Goal: Ask a question: Seek information or help from site administrators or community

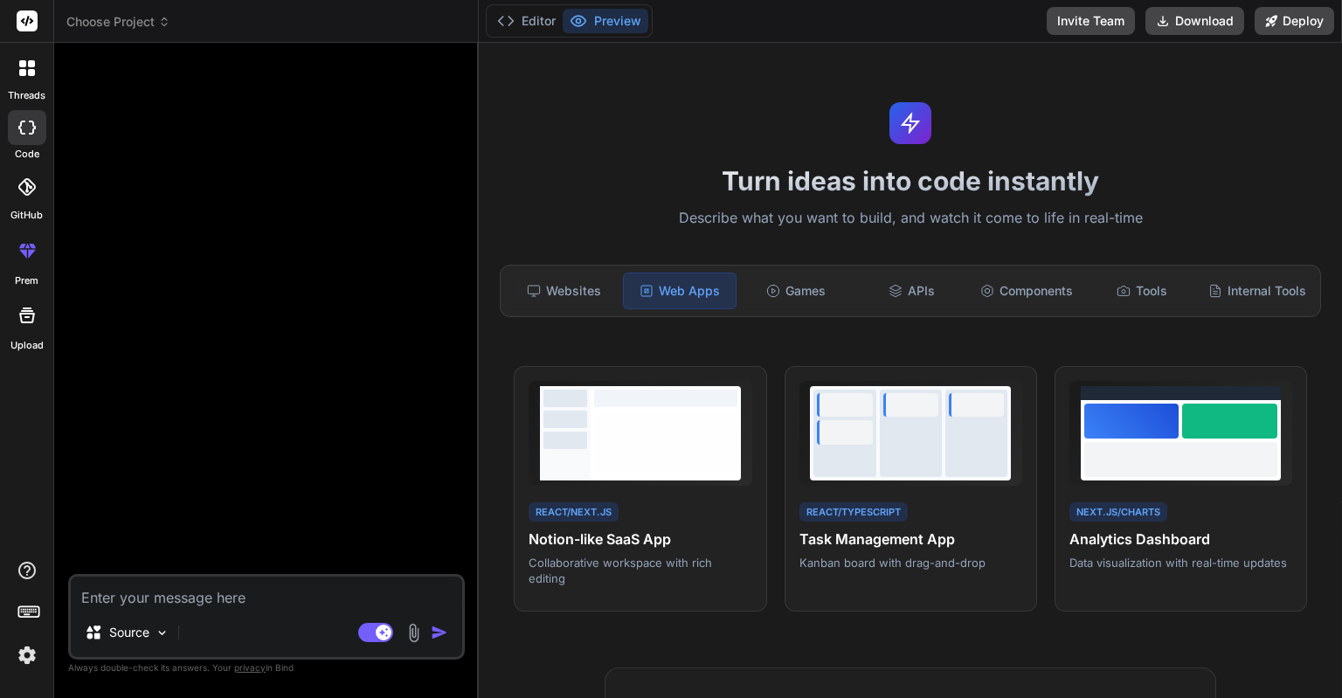
click at [42, 90] on label "threads" at bounding box center [27, 95] width 38 height 15
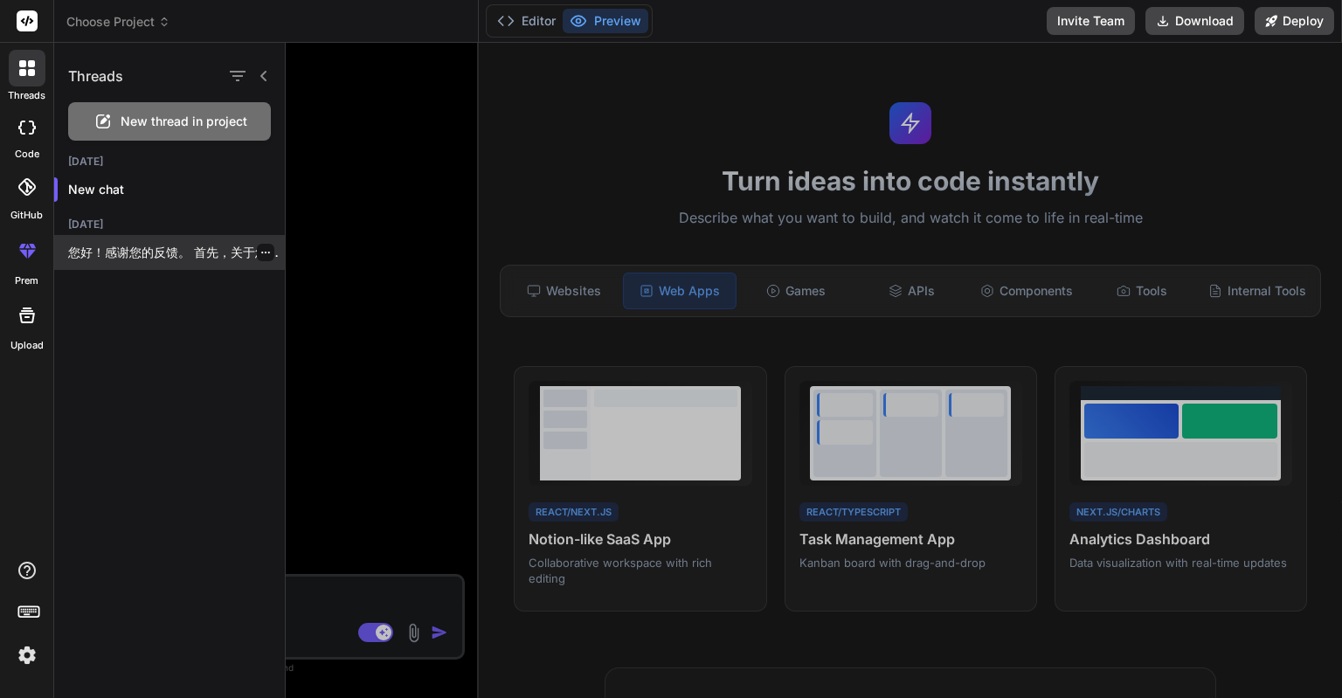
click at [143, 249] on p "您好！感谢您的反馈。 首先，关于您的疑问：**是的，我制作的这个插件是专门设计来与 WPML 插件结合使用的。** * 它会检查您的网站是否安装并激活了 WP…" at bounding box center [176, 252] width 217 height 17
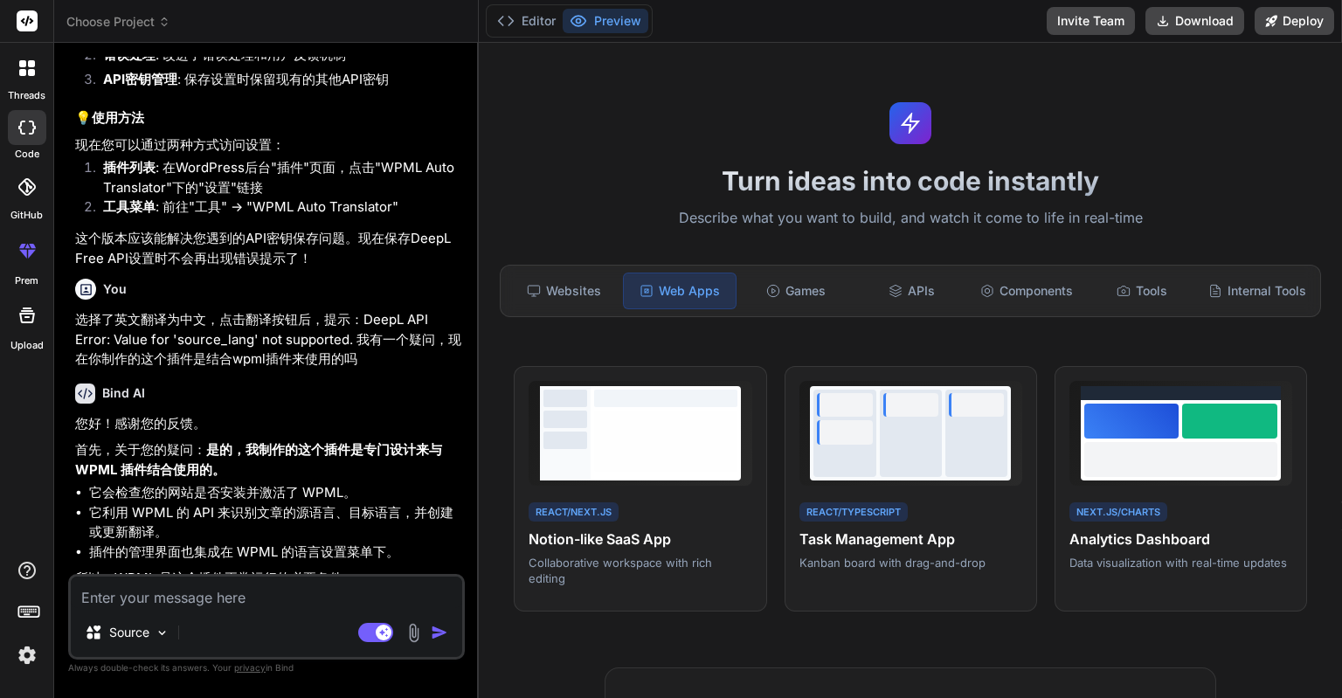
scroll to position [3982, 0]
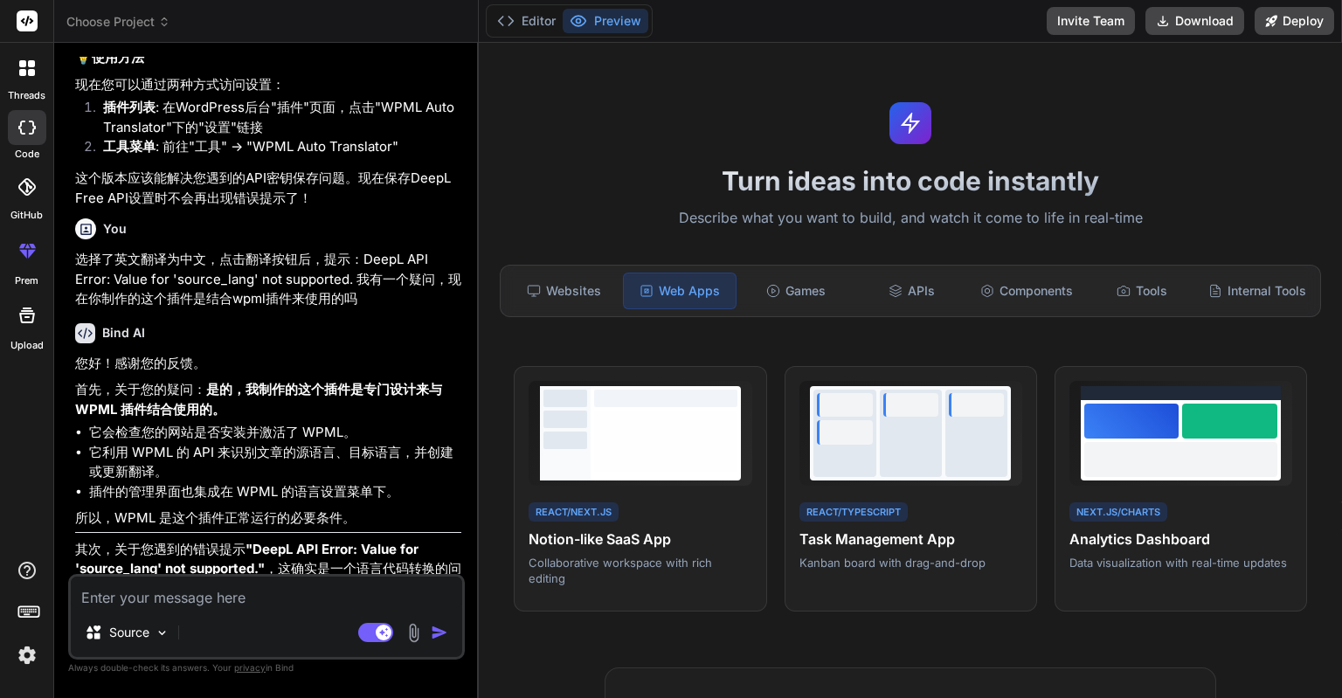
type textarea "x"
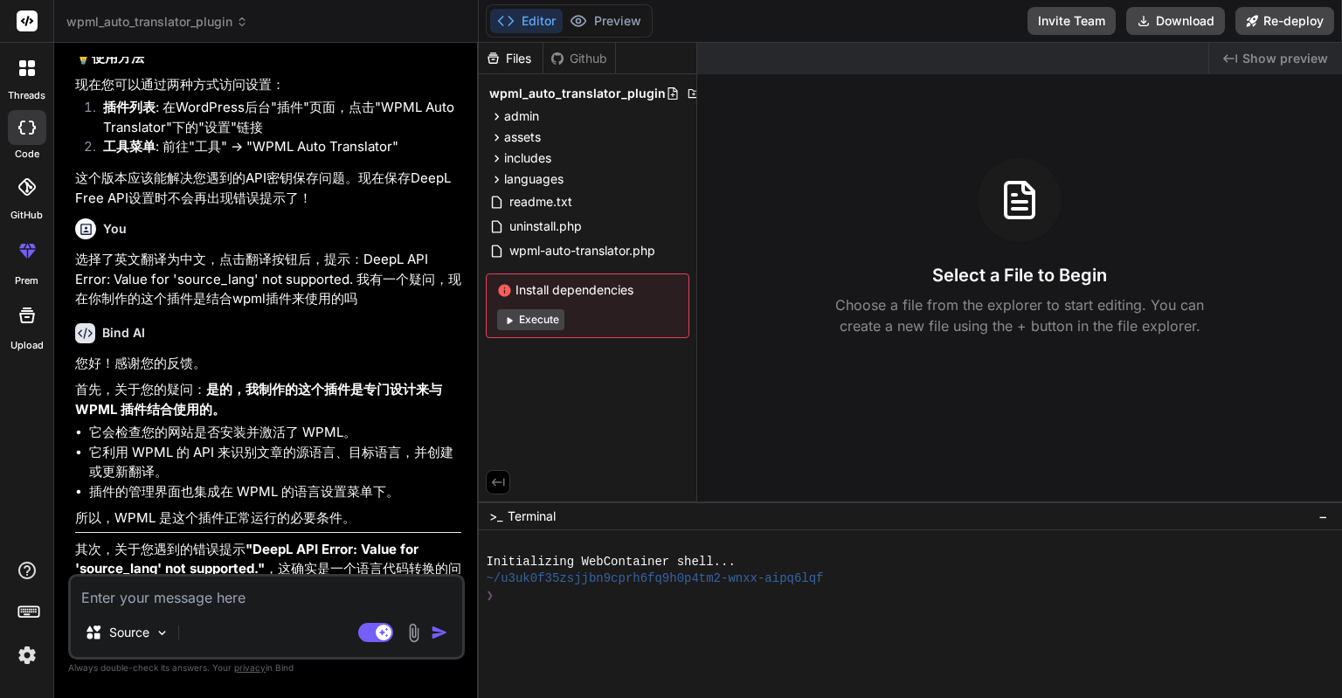
scroll to position [4614, 0]
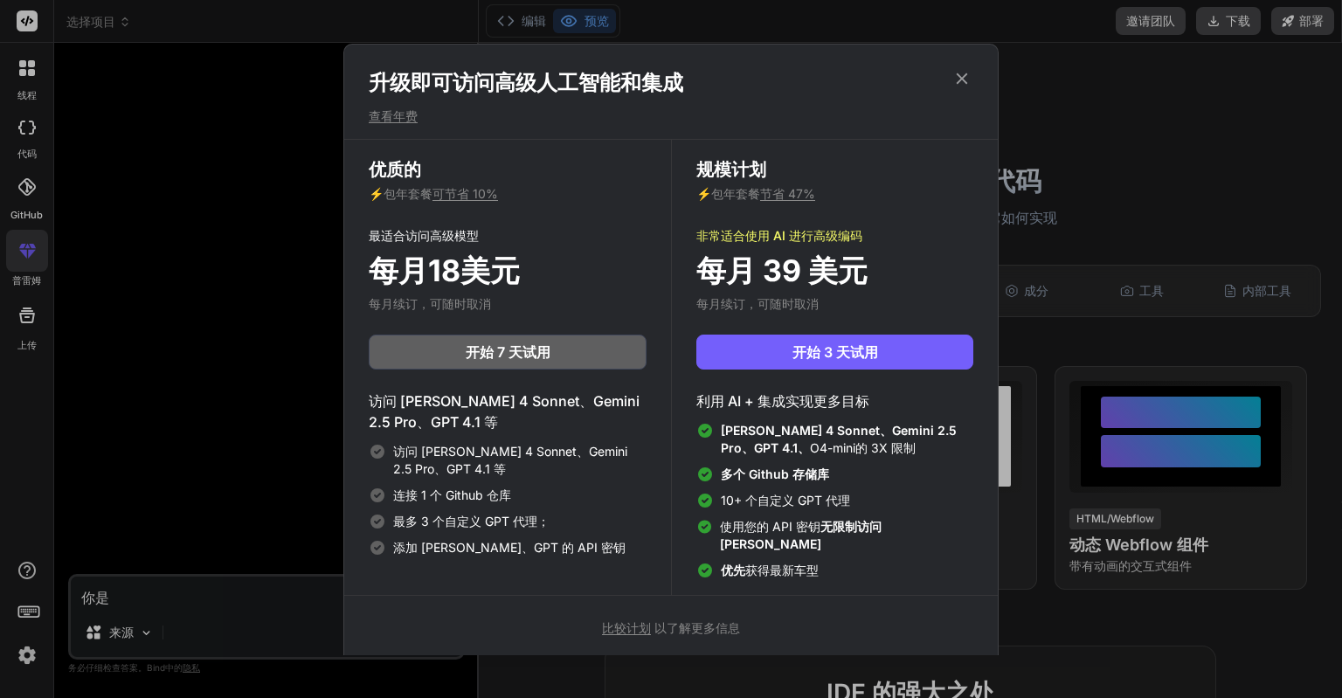
click at [211, 152] on div "升级即可访问高级人工智能和集成 查看年费 优质的 ⚡ 包年套餐 可节省 10% 最适合访问高级模型 每月18美元 每月续订，可随时取消 开始 7 天试用 访问…" at bounding box center [671, 349] width 1342 height 698
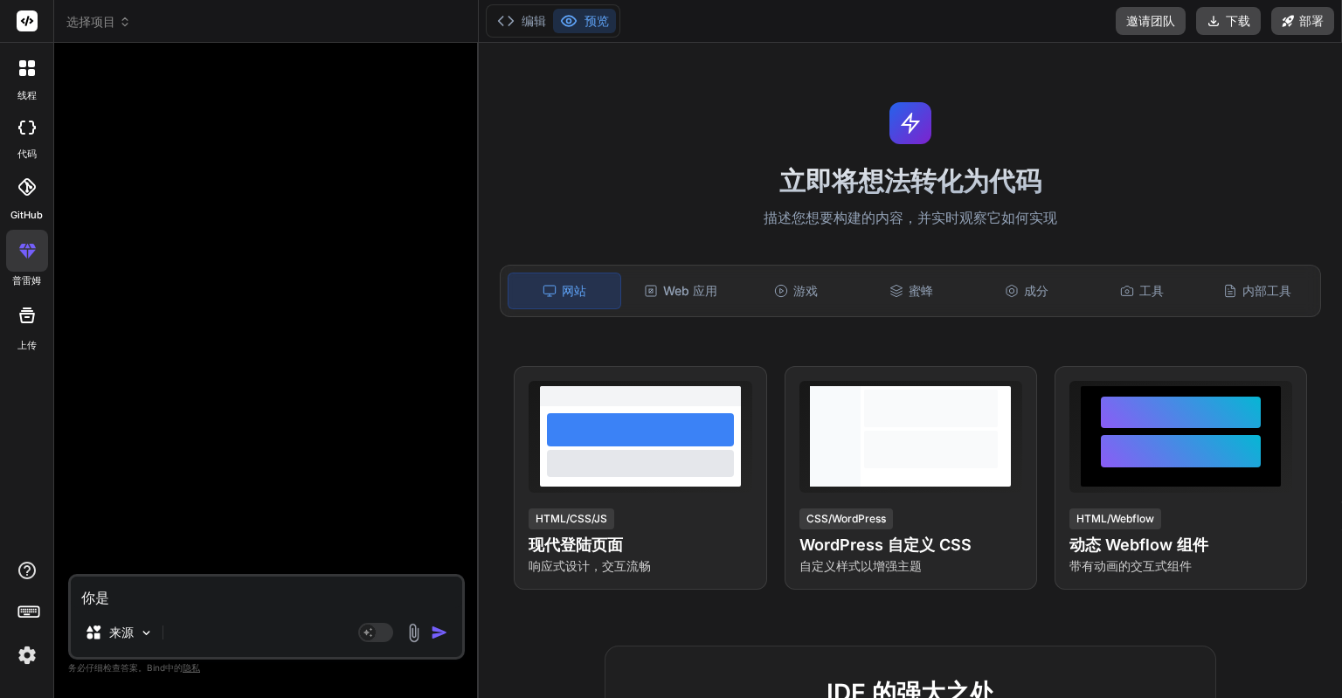
click at [39, 87] on div "线程" at bounding box center [26, 73] width 53 height 60
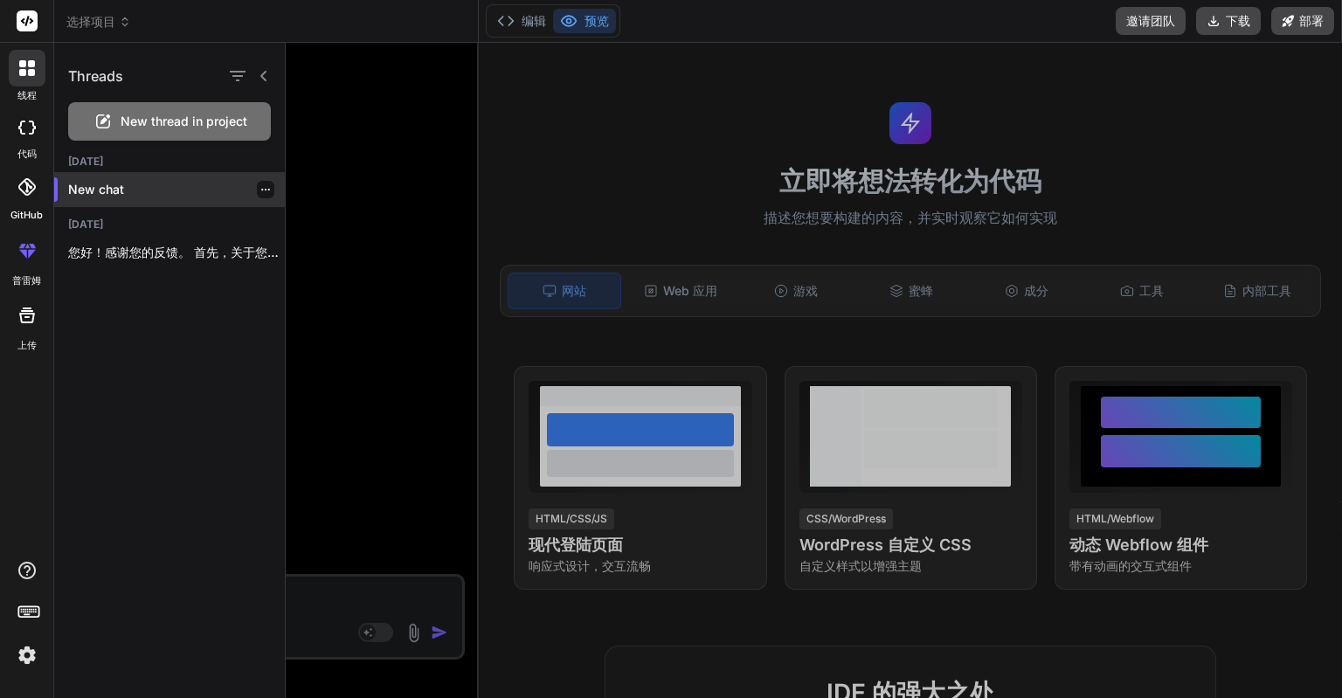
click at [121, 181] on p "New chat" at bounding box center [176, 189] width 217 height 17
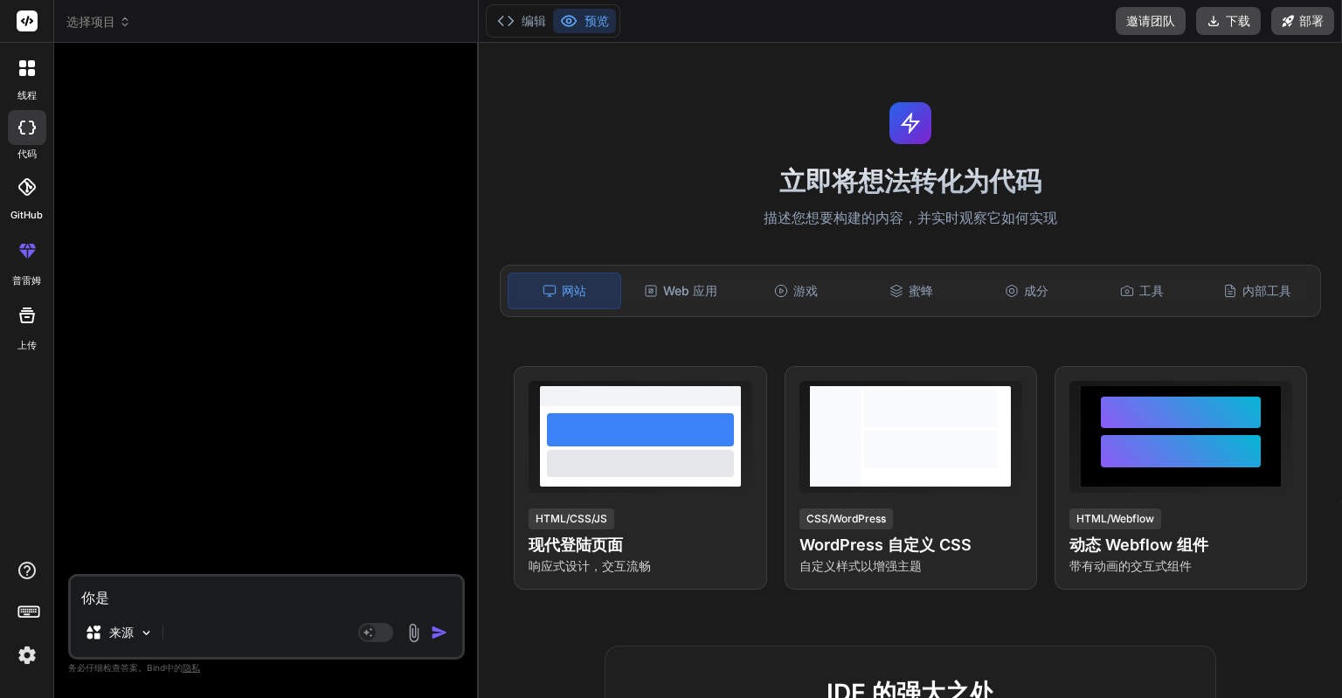
click at [246, 586] on textarea "你是" at bounding box center [267, 592] width 392 height 31
drag, startPoint x: 201, startPoint y: 581, endPoint x: 86, endPoint y: 586, distance: 115.4
click at [86, 586] on textarea "你是" at bounding box center [267, 592] width 392 height 31
type textarea "b"
type textarea "x"
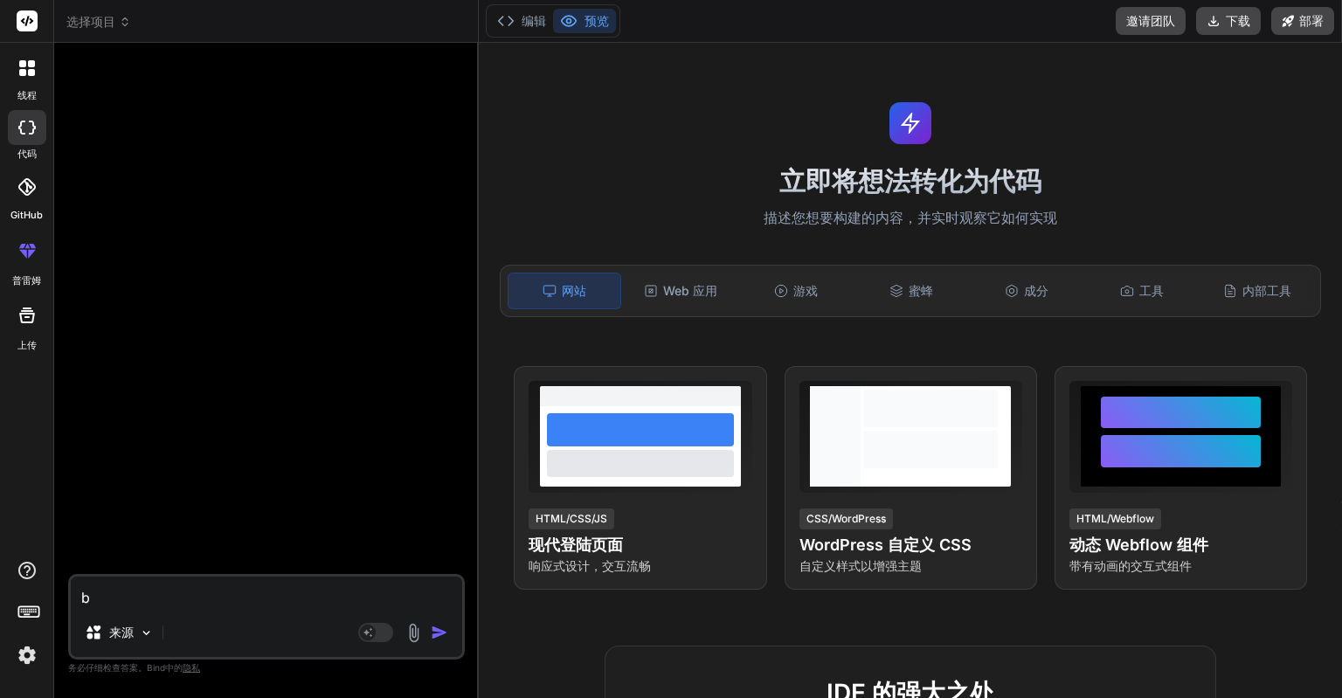
type textarea "ba"
type textarea "x"
type textarea "ban"
type textarea "x"
type textarea "bang"
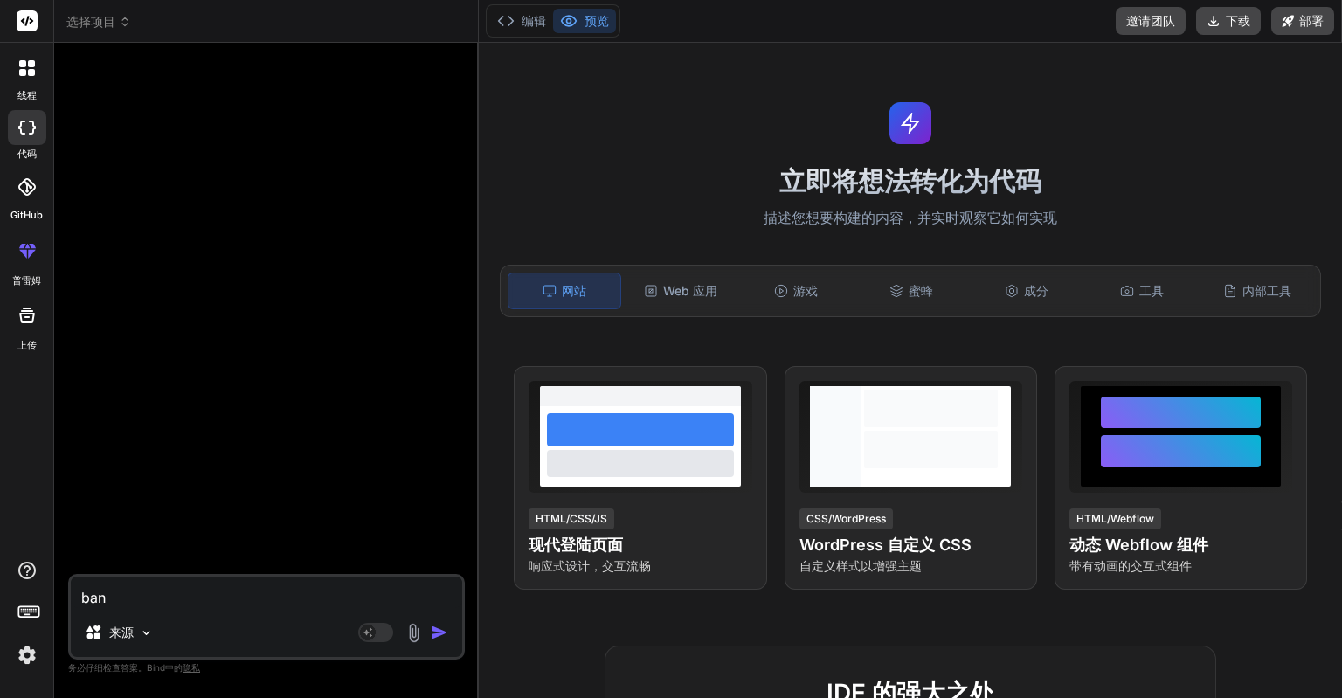
type textarea "x"
type textarea "bang'w"
type textarea "x"
type textarea "bang'wo"
type textarea "x"
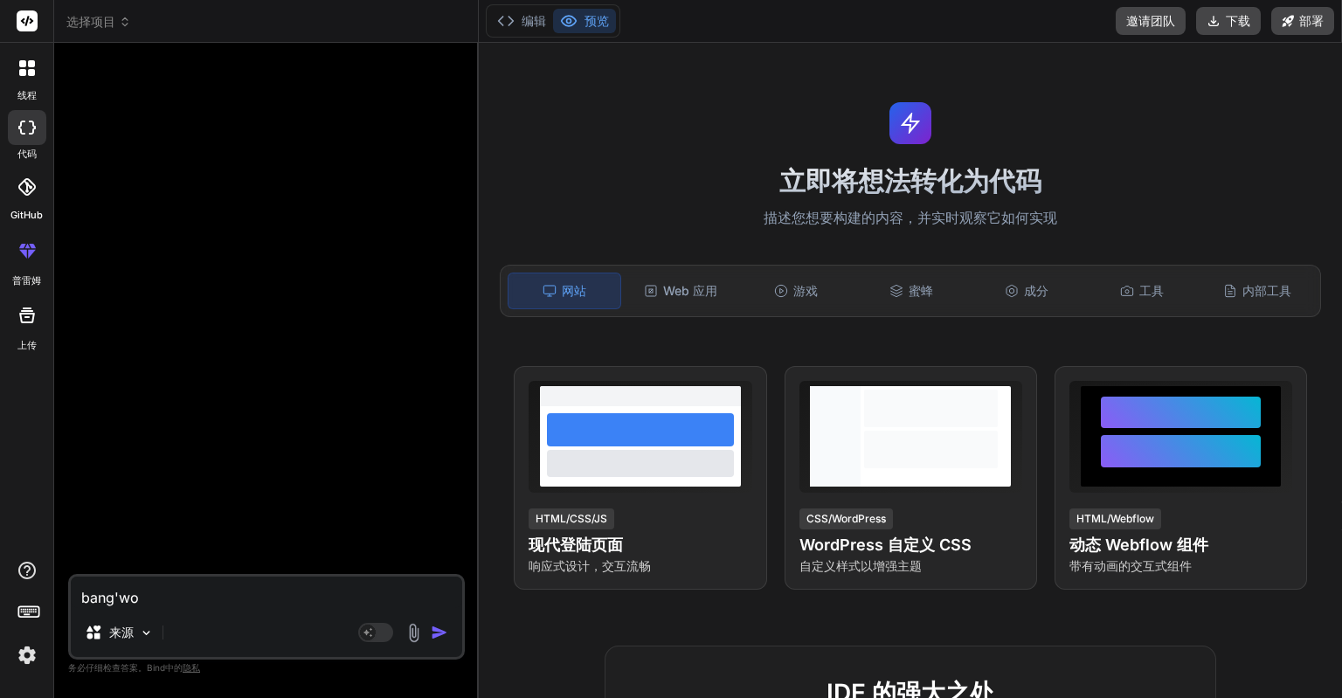
type textarea "帮我"
type textarea "x"
type textarea "帮我f"
type textarea "x"
type textarea "帮我fu"
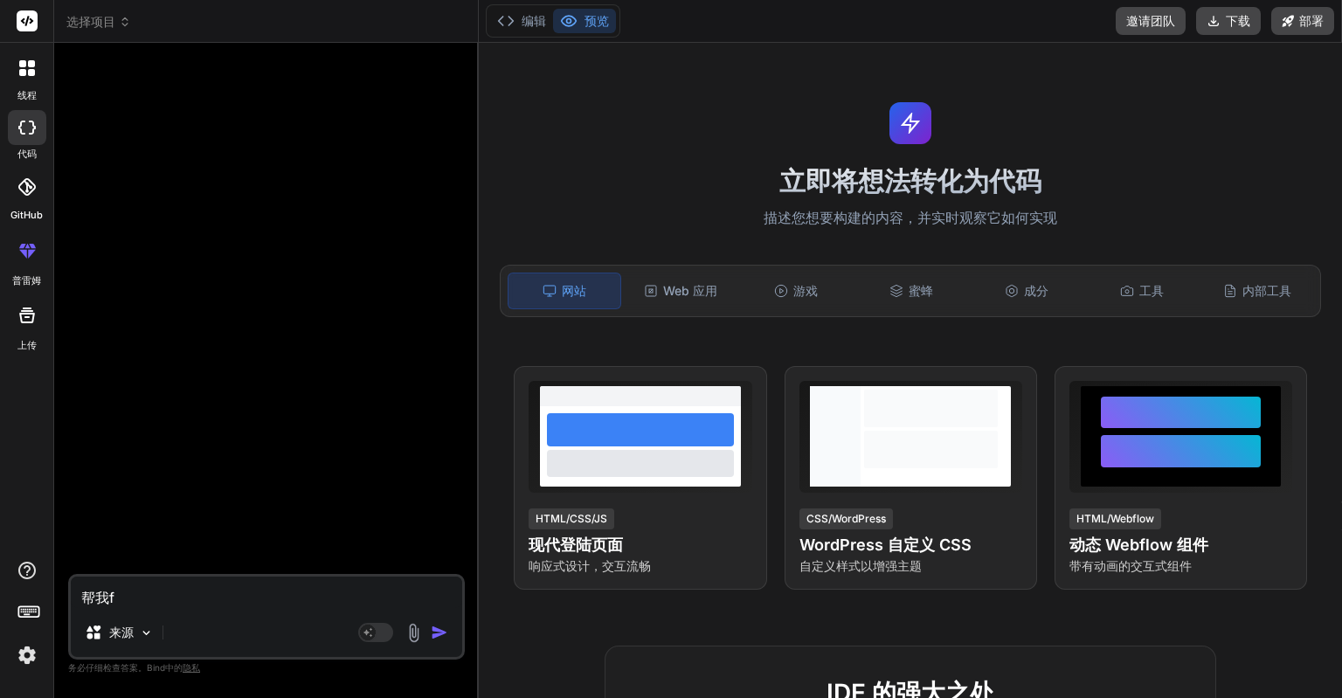
type textarea "x"
type textarea "帮我fu'z"
type textarea "x"
type textarea "帮我复制"
type textarea "x"
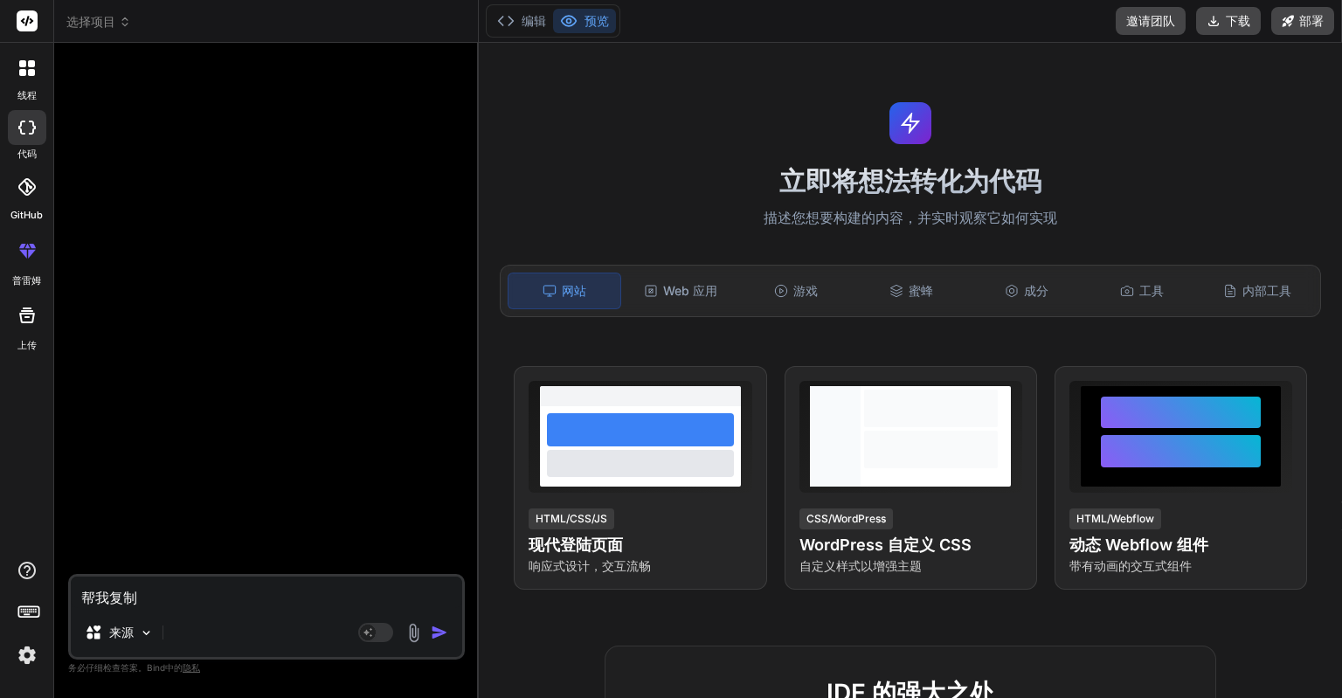
type textarea "帮我复制y"
type textarea "x"
type textarea "帮我复制yi"
type textarea "x"
type textarea "帮我复制yi'g"
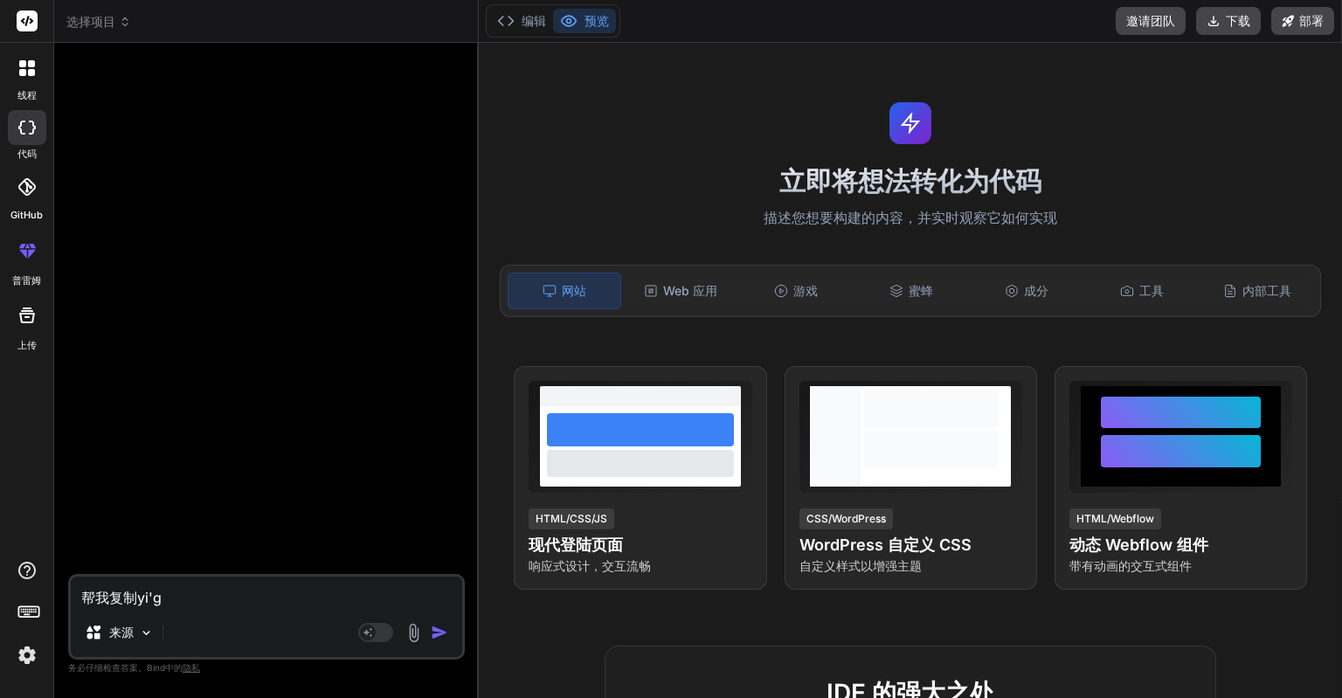
type textarea "x"
type textarea "帮我复制yi'ge"
type textarea "x"
type textarea "帮我复制一个"
type textarea "x"
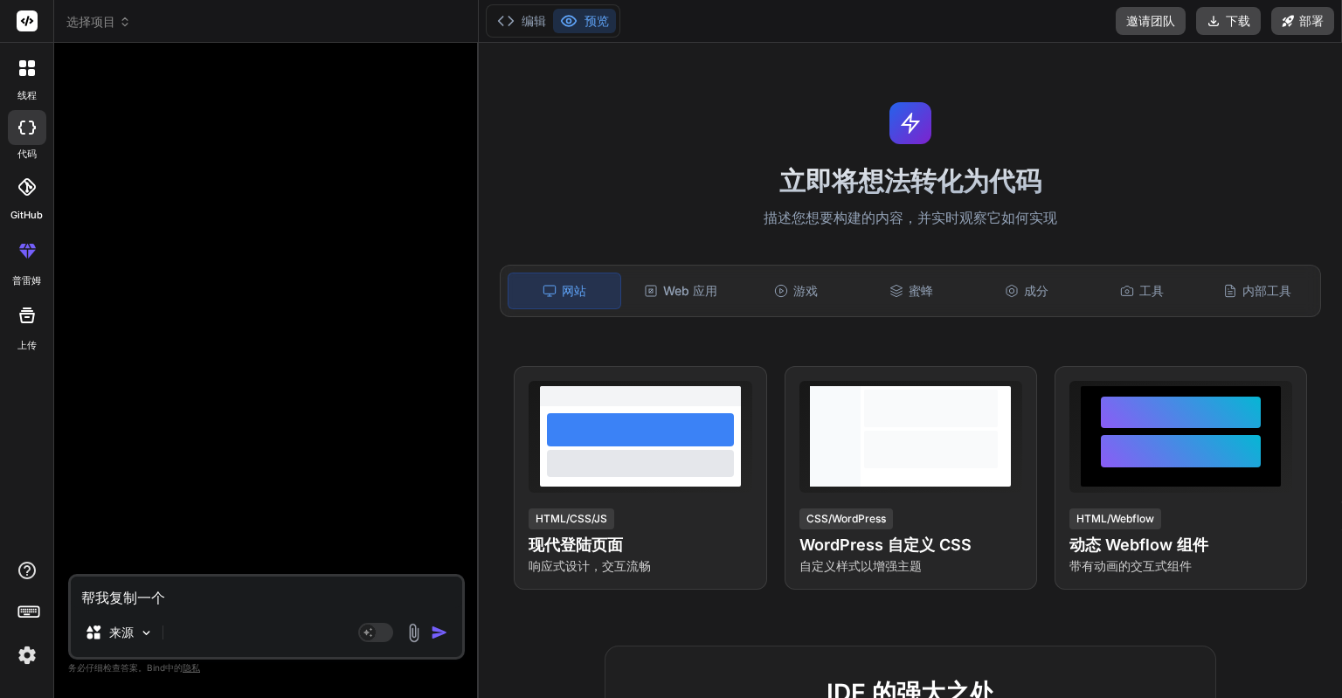
type textarea "帮我复制一"
type textarea "x"
type textarea "帮我复制"
type textarea "x"
type textarea "帮我复制z"
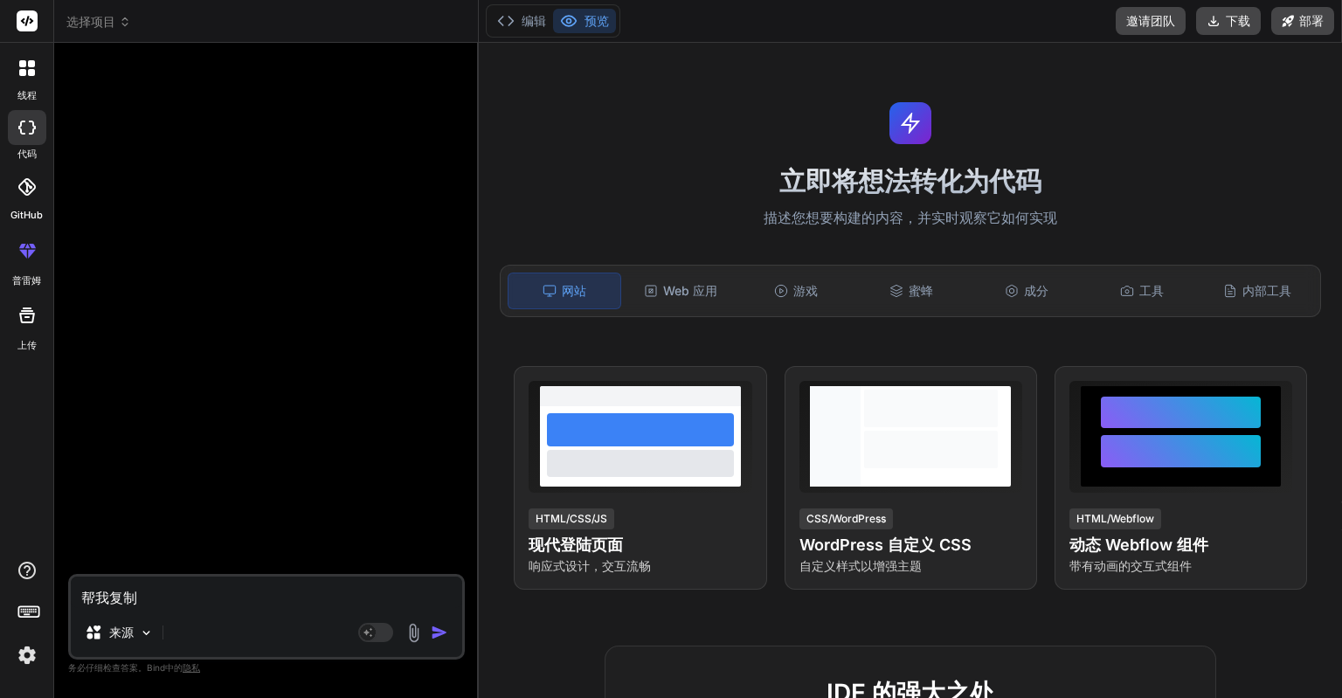
type textarea "x"
type textarea "帮我复制zh"
type textarea "x"
type textarea "帮我复制zhe"
type textarea "x"
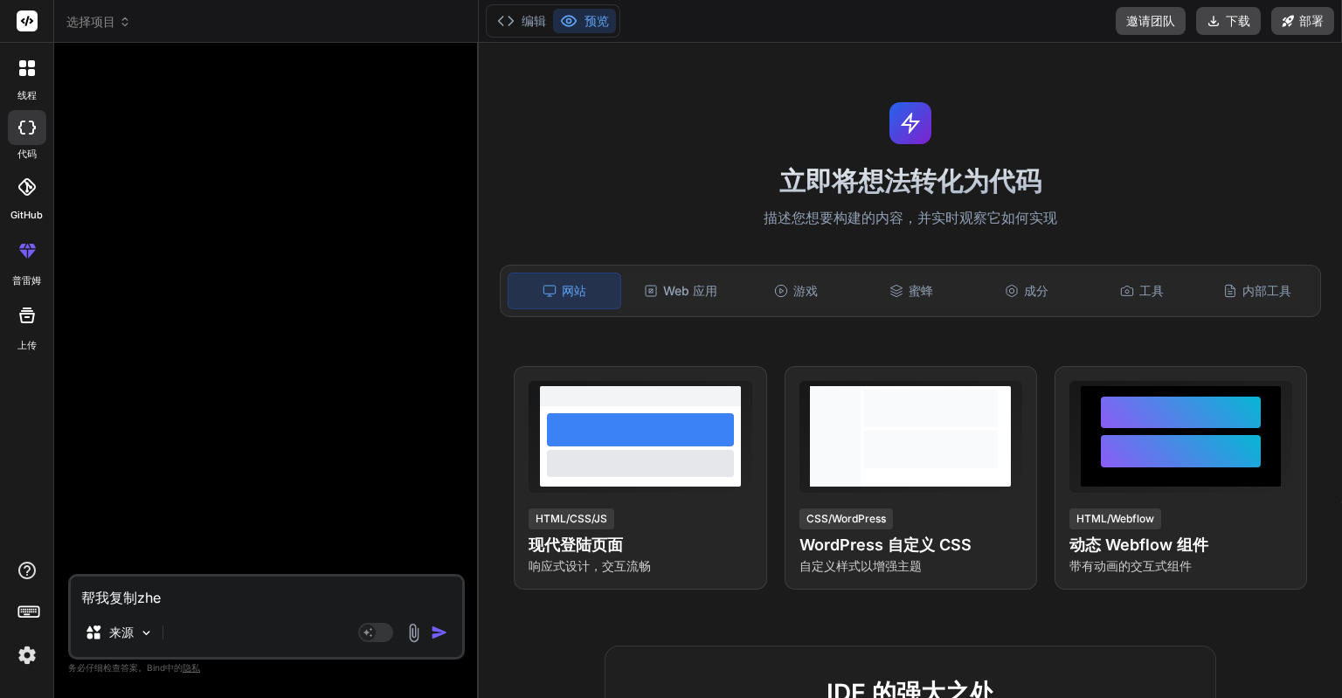
type textarea "帮我复制zhe'g"
type textarea "x"
type textarea "帮我复制zhe'ge"
type textarea "x"
type textarea "帮我复制zhe'ge'z"
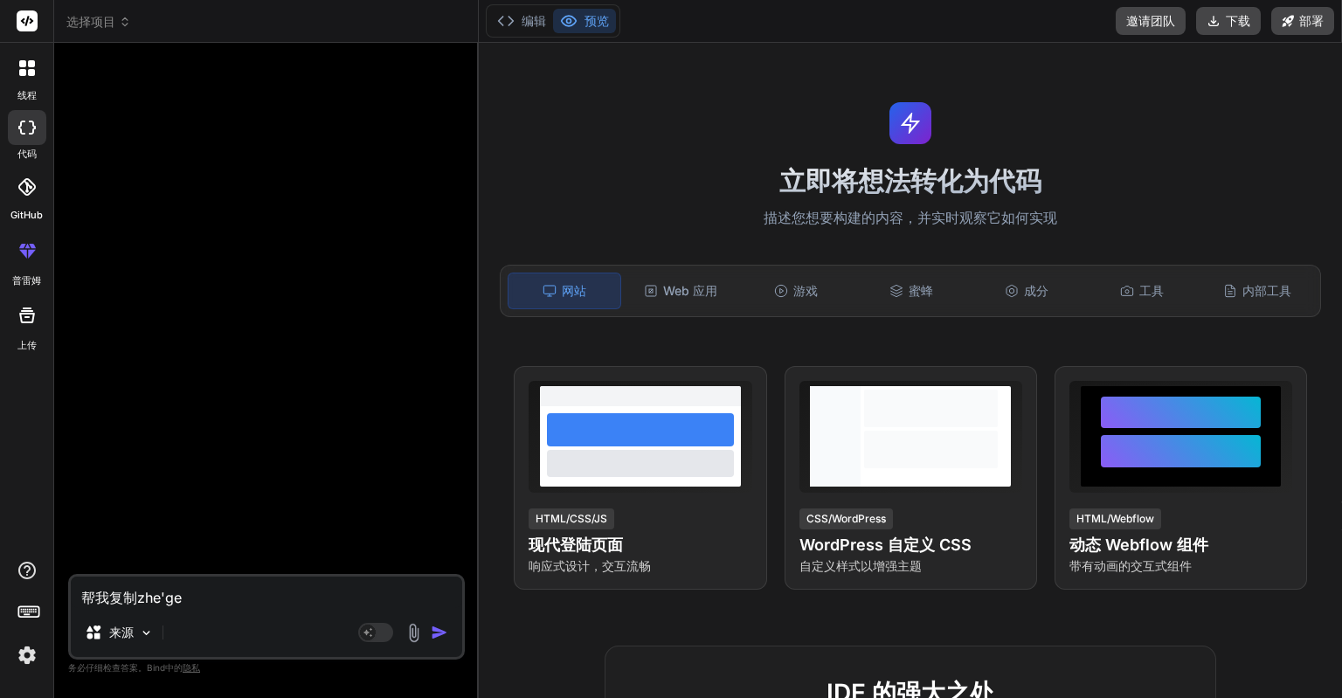
type textarea "x"
type textarea "帮我复制zhe'ge'zh"
type textarea "x"
type textarea "帮我复制zhe'ge'zha"
type textarea "x"
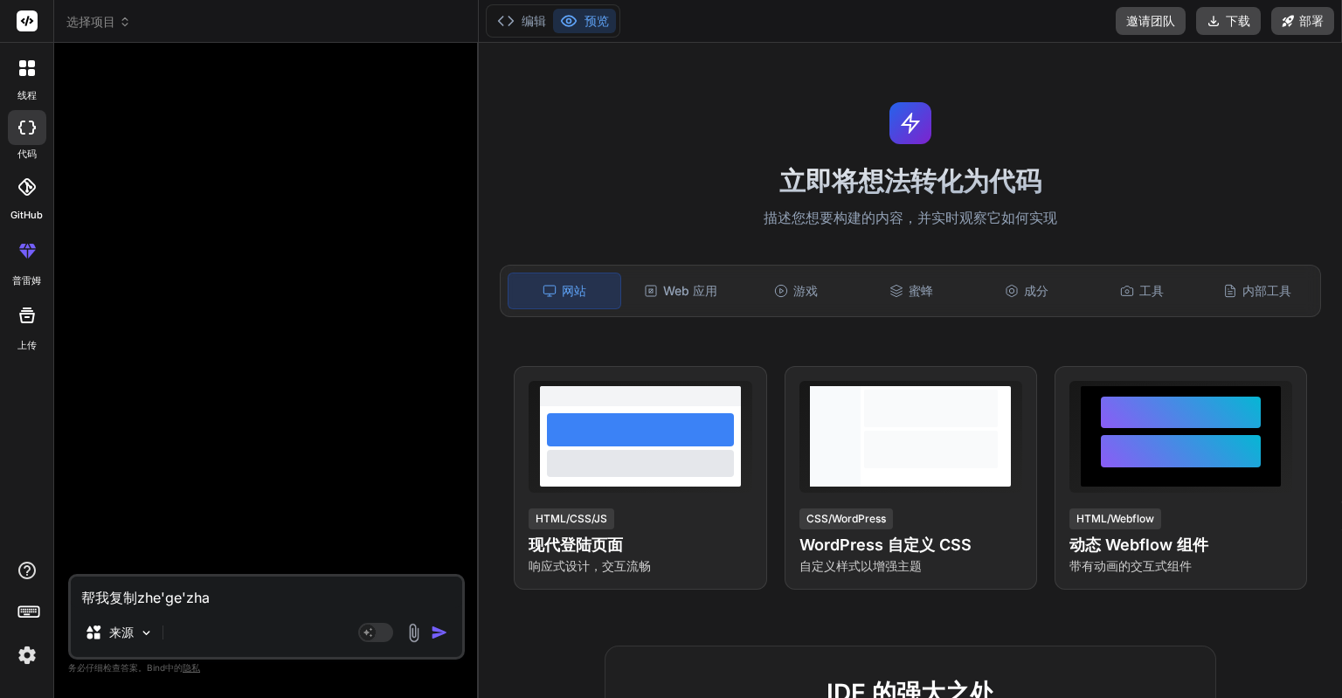
type textarea "帮我复制zhe'ge'zhan"
type textarea "x"
type textarea "帮我复制这个站"
type textarea "x"
paste textarea "https://www.chromefx.au/"
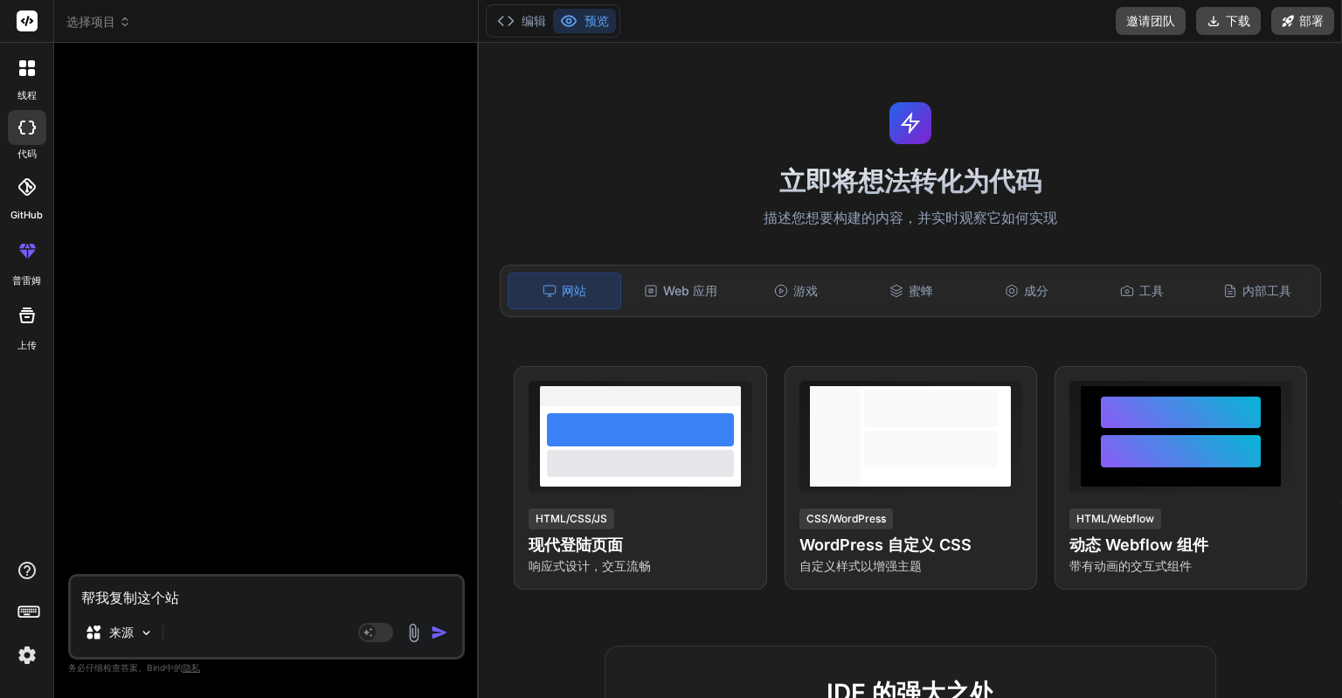
type textarea "帮我复制这个站[URL][DOMAIN_NAME]"
type textarea "x"
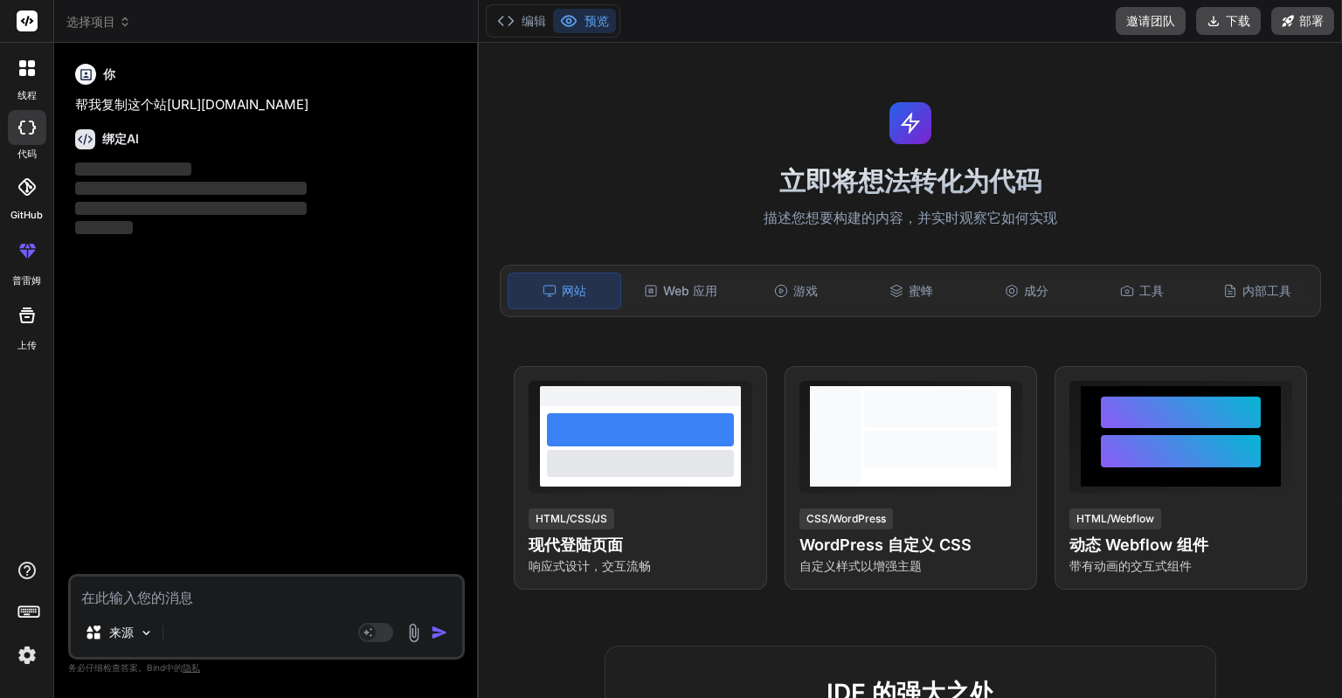
click at [100, 18] on font "选择项目" at bounding box center [90, 21] width 49 height 15
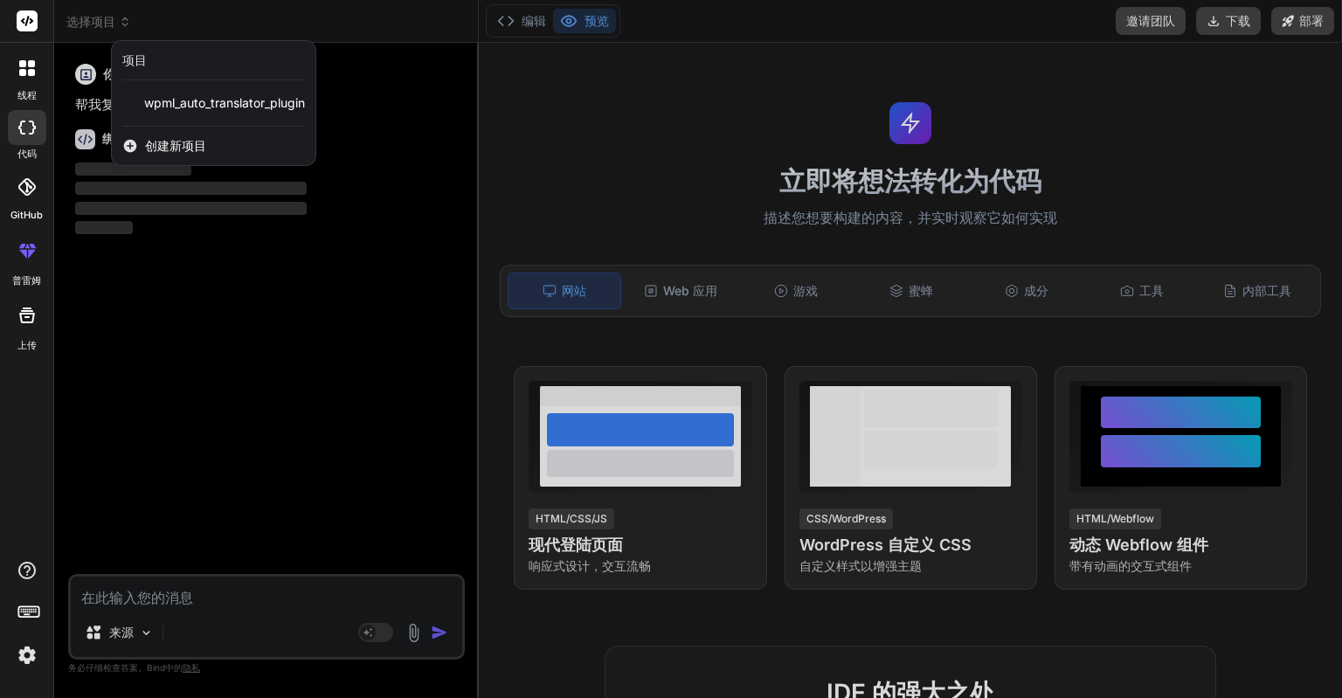
click at [100, 18] on div at bounding box center [671, 349] width 1342 height 698
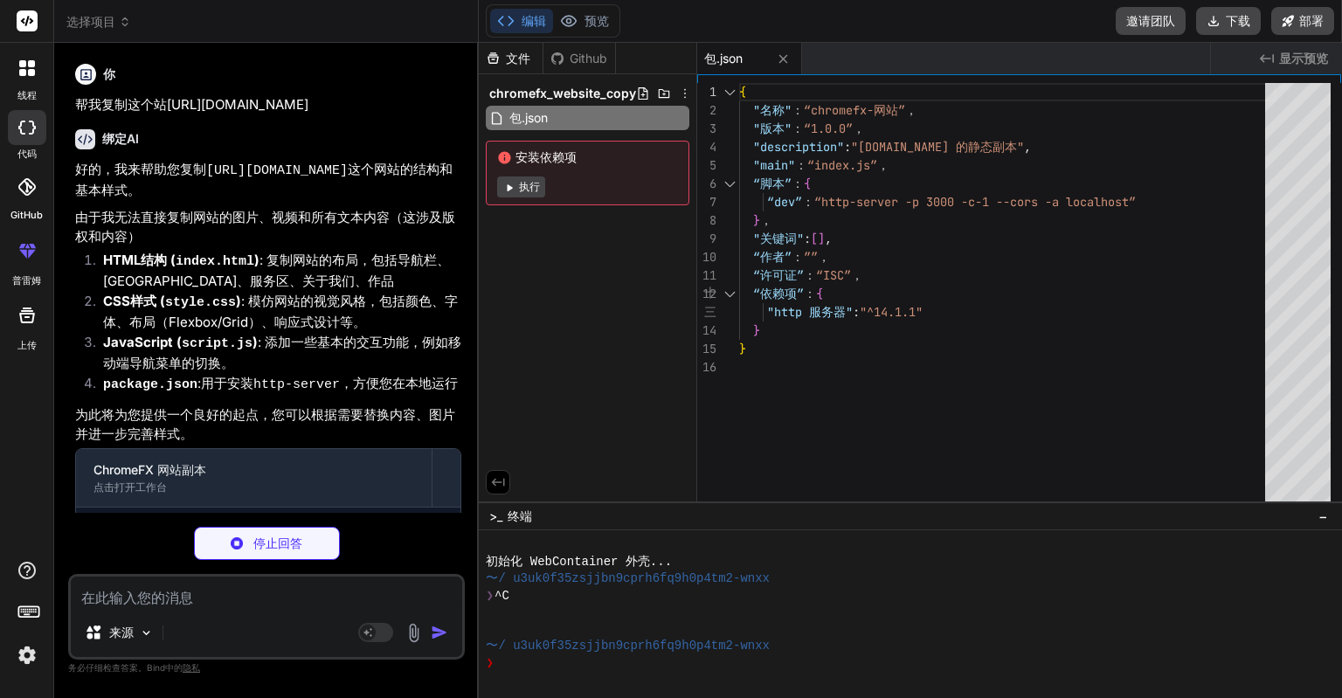
type textarea "x"
type textarea "</body> </html>"
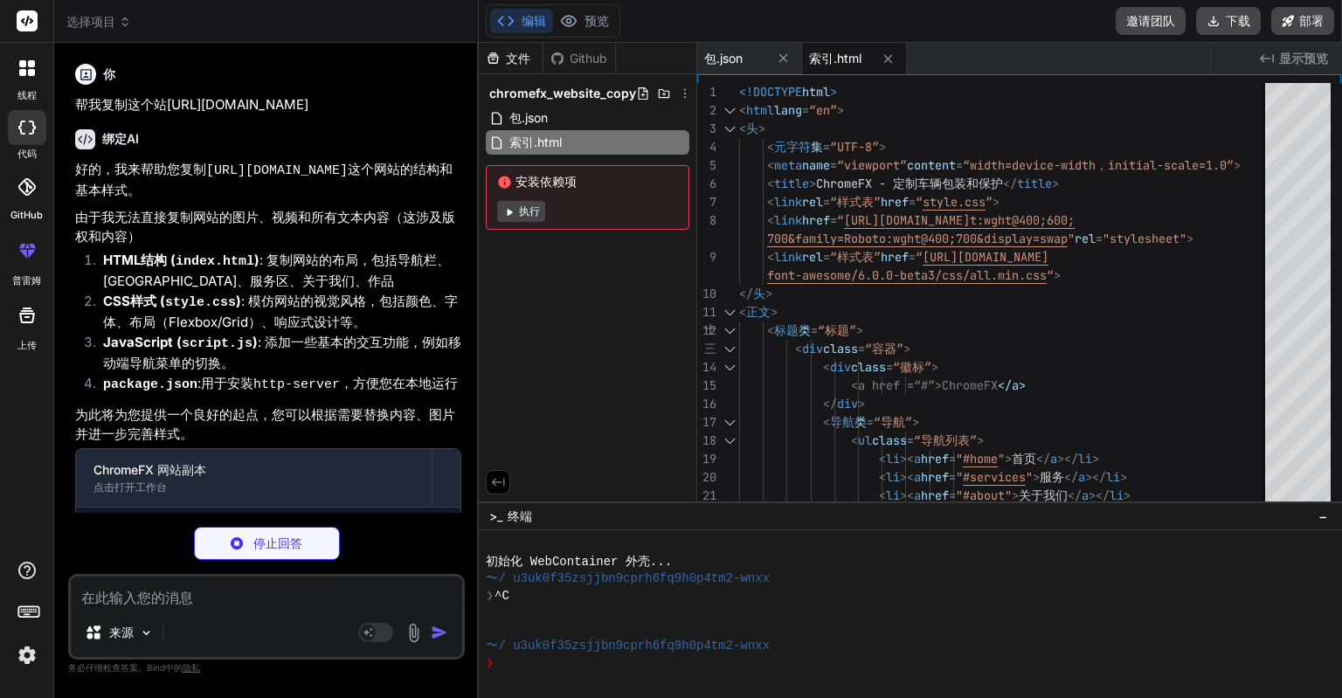
scroll to position [93, 0]
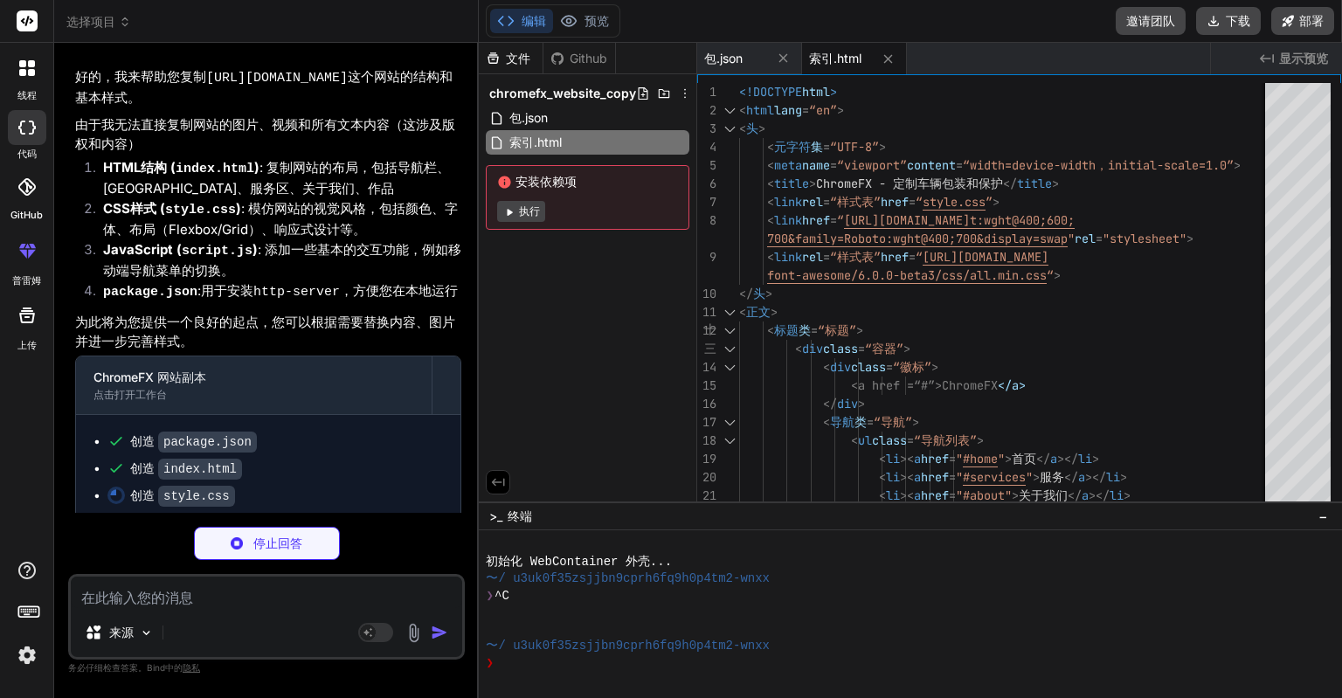
type textarea "x"
type textarea "} }"
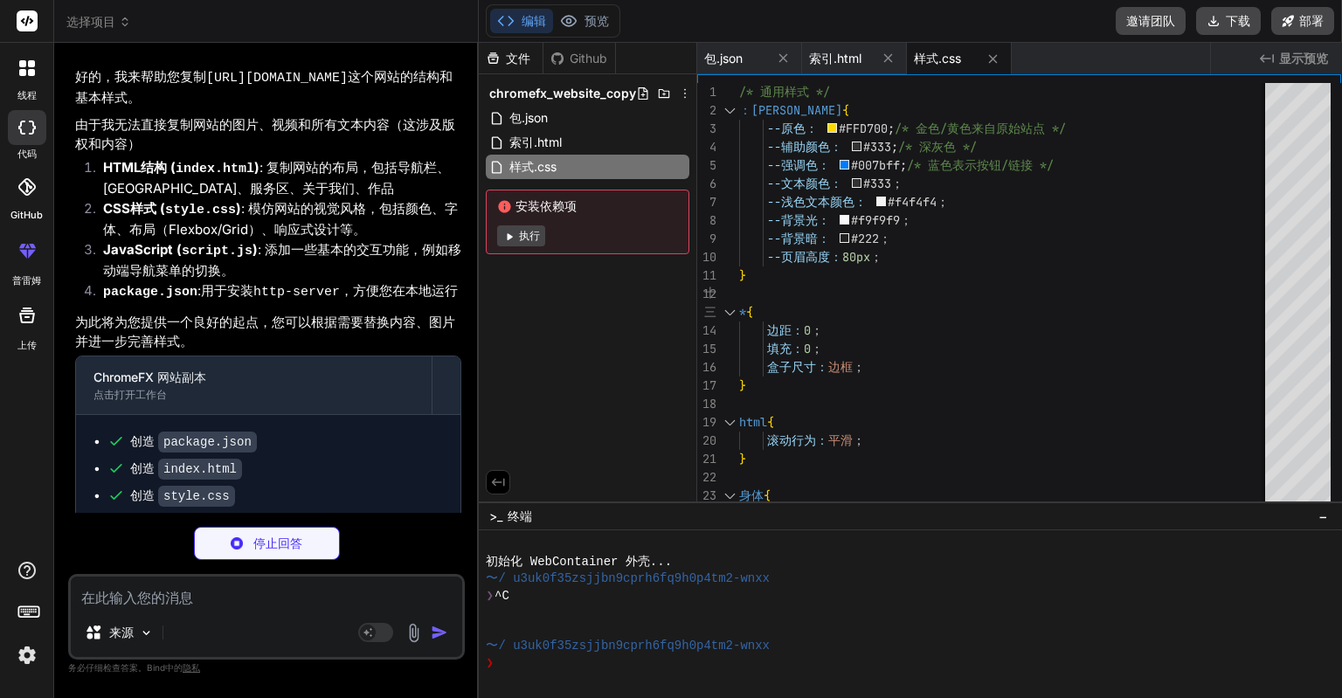
type textarea "x"
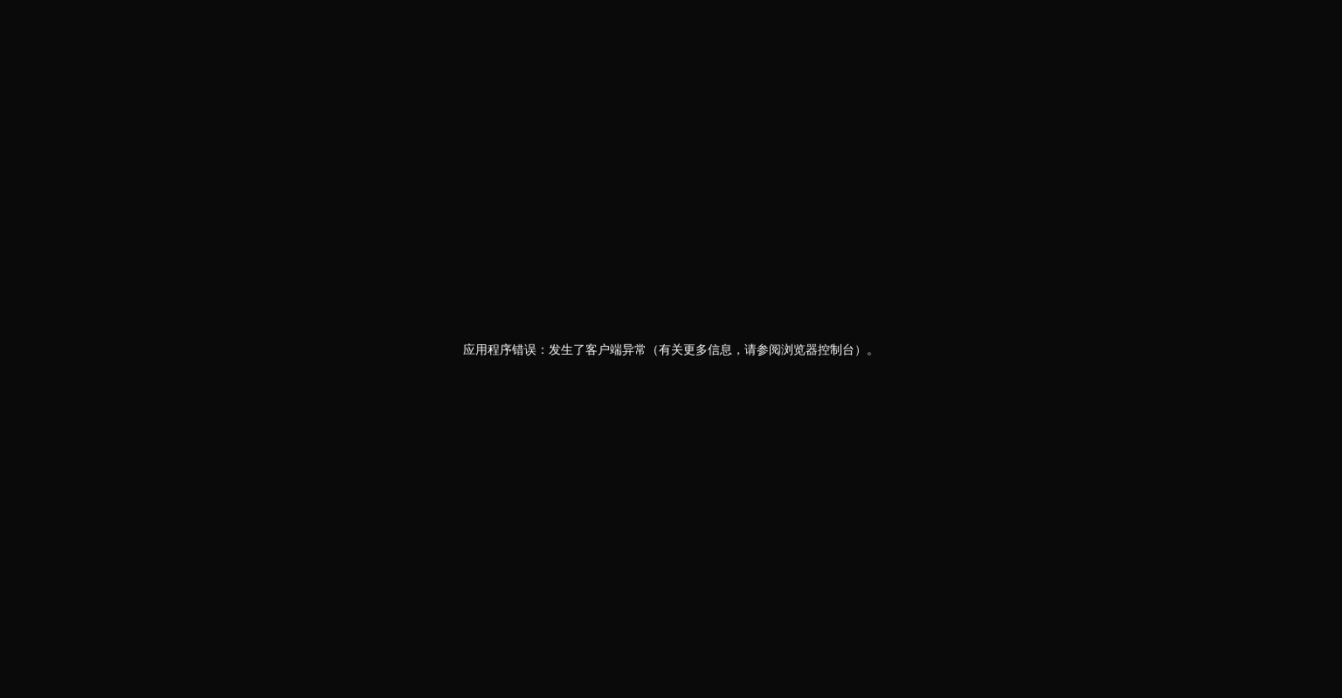
click at [60, 316] on div "应用程序错误：发生了客户端异常（有关更多信息，请参阅浏览器控制台）。" at bounding box center [671, 349] width 1342 height 698
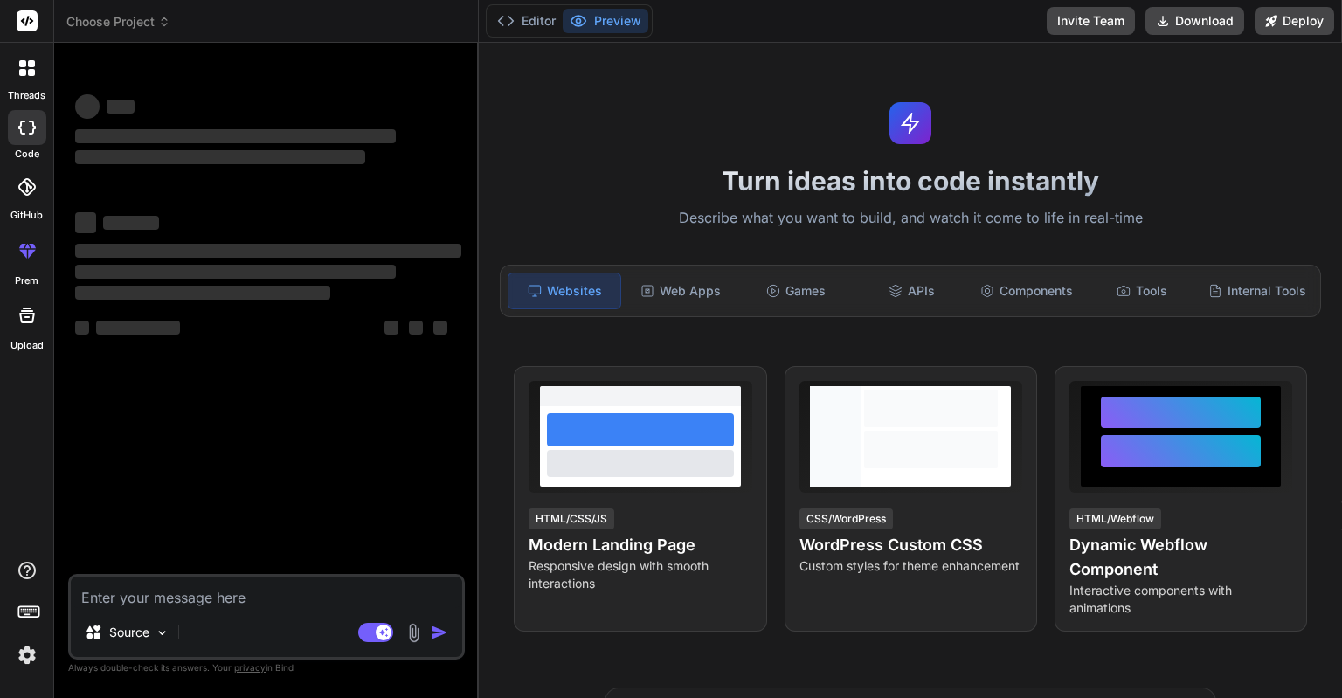
type textarea "x"
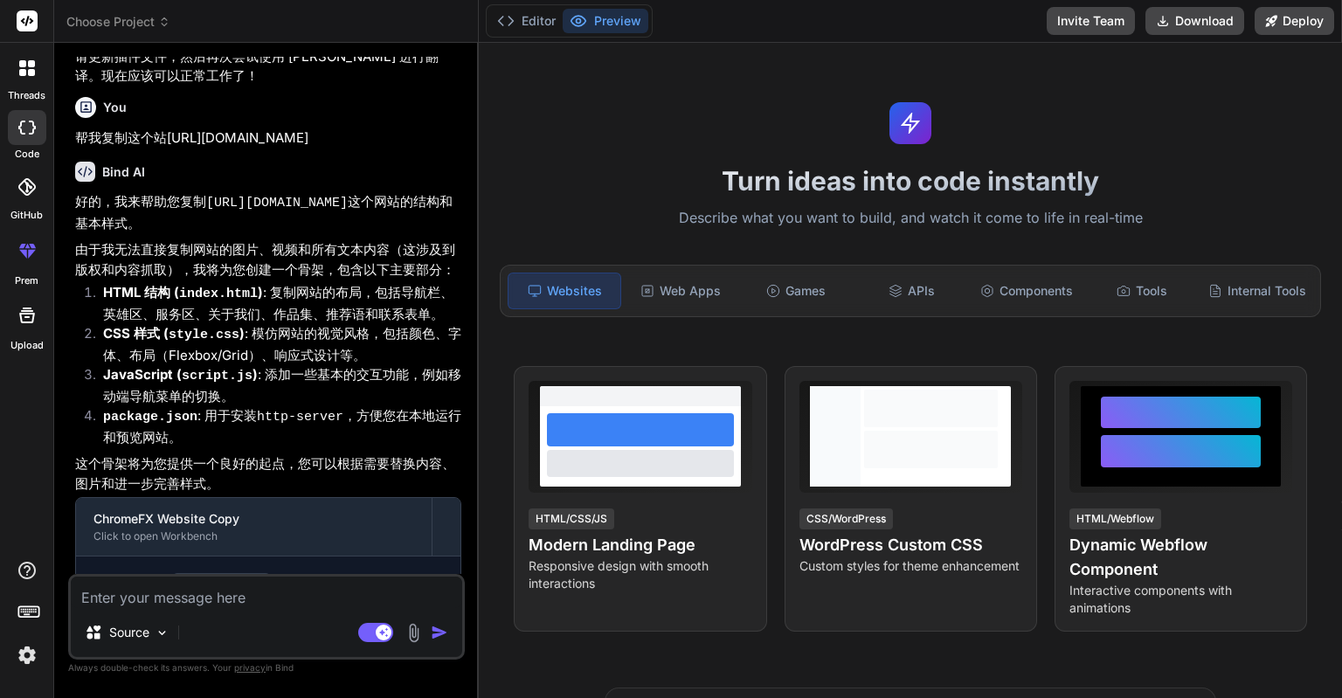
scroll to position [4447, 0]
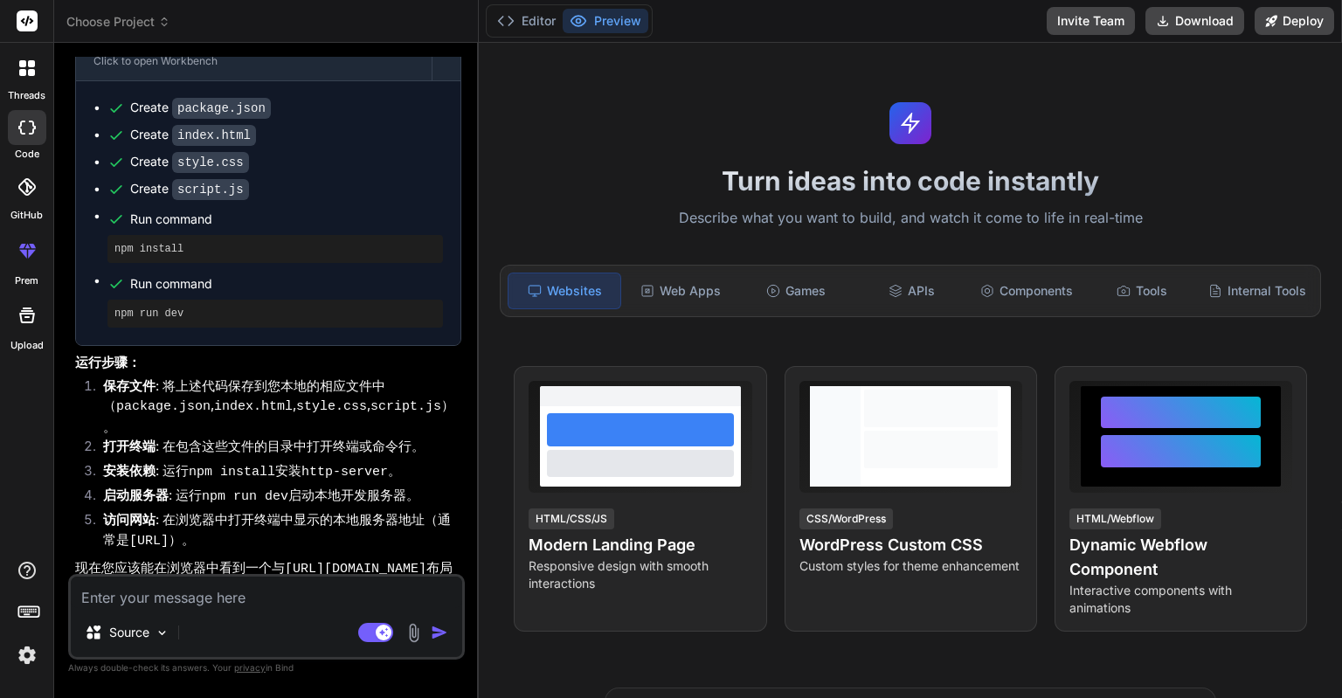
click at [277, 399] on code "index.html" at bounding box center [253, 406] width 79 height 15
click at [1181, 16] on button "Download" at bounding box center [1195, 21] width 99 height 28
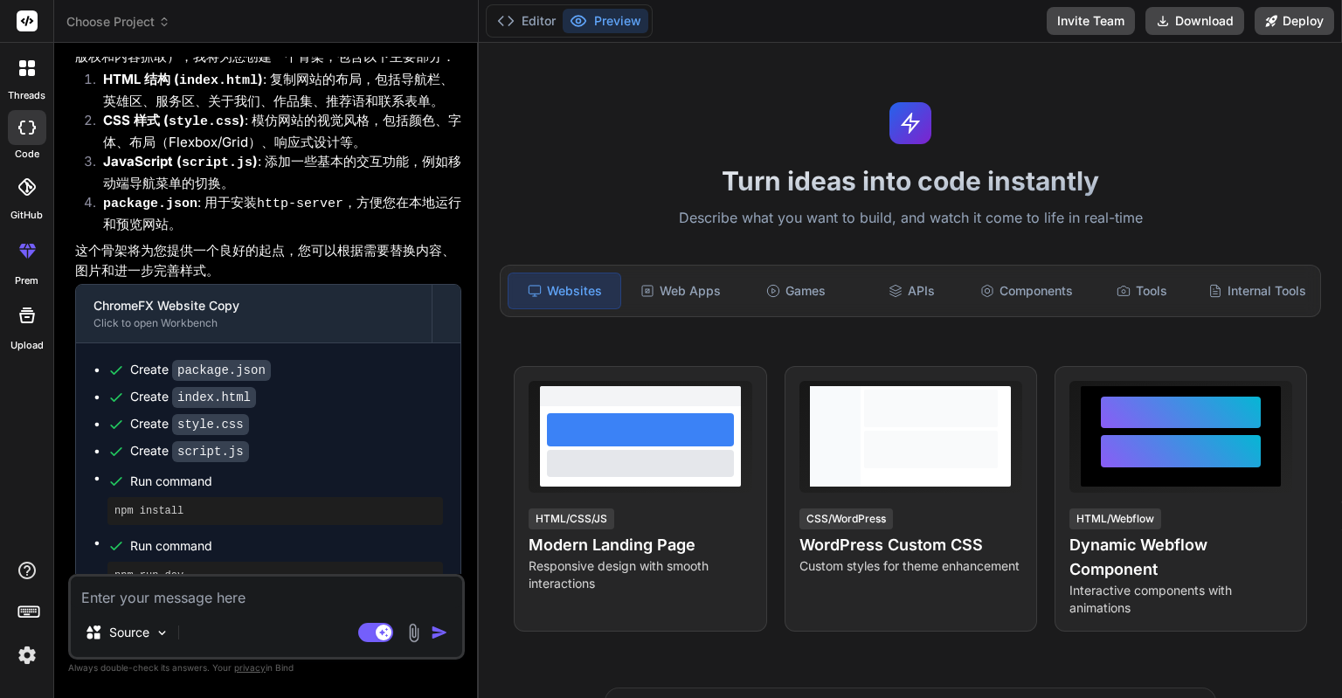
scroll to position [4097, 0]
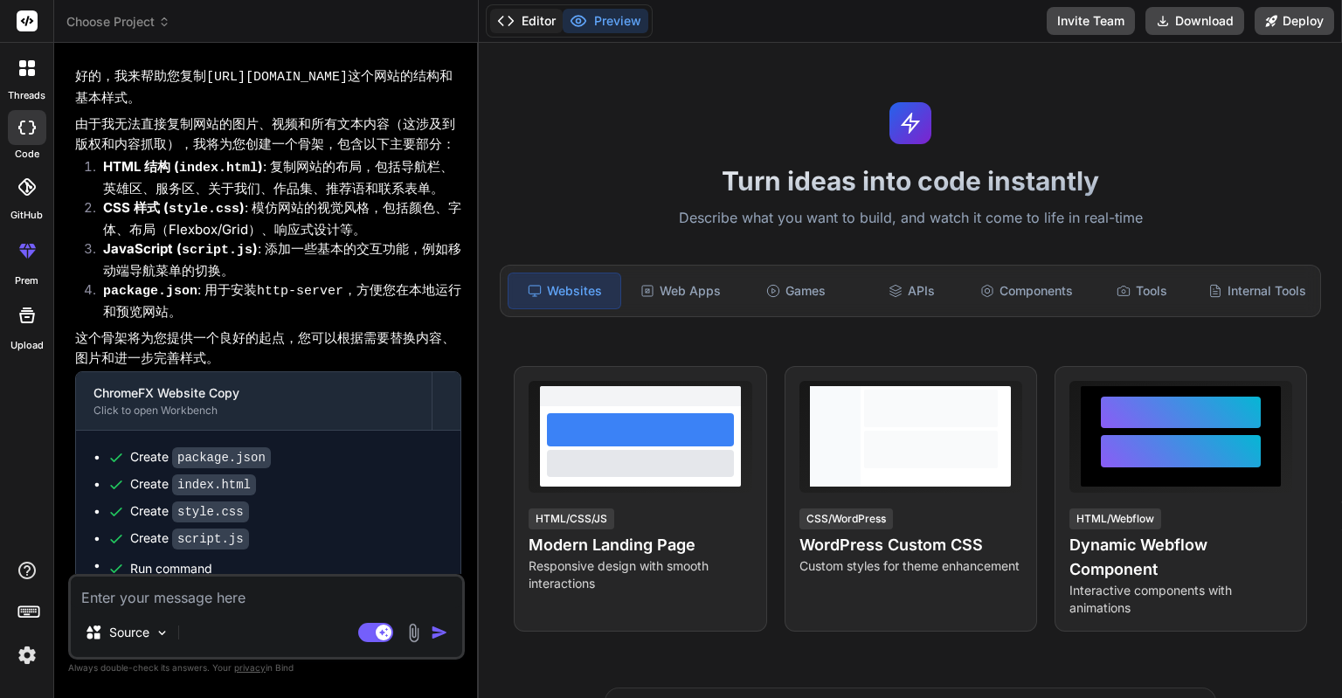
click at [535, 27] on button "Editor" at bounding box center [526, 21] width 73 height 24
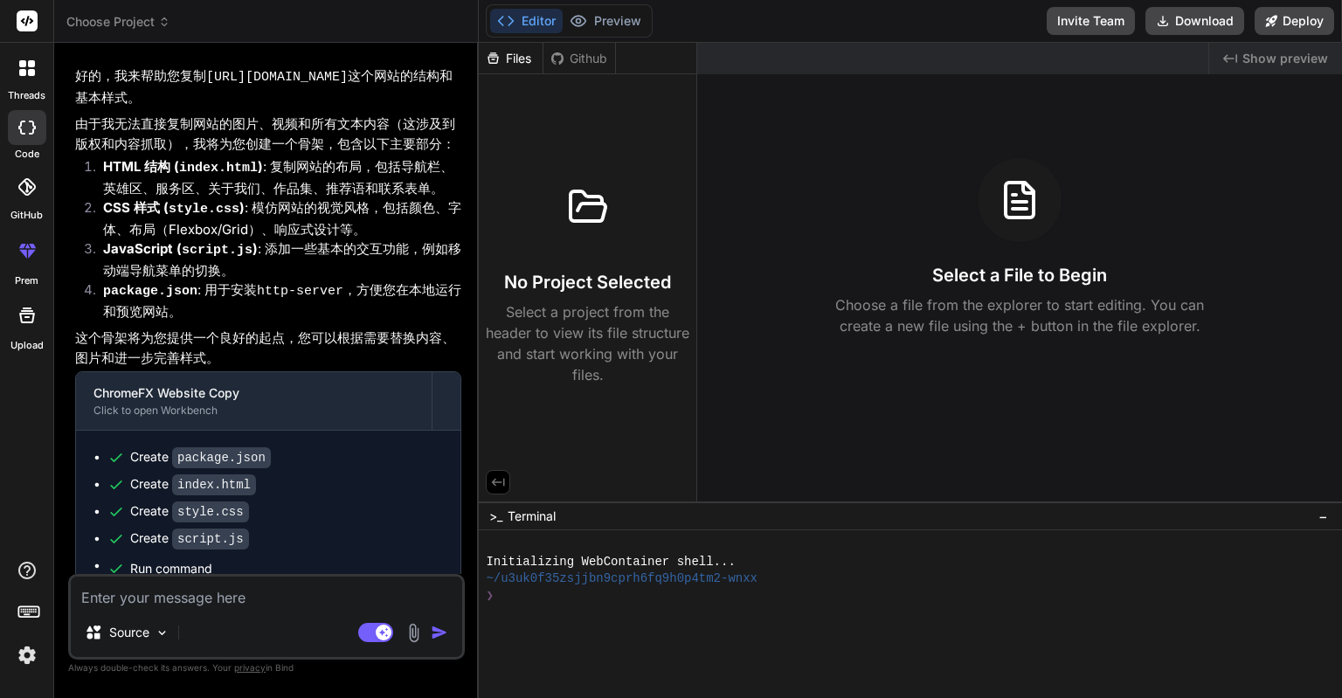
click at [596, 336] on p "Select a project from the header to view its file structure and start working w…" at bounding box center [588, 344] width 204 height 84
click at [590, 59] on div "Github" at bounding box center [580, 58] width 72 height 17
click at [527, 54] on div "Files" at bounding box center [511, 58] width 64 height 17
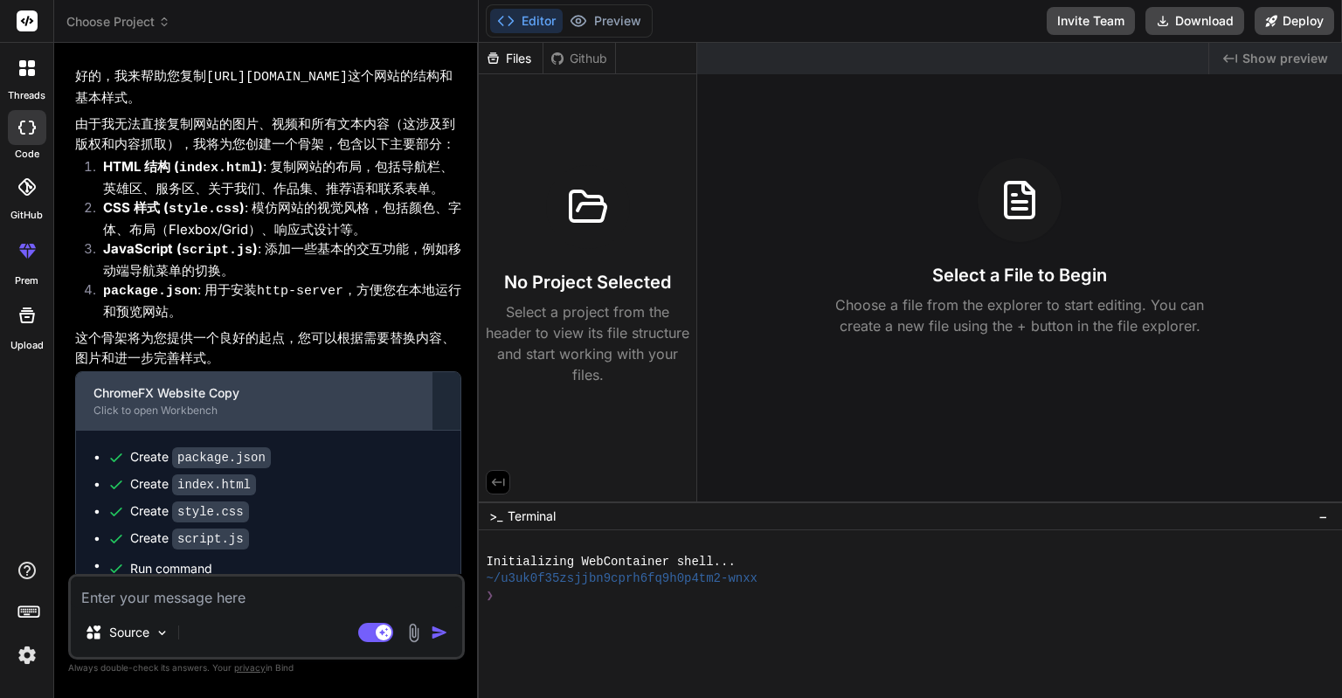
click at [199, 404] on div "Click to open Workbench" at bounding box center [254, 411] width 321 height 14
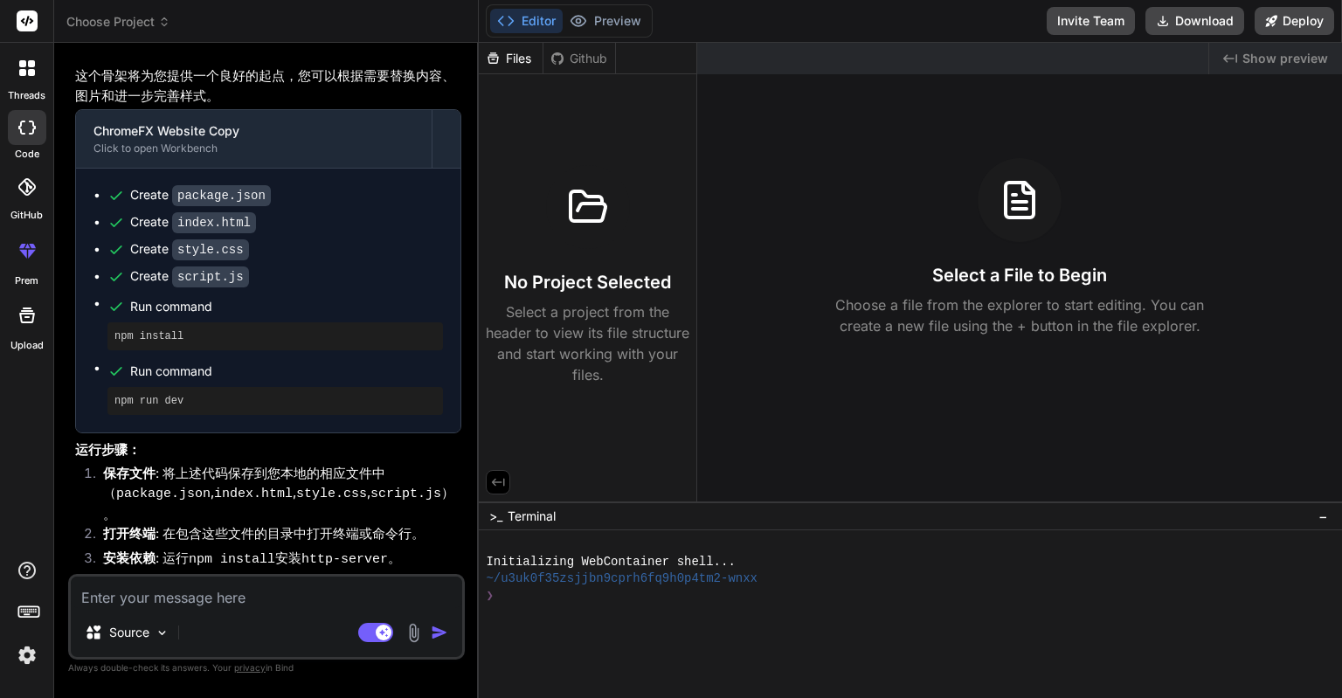
scroll to position [4447, 0]
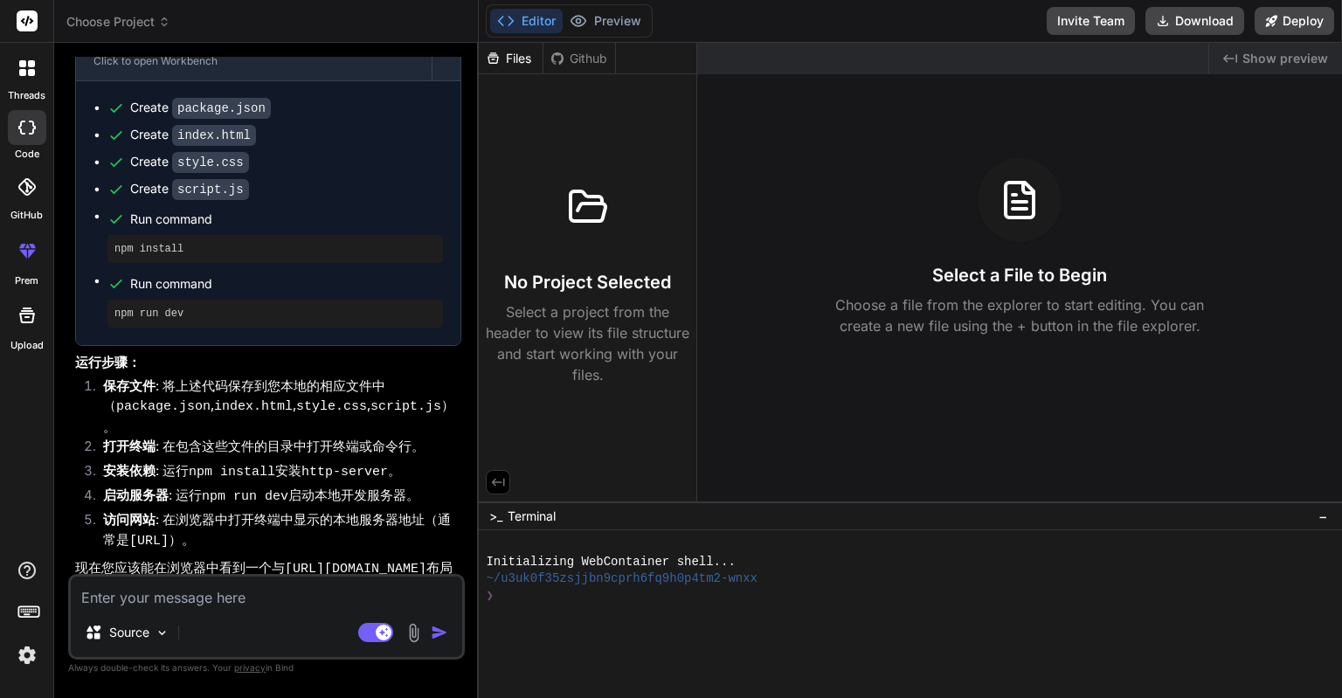
click at [163, 593] on textarea at bounding box center [267, 592] width 392 height 31
type textarea "w"
type textarea "x"
type textarea "we"
type textarea "x"
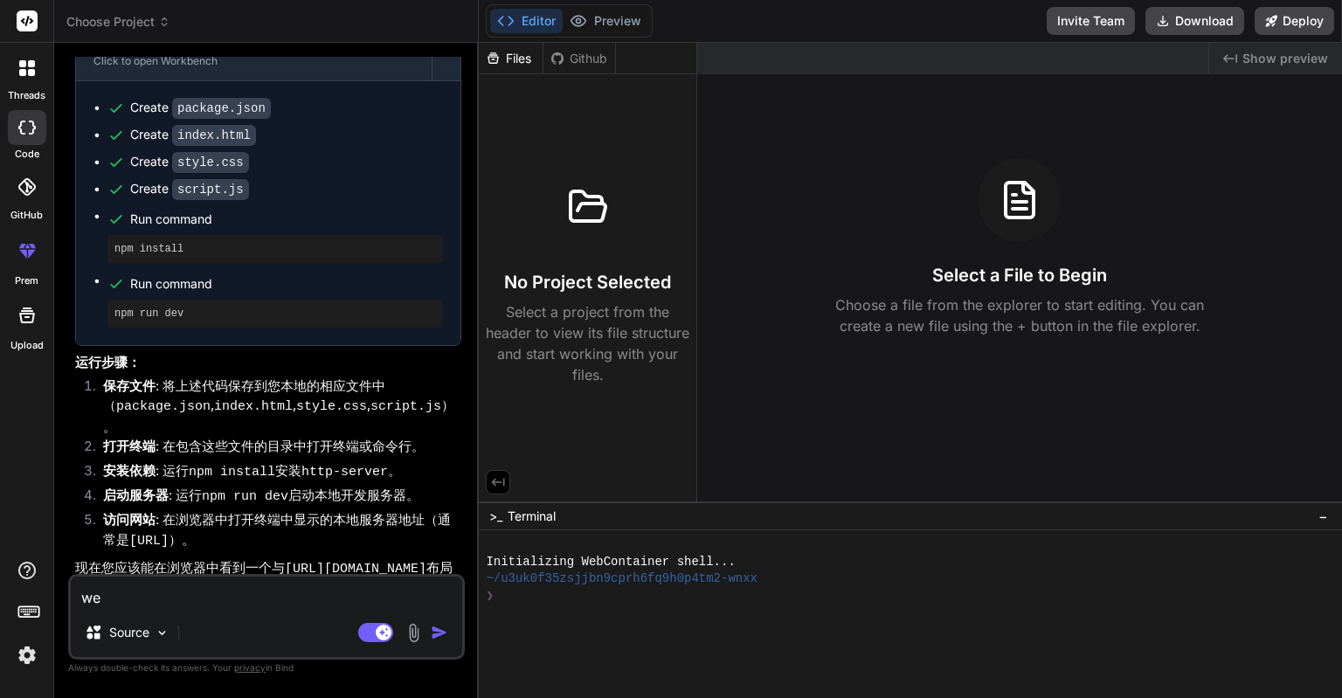
type textarea "wen"
type textarea "x"
type textarea "wen'j"
type textarea "x"
type textarea "wen'ji"
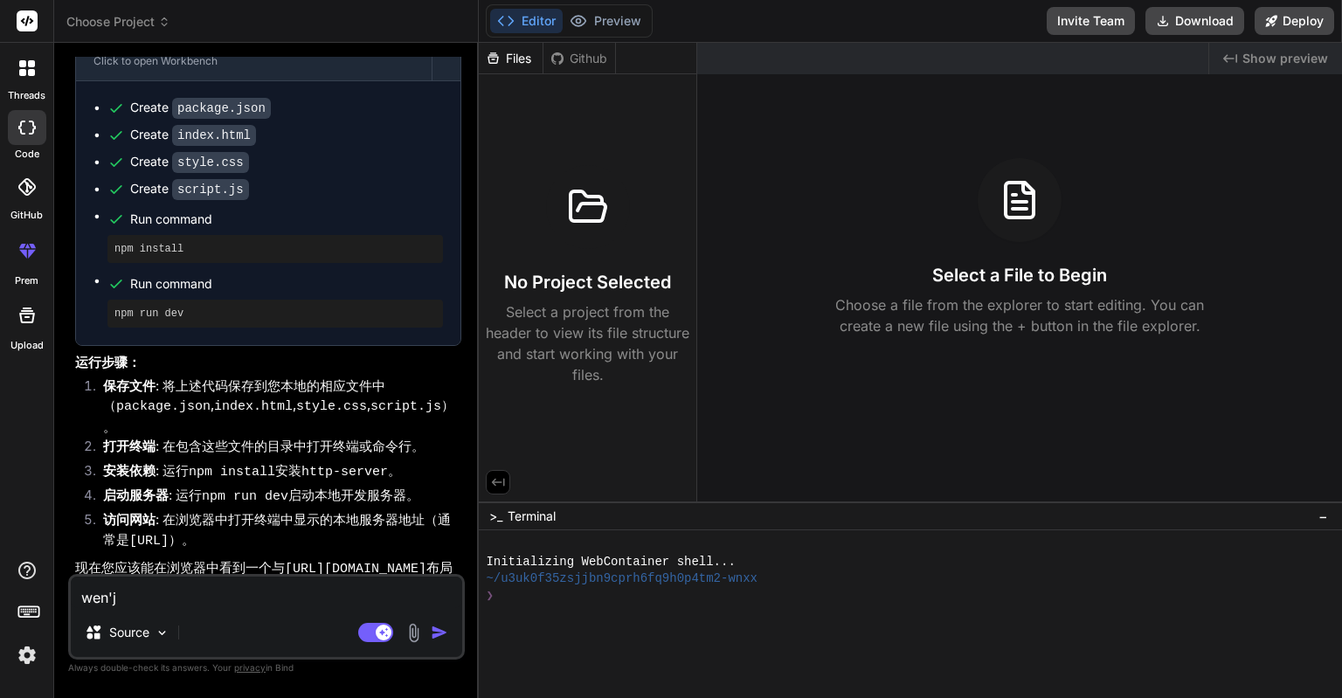
type textarea "x"
type textarea "wen'jia"
type textarea "x"
type textarea "wen'jian"
type textarea "x"
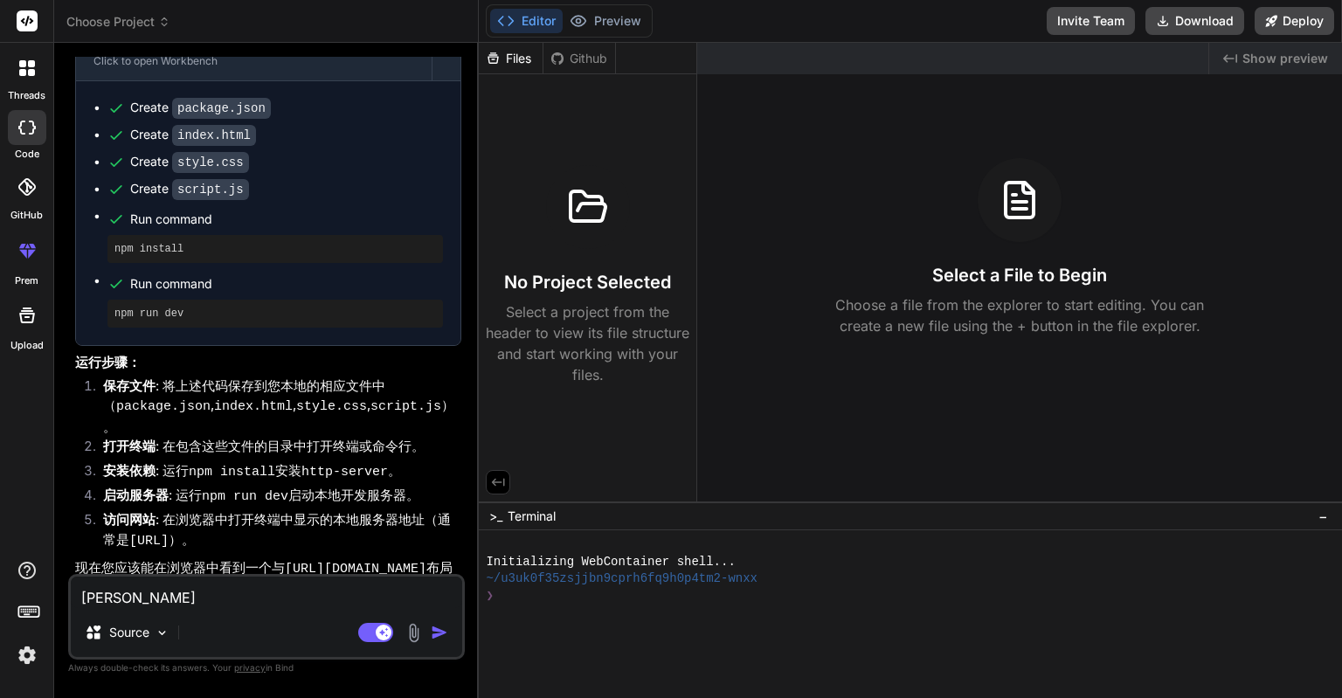
type textarea "wen'jian'z"
type textarea "x"
type textarea "wen'jian'za"
type textarea "x"
type textarea "wen'jian'zai"
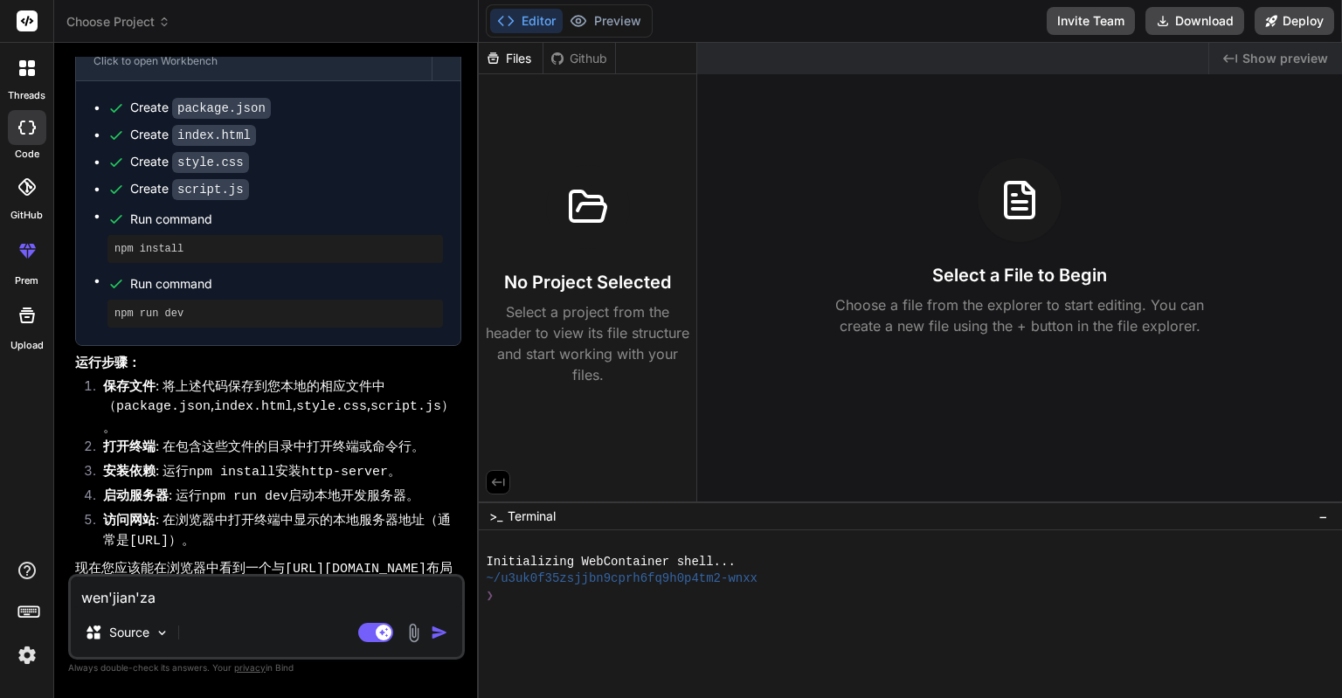
type textarea "x"
type textarea "wen'jian'zai'n"
type textarea "x"
type textarea "wen'jian'zai'na"
type textarea "x"
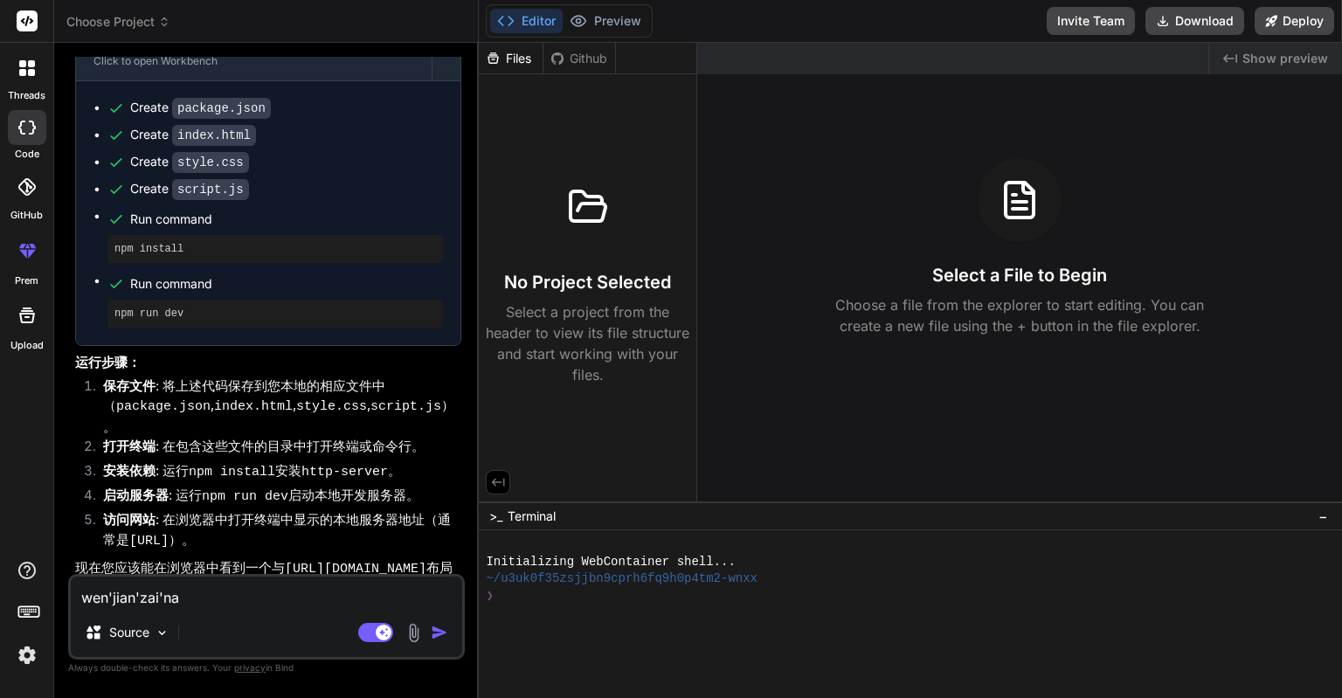
type textarea "wen'jian'zai'na'l"
type textarea "x"
type textarea "wen'jian'zai'na'li"
type textarea "x"
type textarea "文件在哪里"
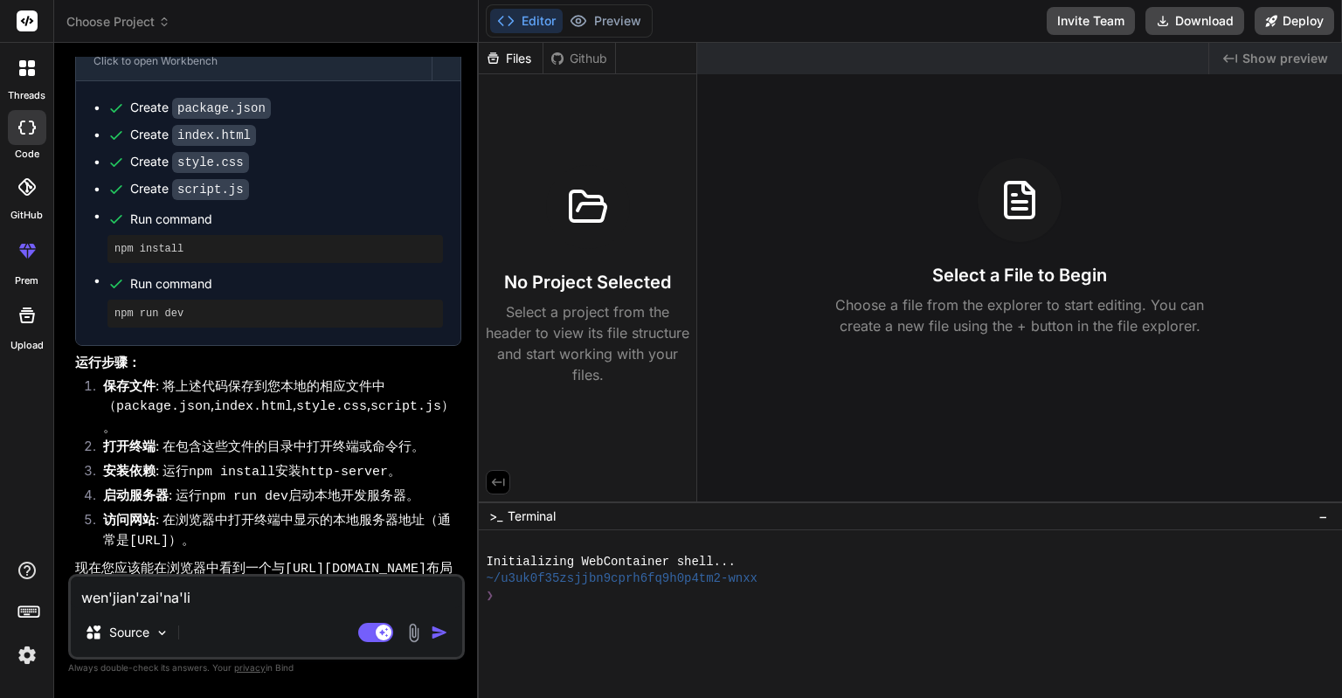
type textarea "x"
type textarea "文件在哪里m"
type textarea "x"
type textarea "文件在哪里me"
type textarea "x"
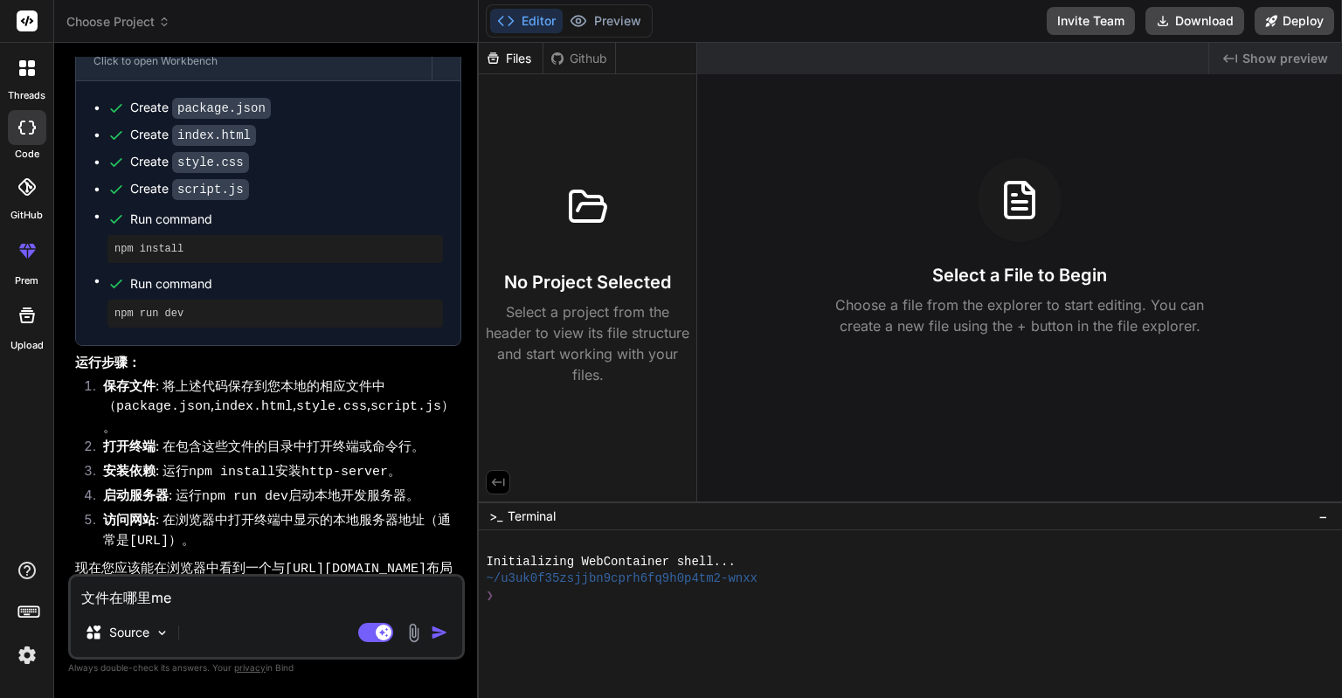
type textarea "文件在哪里mei"
type textarea "x"
type textarea "文件在哪里mei'z"
type textarea "x"
type textarea "文件在哪里mei'zh"
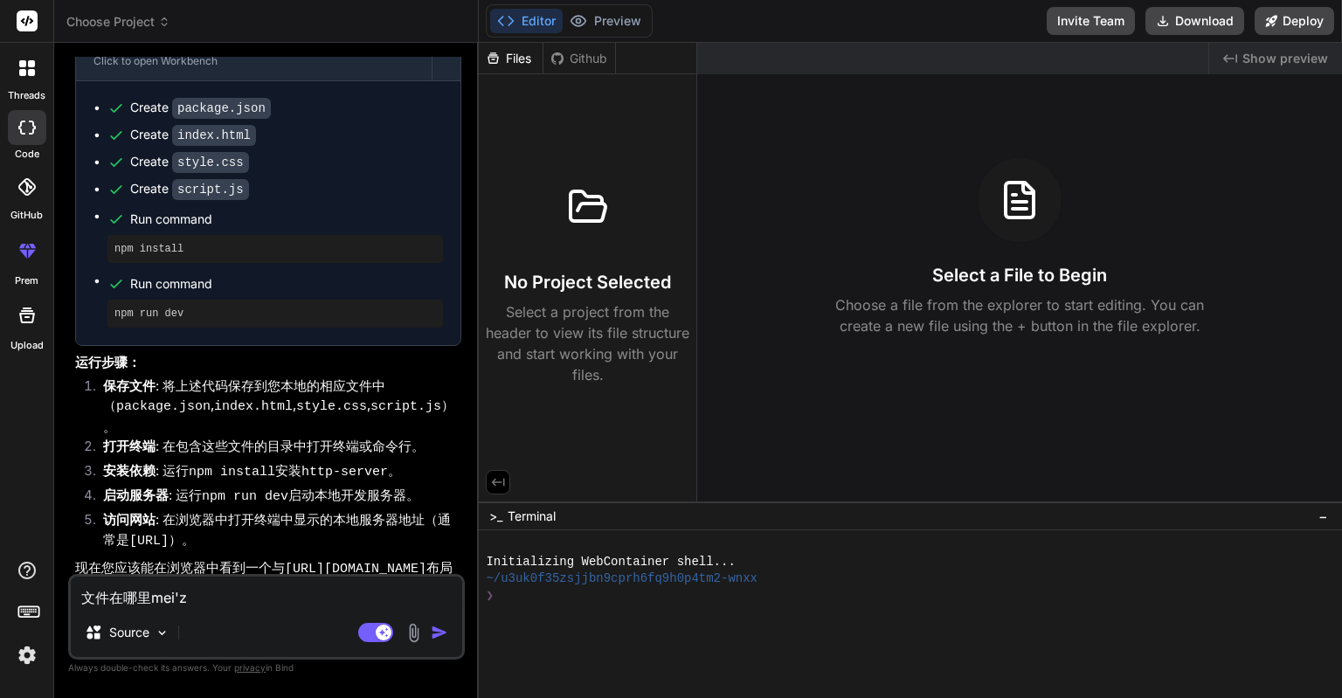
type textarea "x"
type textarea "文件在哪里mei'zha"
type textarea "x"
type textarea "文件在哪里mei'zhao"
type textarea "x"
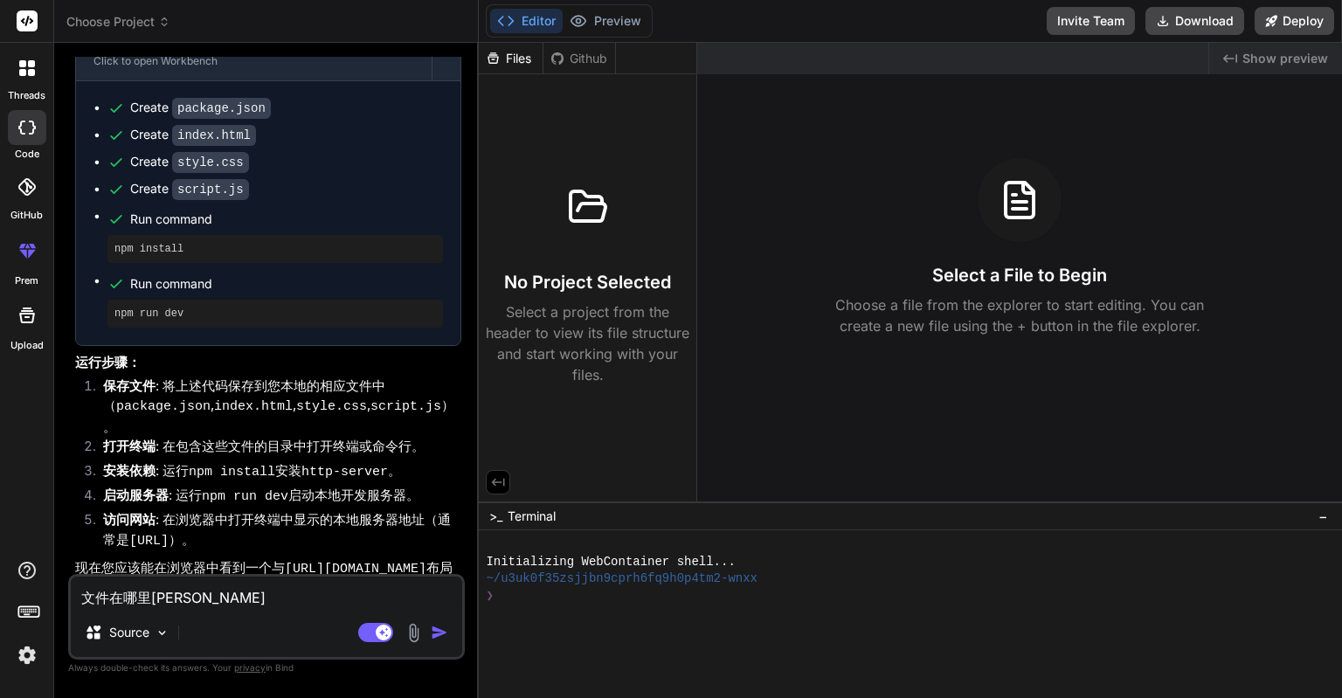
type textarea "文件在哪里mei'zhao'd"
type textarea "x"
type textarea "文件在哪里mei'zhao'da"
type textarea "x"
type textarea "文件在哪里mei'zhao'dao"
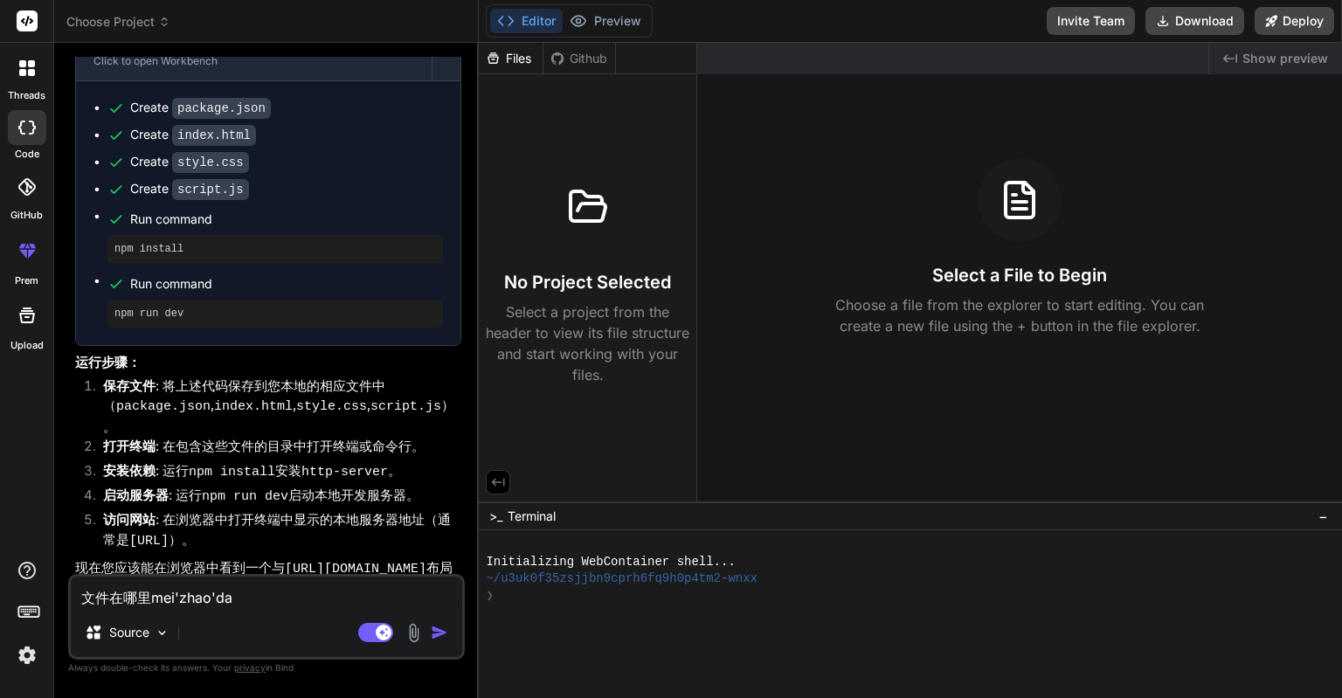
type textarea "x"
type textarea "文件在哪里没找到"
type textarea "x"
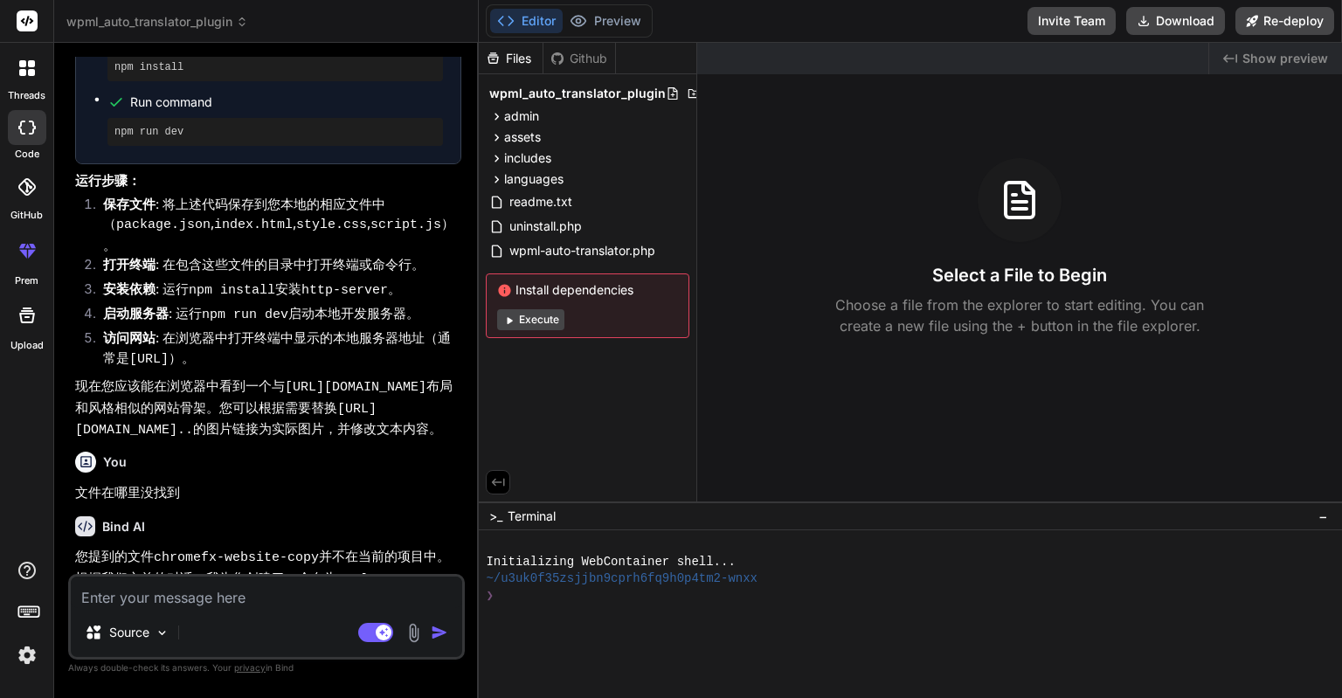
scroll to position [4867, 0]
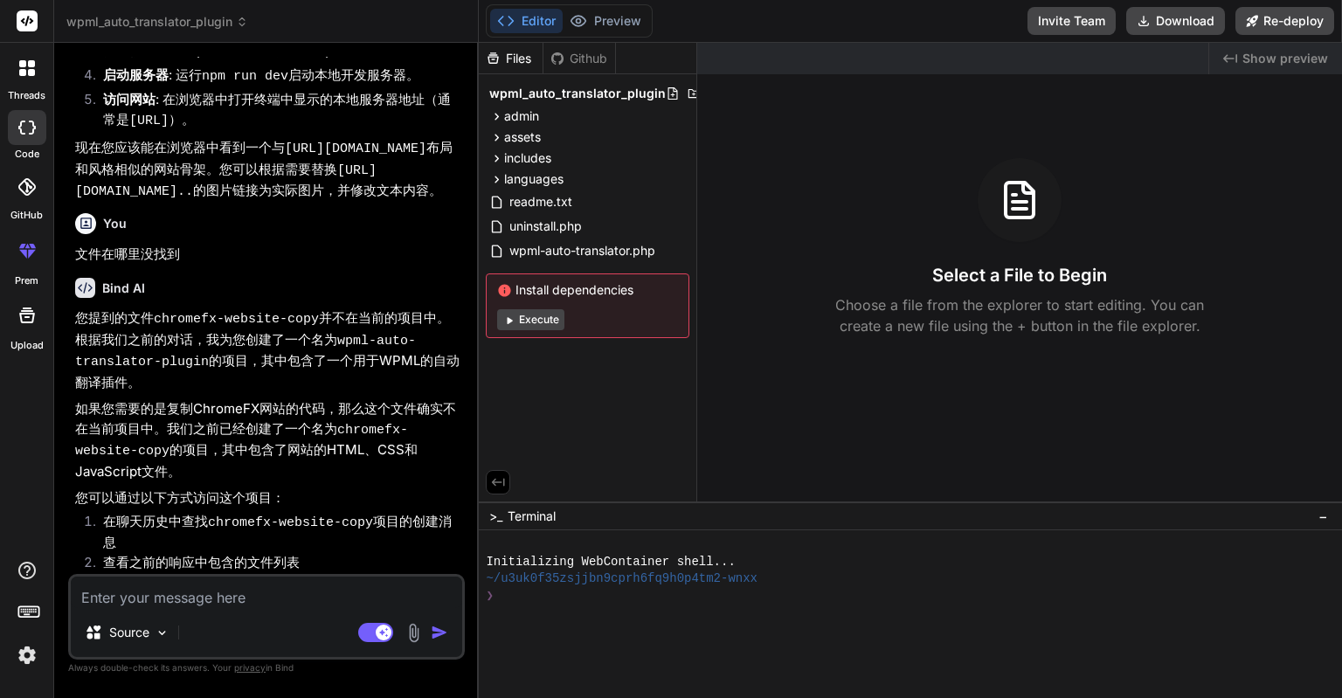
drag, startPoint x: 514, startPoint y: 282, endPoint x: 649, endPoint y: 285, distance: 135.5
click at [649, 285] on span "Install dependencies" at bounding box center [587, 289] width 181 height 17
click at [612, 291] on span "Install dependencies" at bounding box center [587, 289] width 181 height 17
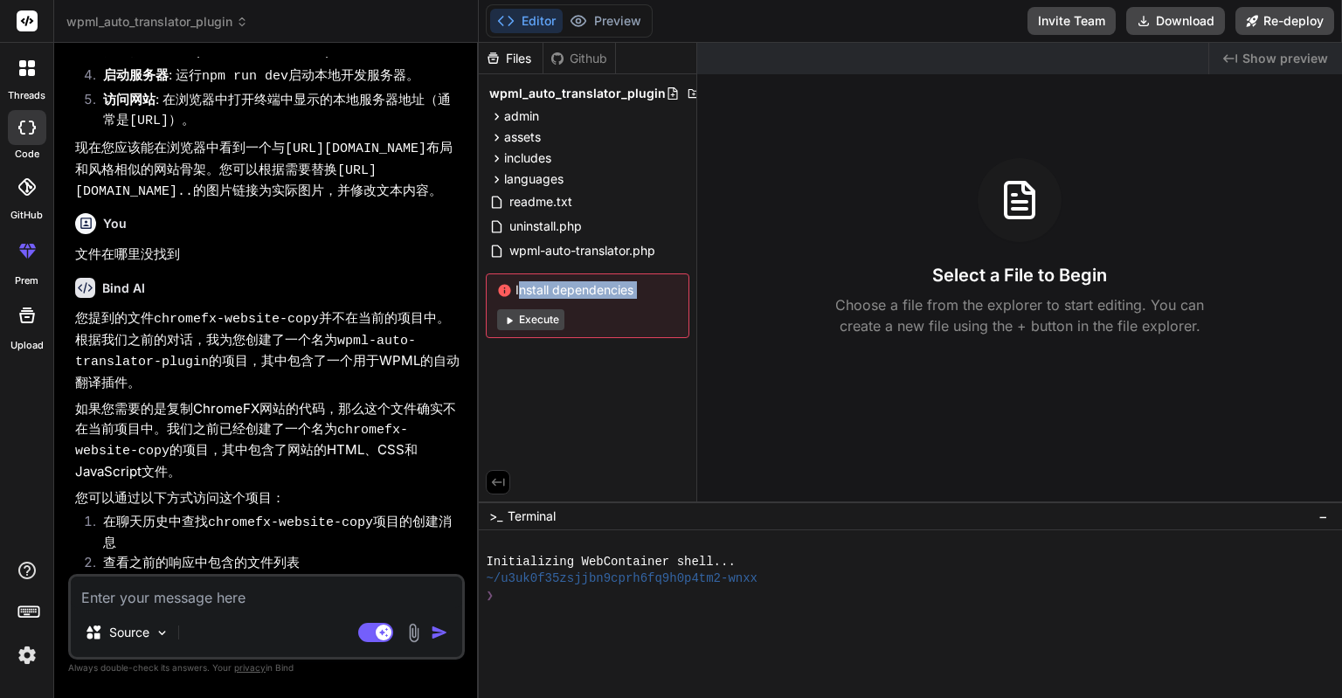
copy div "Install dependencies"
click at [503, 289] on icon at bounding box center [505, 290] width 12 height 12
click at [932, 436] on div "Created with Pixso. Show preview Select a File to Begin Choose a file from the …" at bounding box center [1019, 272] width 645 height 459
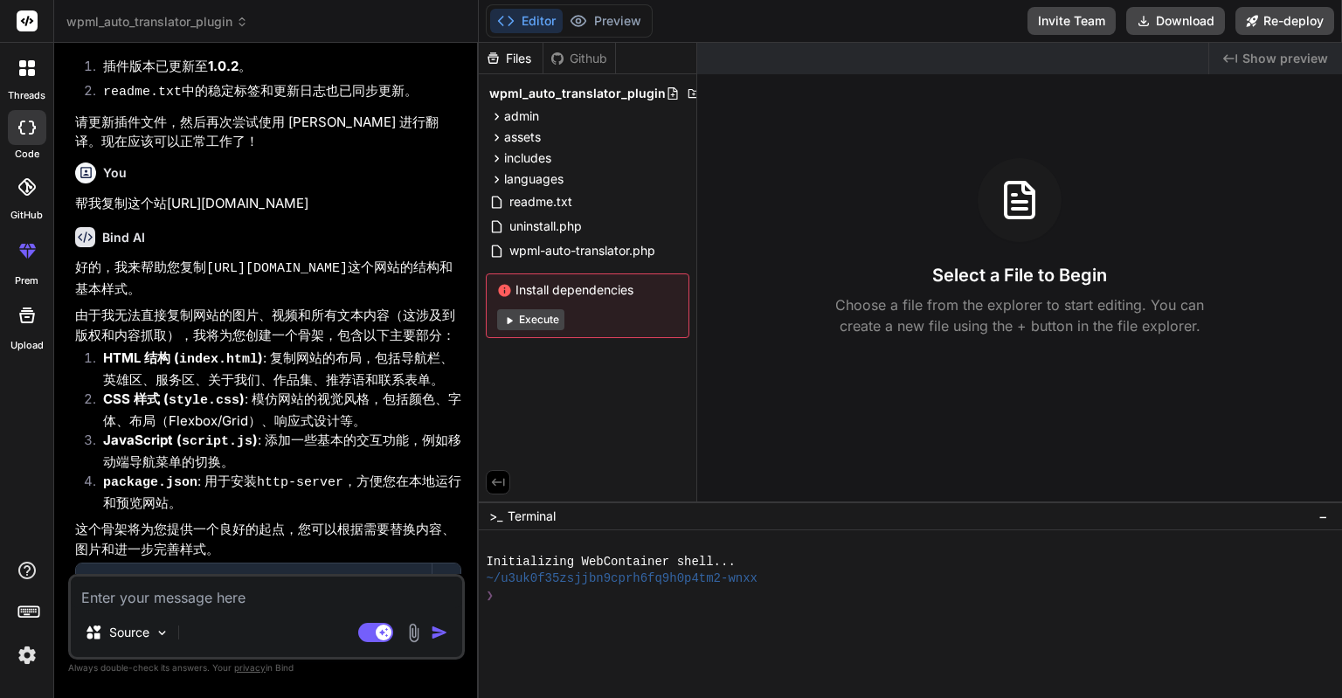
scroll to position [3731, 0]
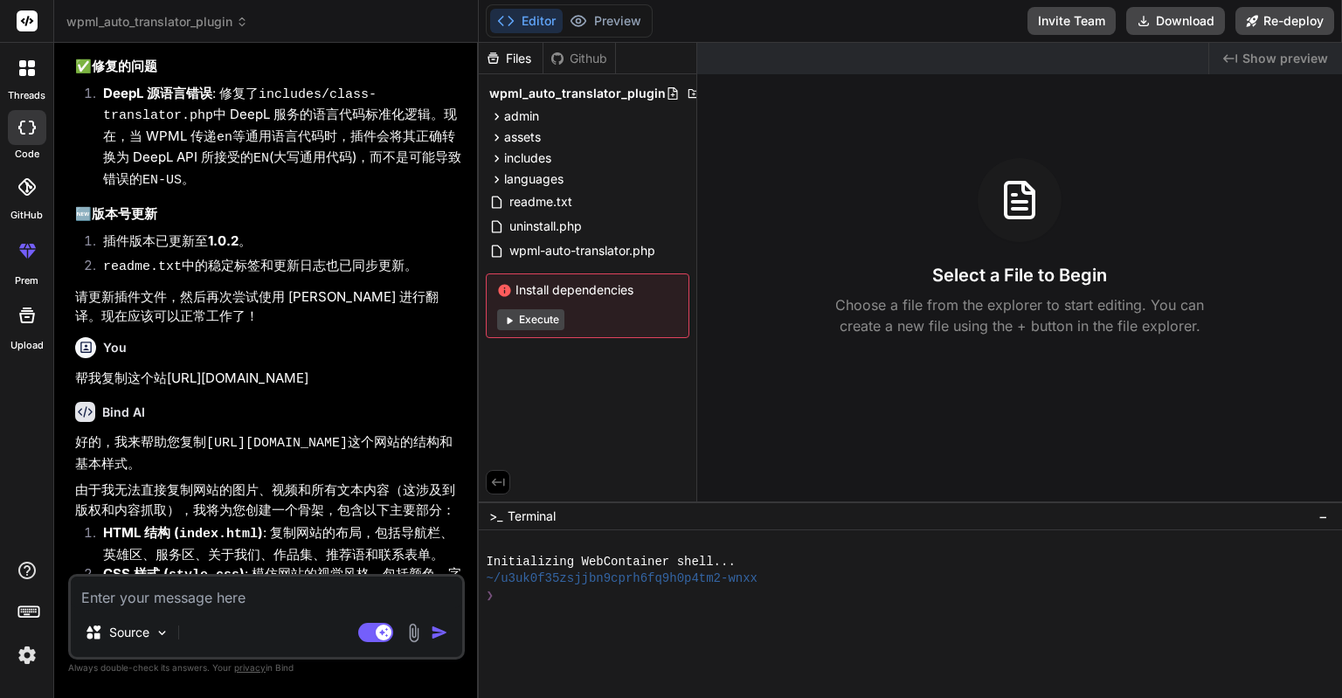
click at [24, 77] on div at bounding box center [27, 68] width 37 height 37
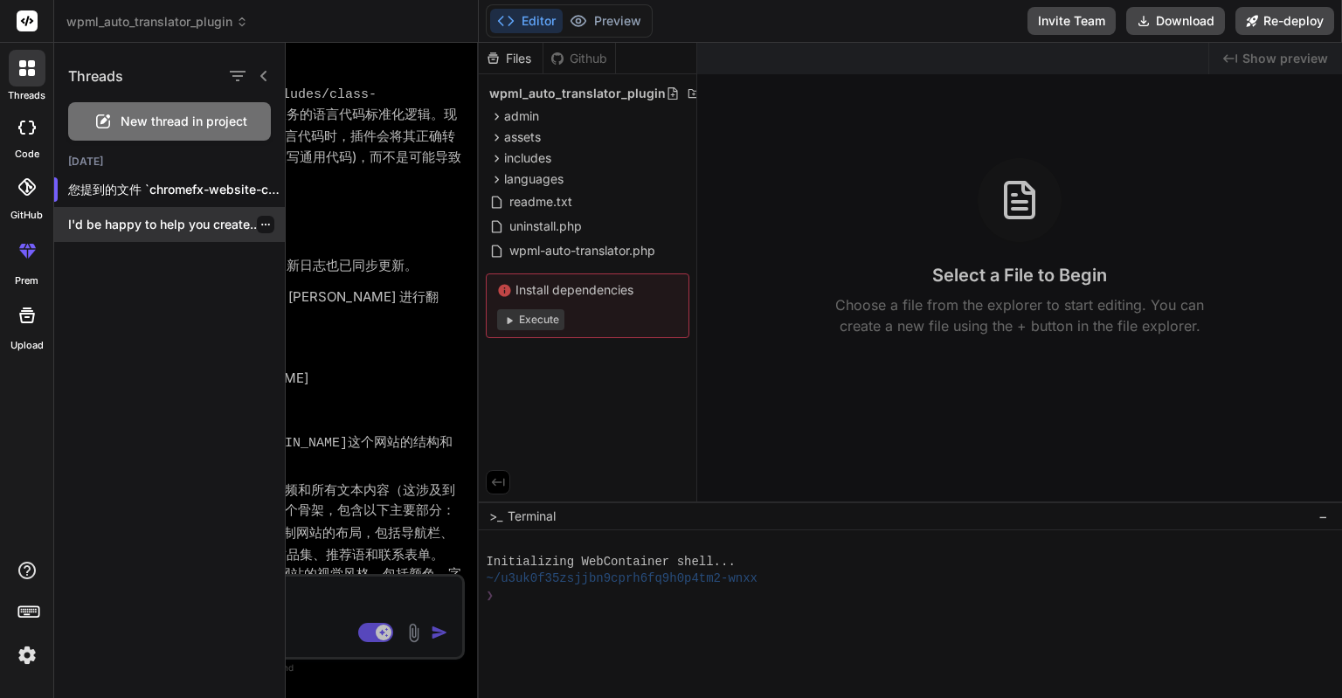
click at [136, 216] on p "I'd be happy to help you create..." at bounding box center [176, 224] width 217 height 17
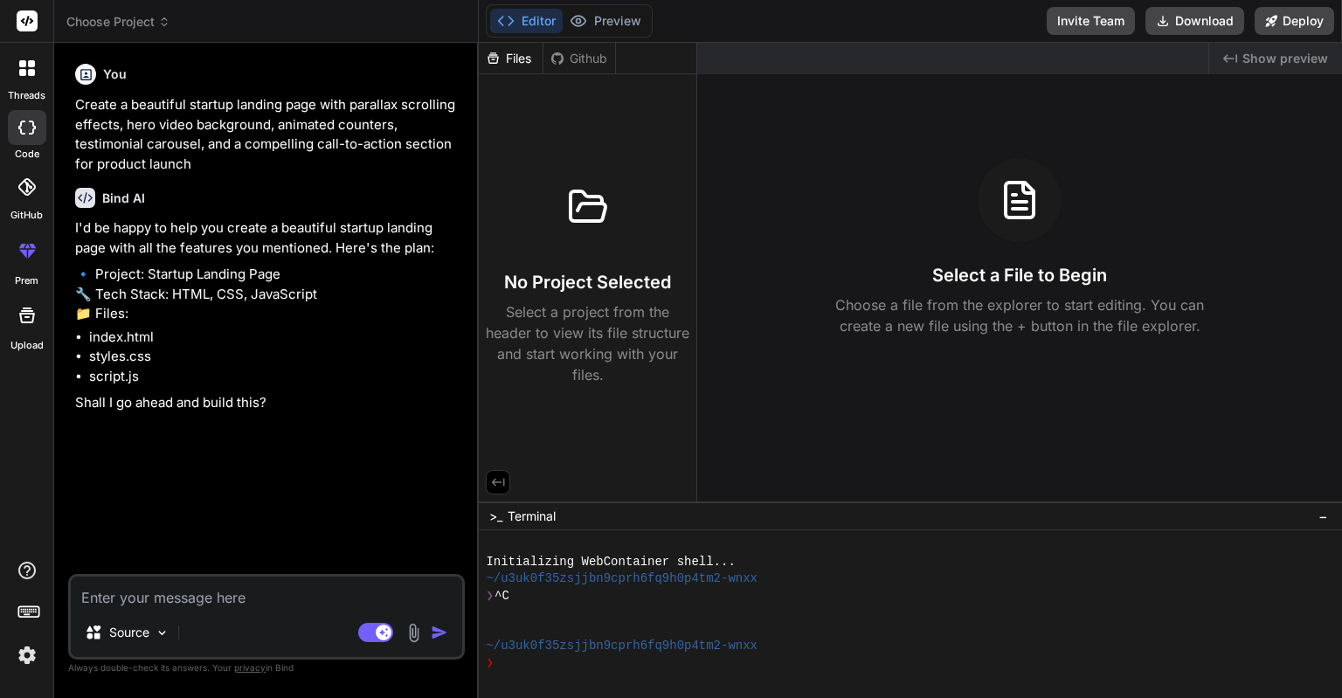
click at [16, 83] on div at bounding box center [27, 68] width 37 height 37
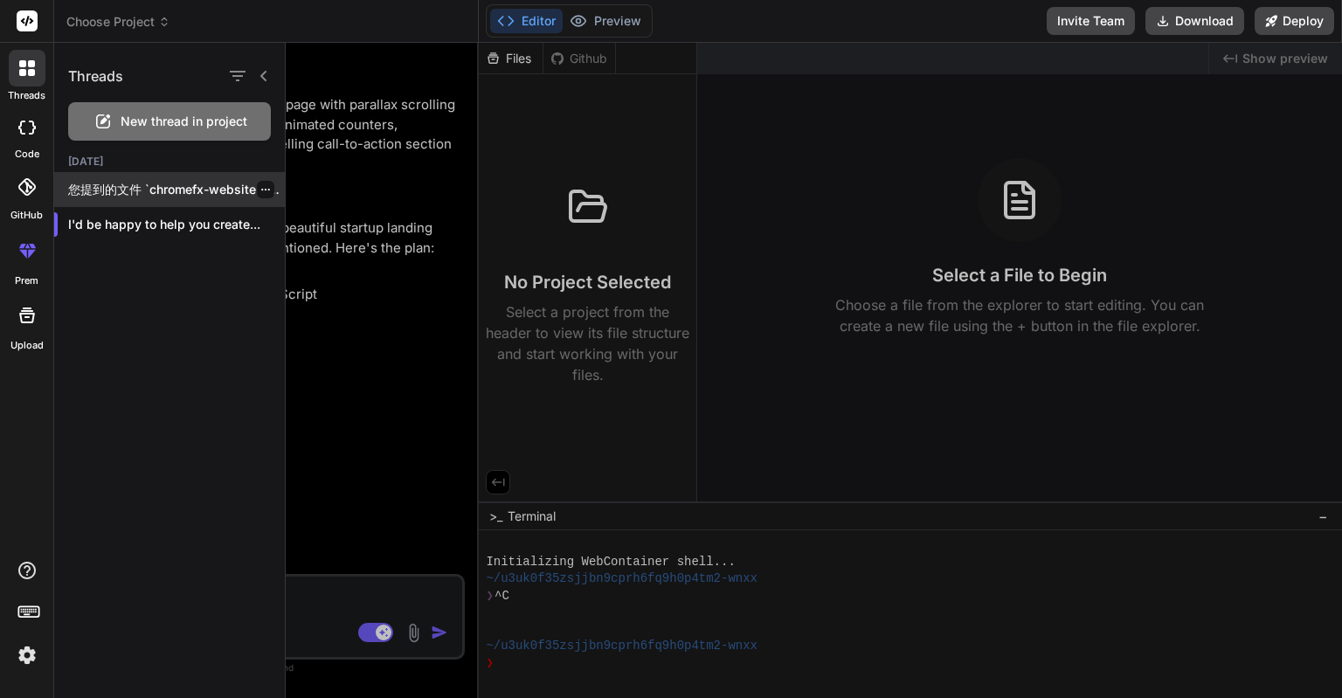
click at [147, 187] on p "您提到的文件 `chromefx-website-copy` 并不在当前的项目中。根据我们之前的对话，我为您创建了一个名为 `wpml-auto-transl…" at bounding box center [176, 189] width 217 height 17
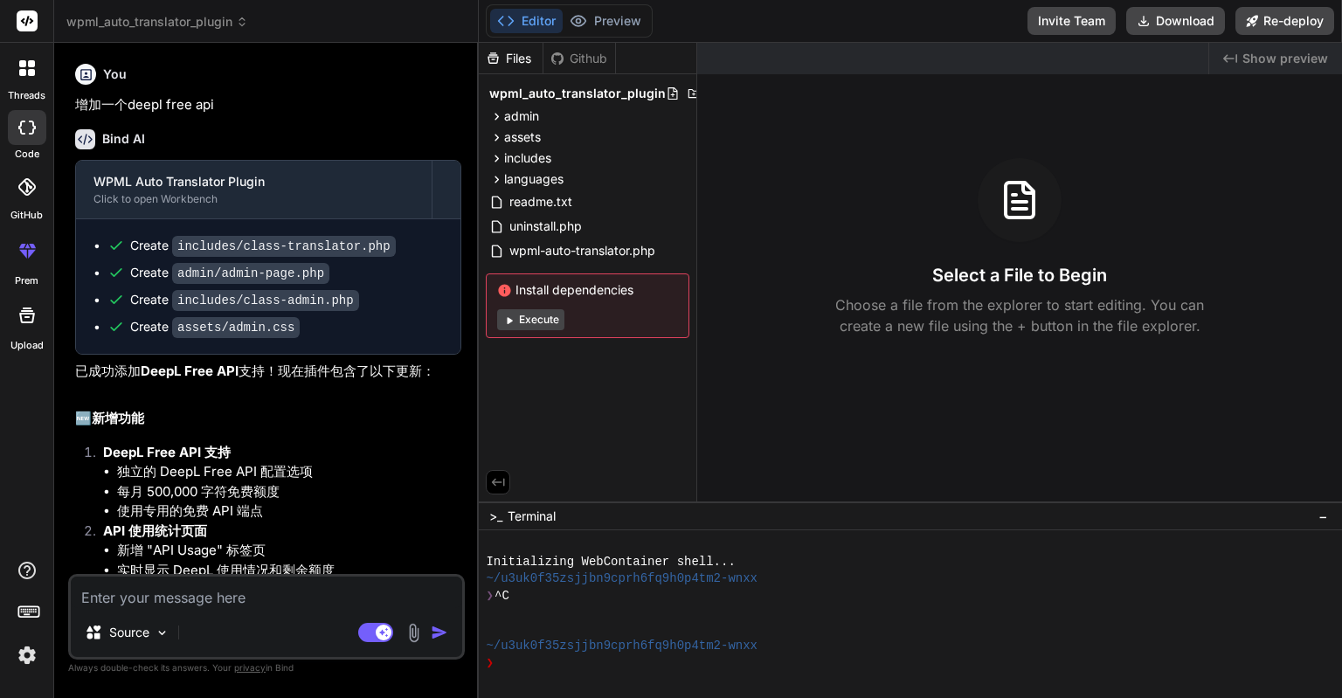
click at [193, 52] on div "Bind AI Web Search Created with Pixso. Code Generator You 增加一个deepl free api Bi…" at bounding box center [266, 370] width 425 height 655
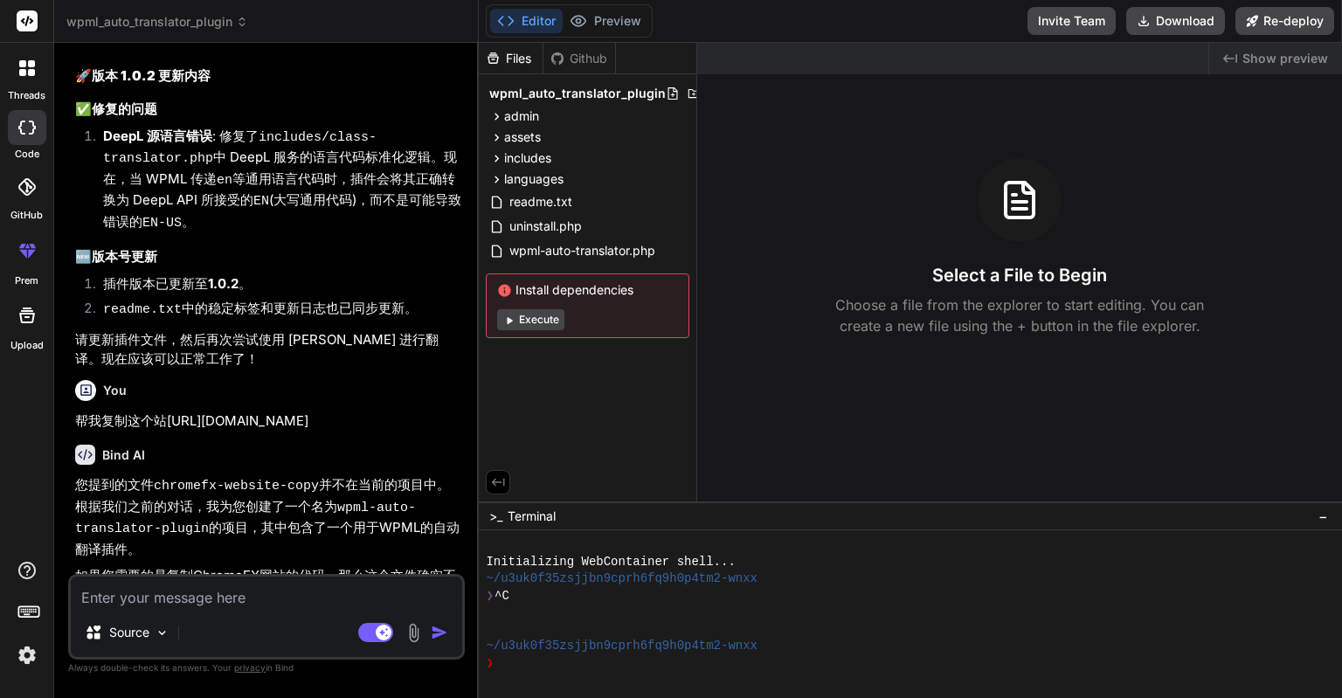
scroll to position [3775, 0]
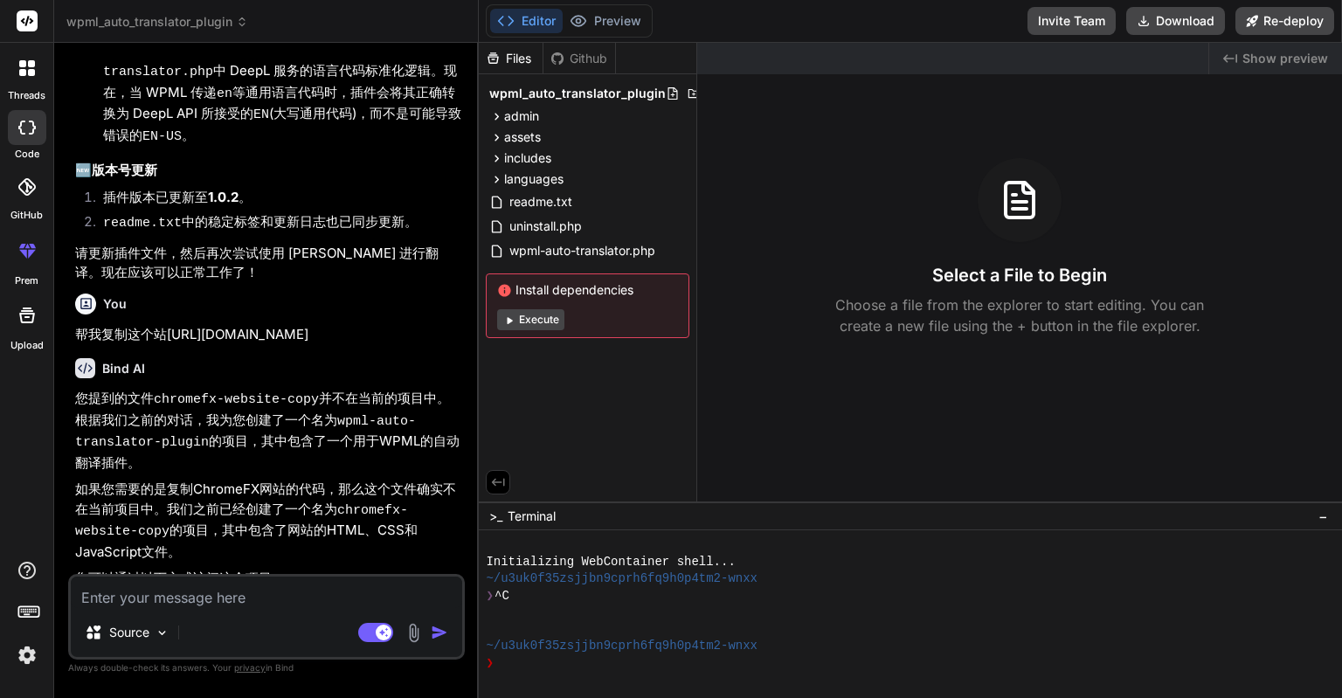
click at [25, 130] on icon at bounding box center [26, 128] width 17 height 14
click at [23, 95] on label "threads" at bounding box center [27, 95] width 38 height 15
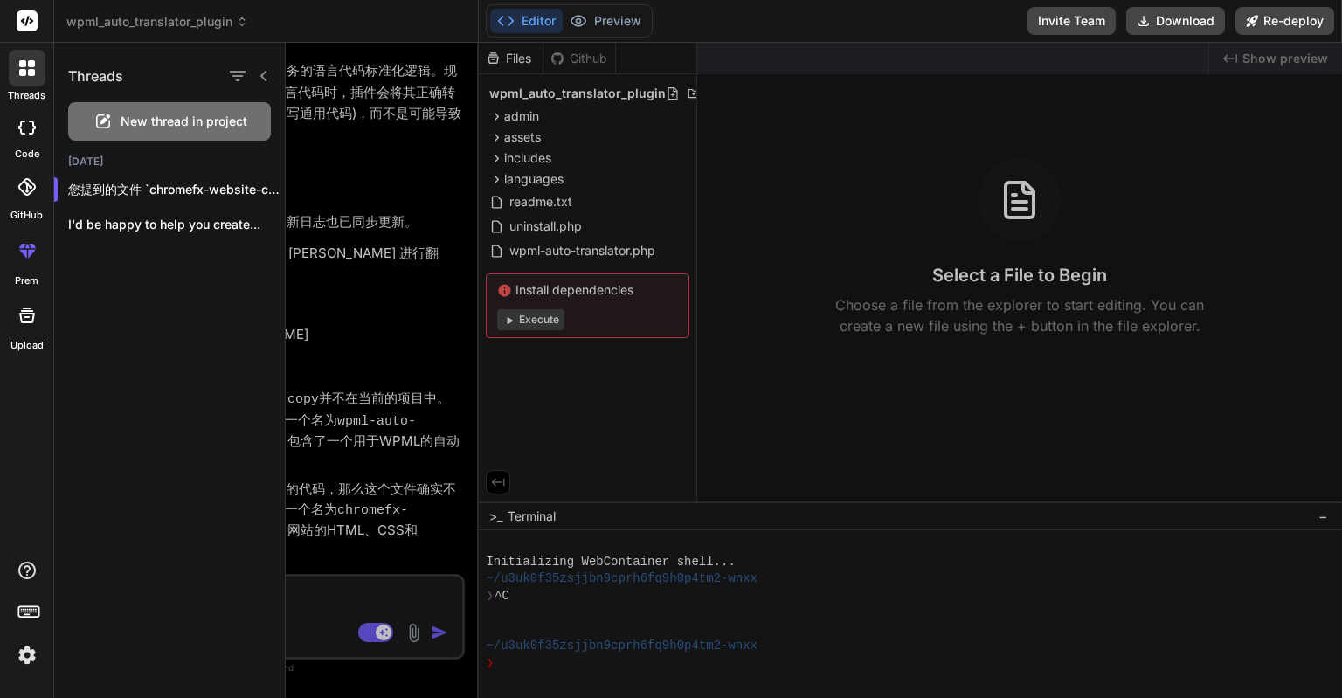
click at [192, 119] on span "New thread in project" at bounding box center [184, 121] width 127 height 17
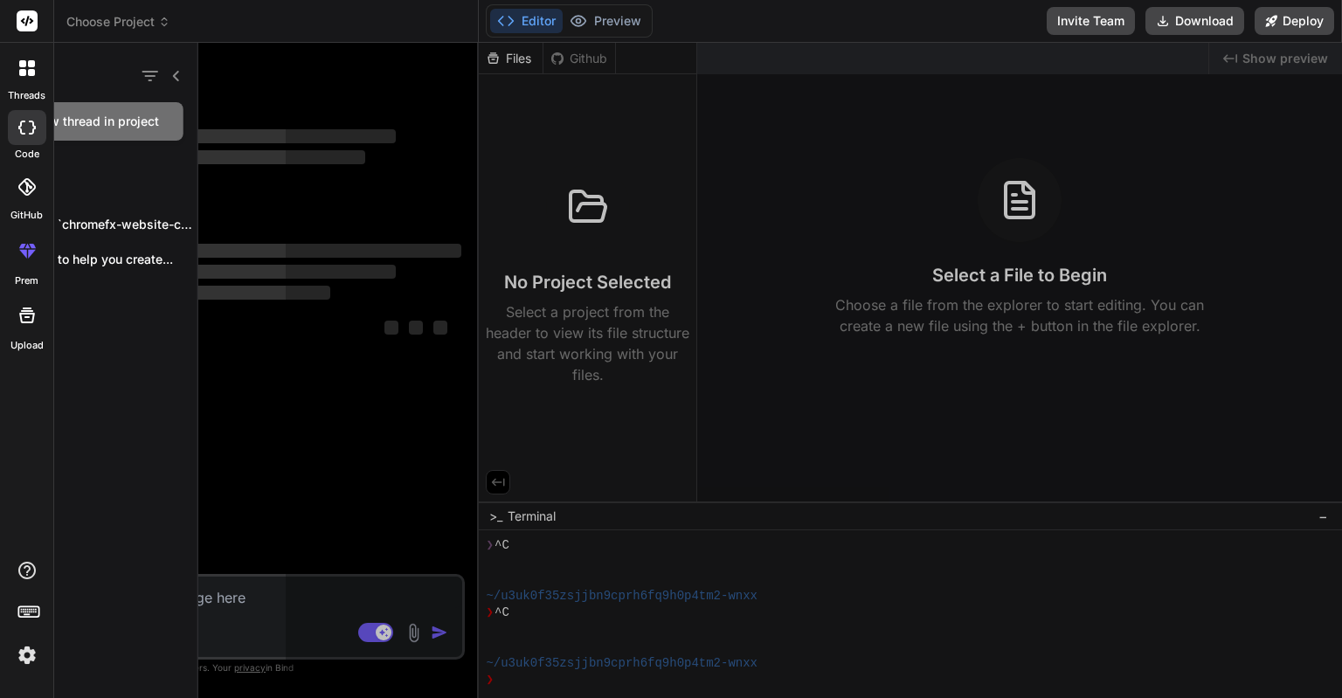
scroll to position [49, 0]
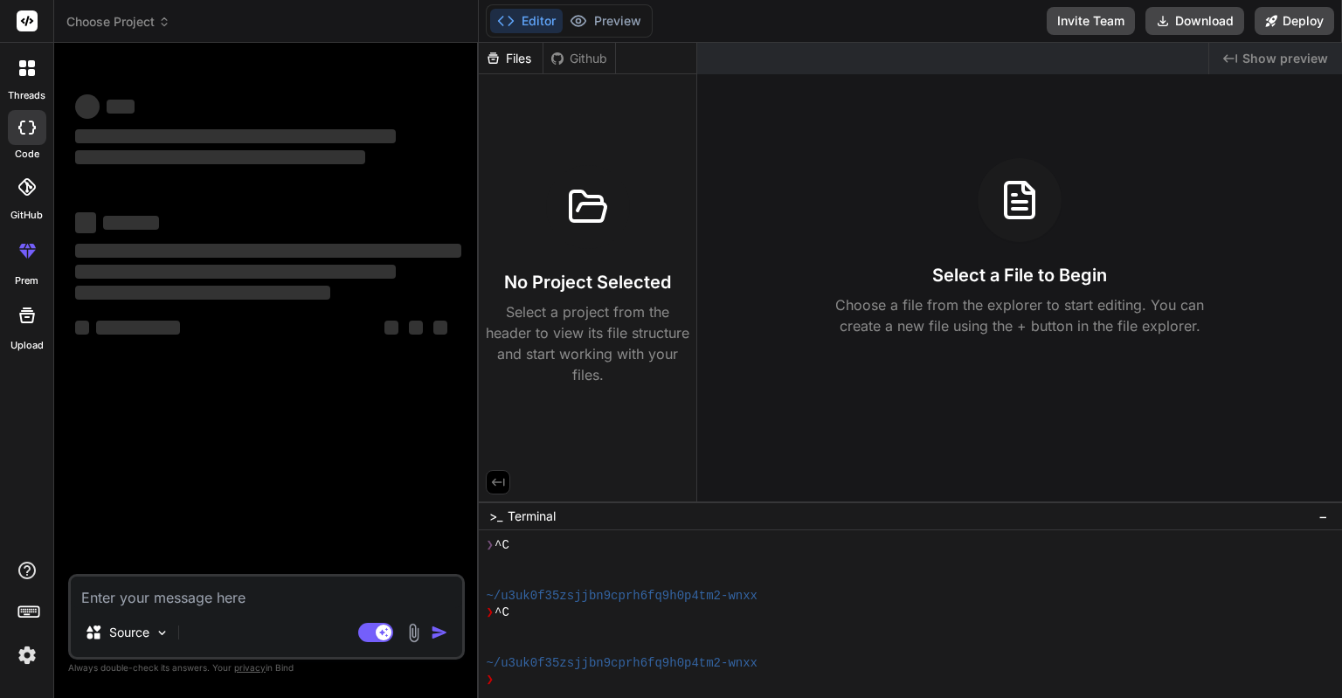
type textarea "x"
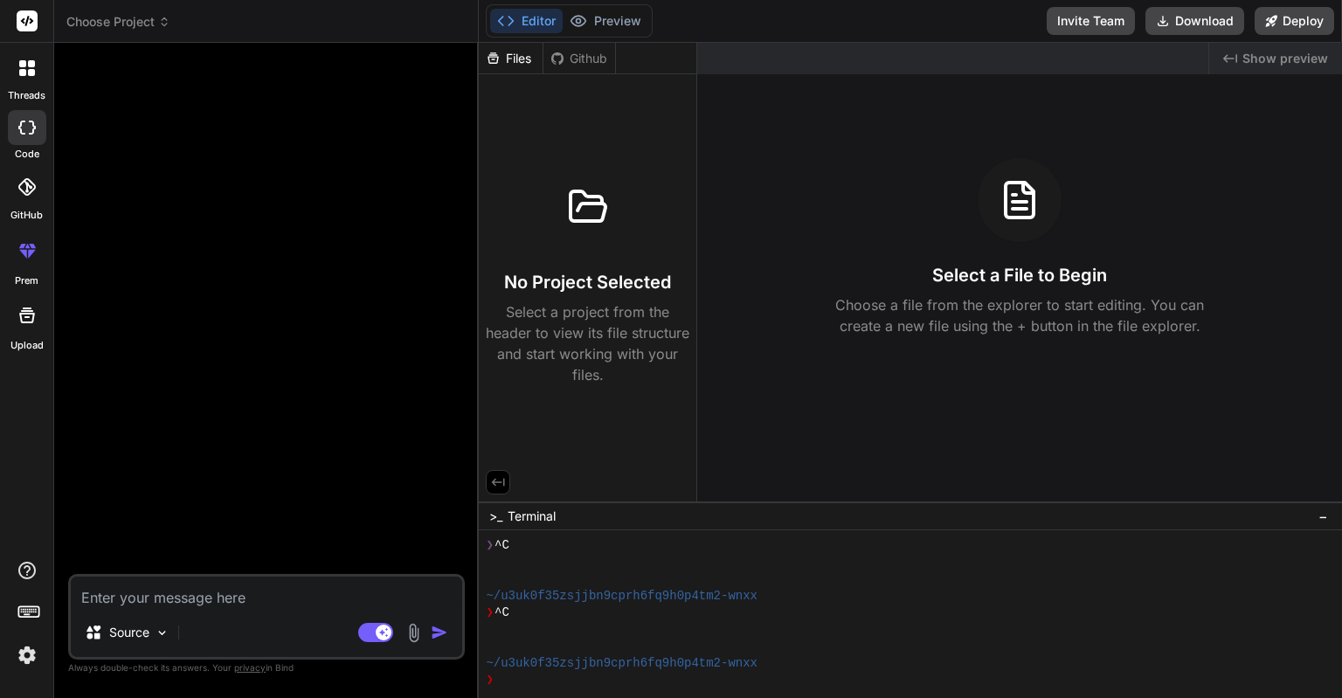
click at [35, 72] on div at bounding box center [27, 68] width 37 height 37
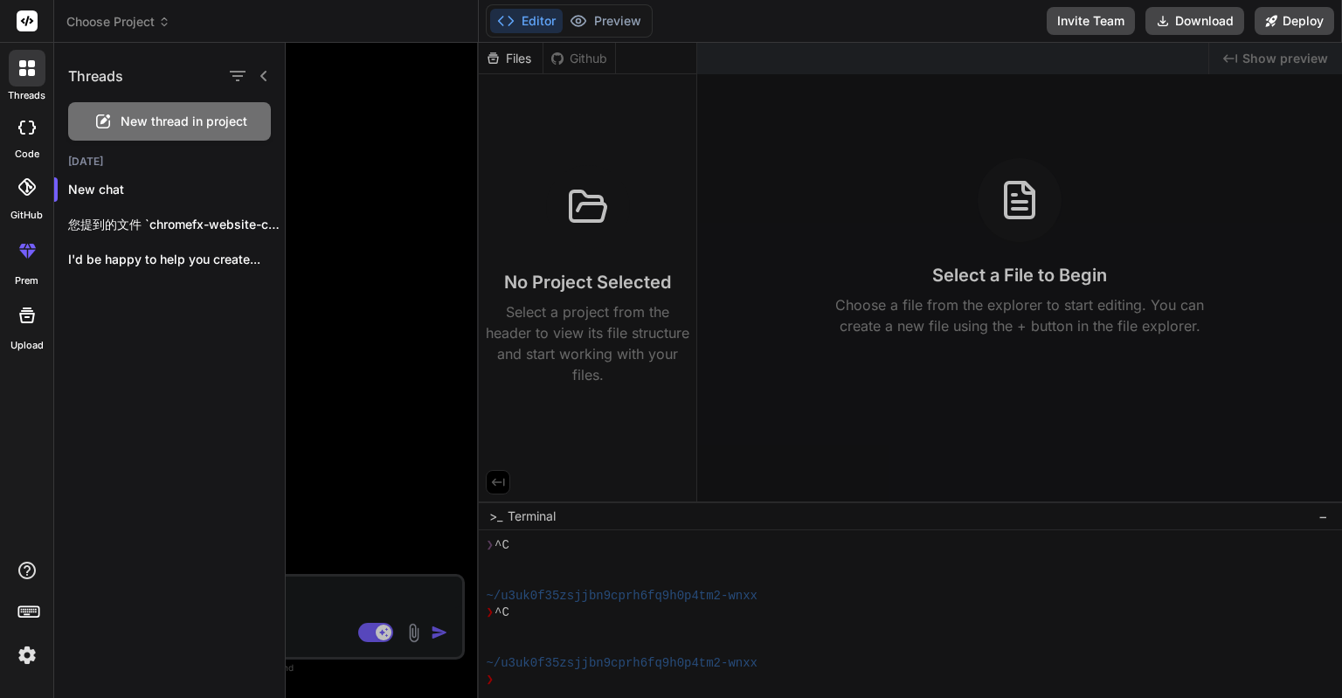
click at [320, 128] on div at bounding box center [814, 370] width 1057 height 655
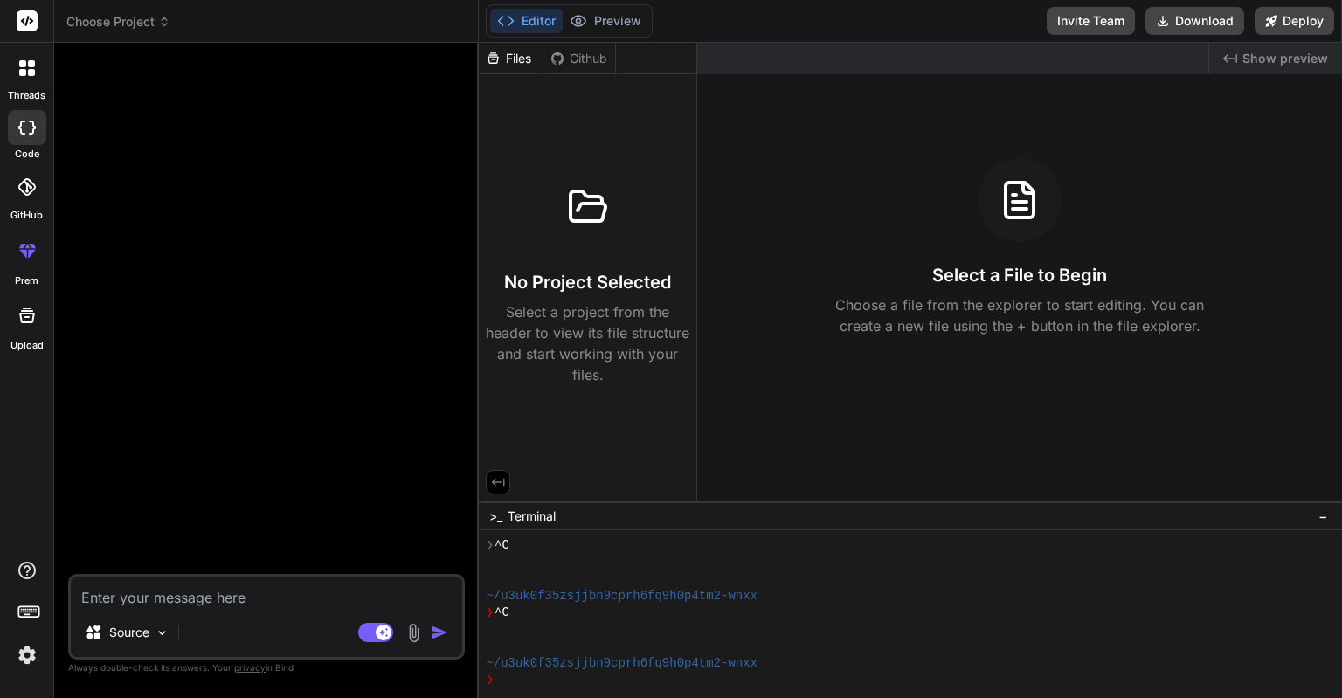
click at [14, 76] on div at bounding box center [27, 68] width 37 height 37
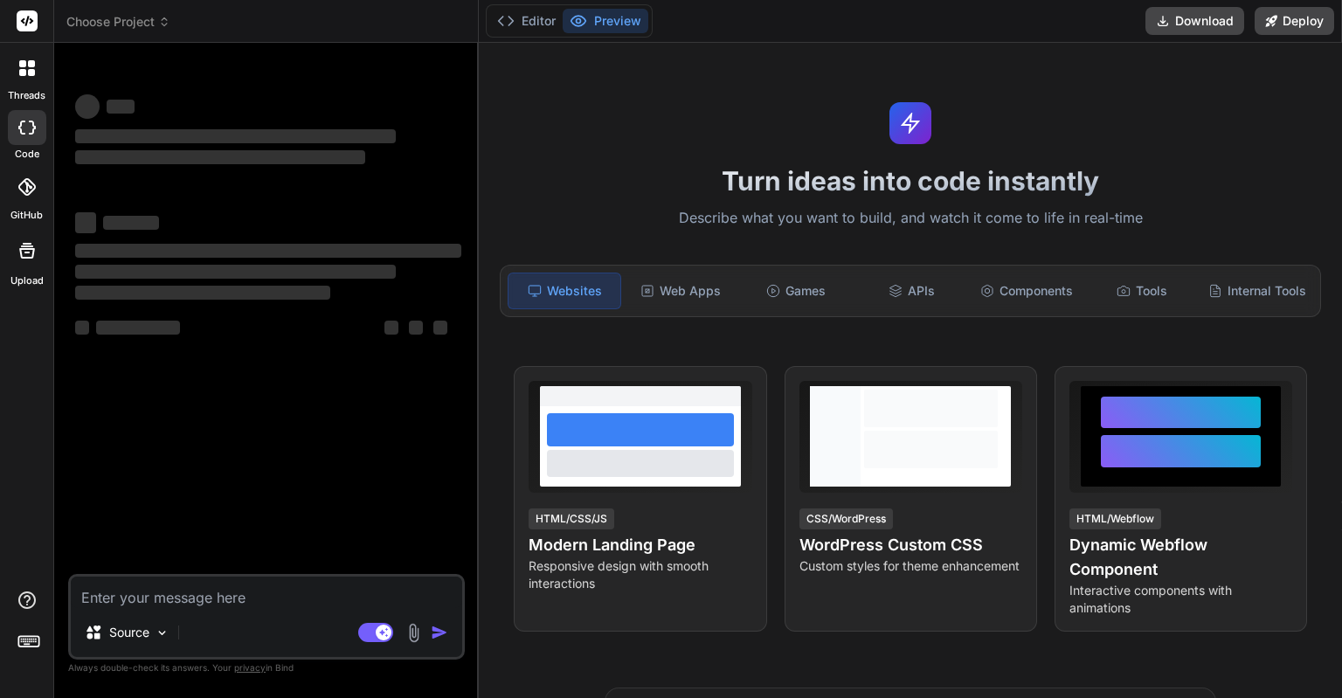
type textarea "x"
click at [30, 67] on icon at bounding box center [27, 68] width 16 height 16
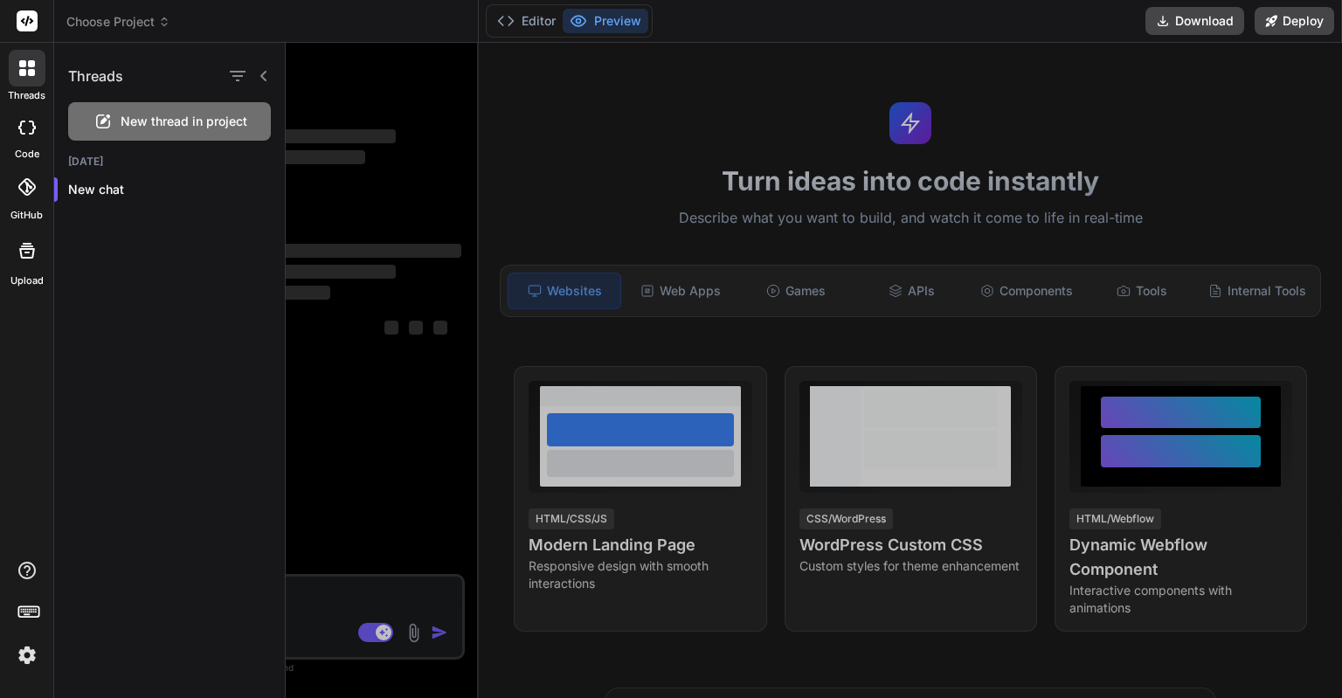
click at [364, 209] on div at bounding box center [814, 370] width 1057 height 655
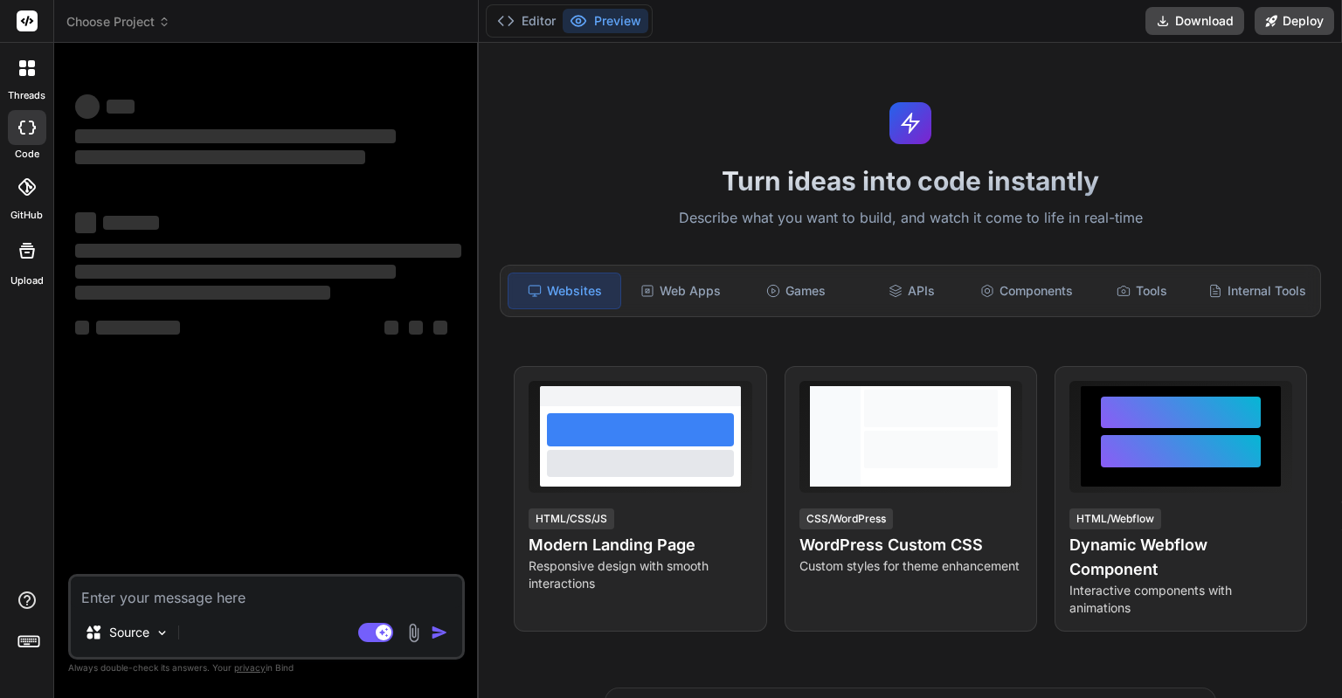
type textarea "x"
click at [17, 88] on label "threads" at bounding box center [27, 95] width 38 height 15
click at [24, 60] on icon at bounding box center [27, 68] width 16 height 16
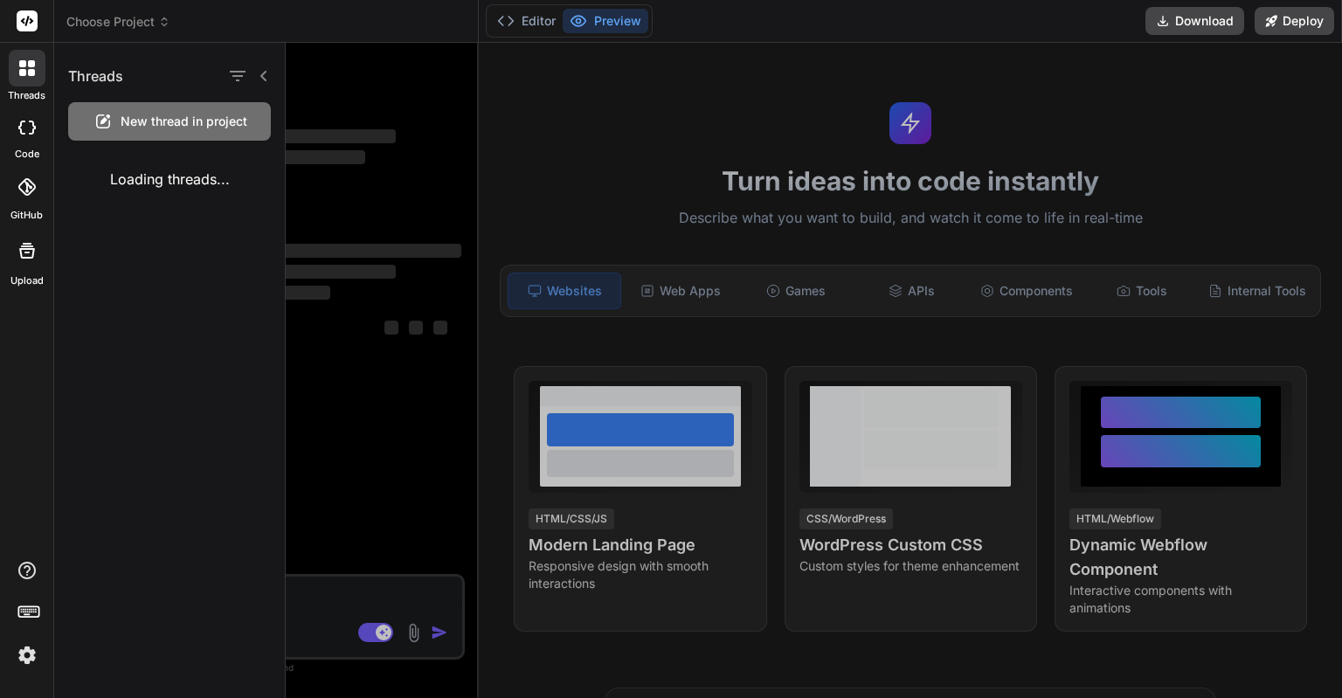
click at [125, 184] on div "Loading threads..." at bounding box center [169, 179] width 231 height 49
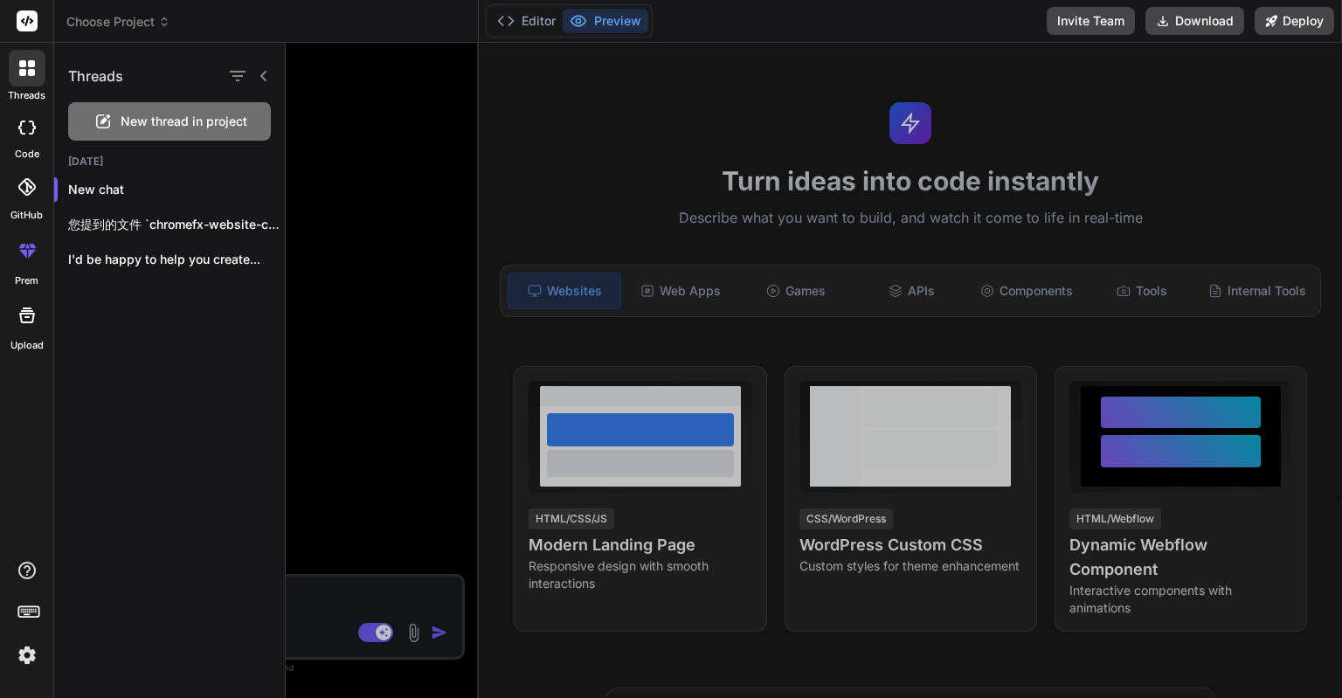
click at [242, 419] on div "Threads New thread in project [DATE] New chat 您提到的文件 `chromefx-website-copy` 并不…" at bounding box center [170, 370] width 232 height 655
click at [211, 188] on p "New chat" at bounding box center [176, 189] width 217 height 17
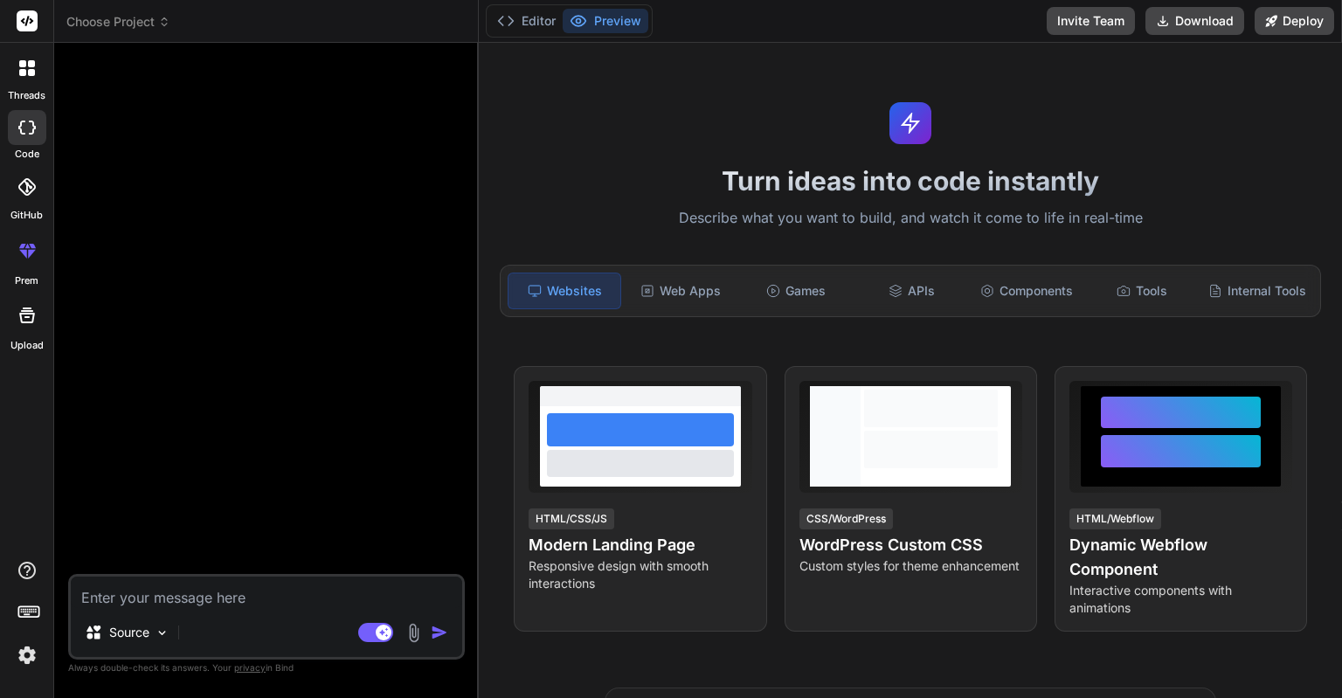
click at [47, 80] on div "threads" at bounding box center [26, 73] width 53 height 60
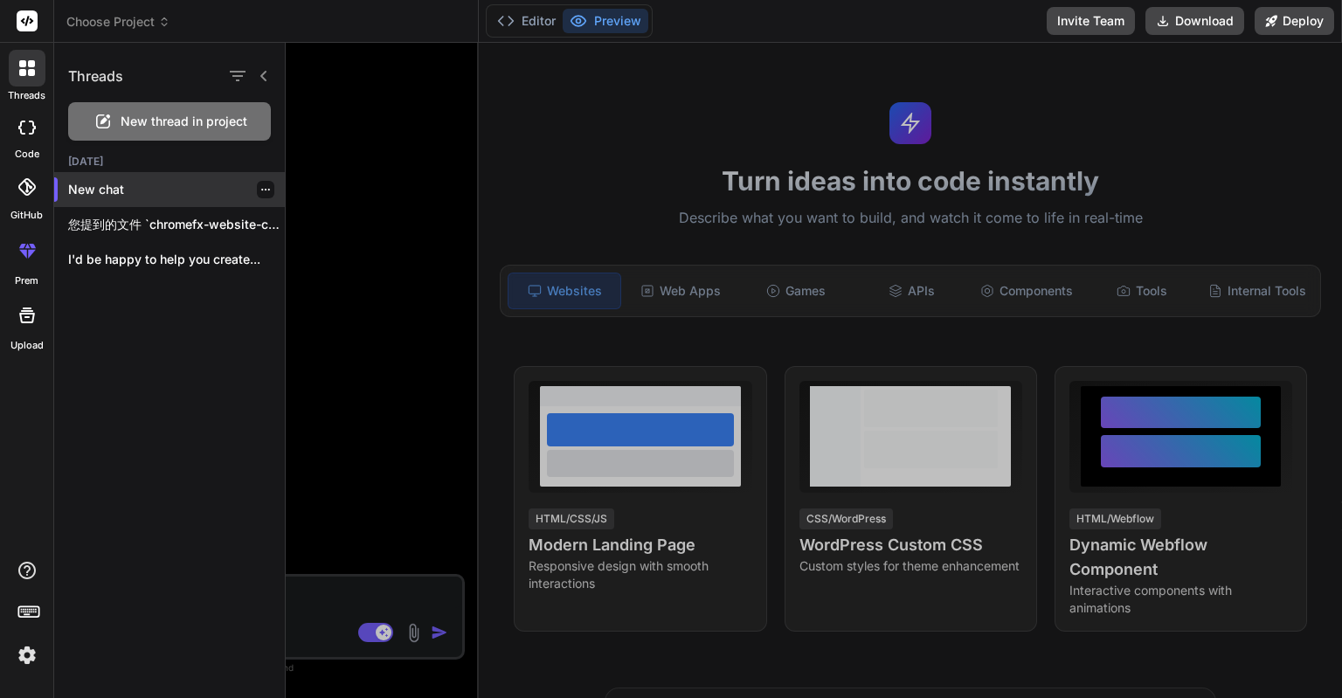
click at [261, 189] on icon "button" at bounding box center [265, 190] width 9 height 2
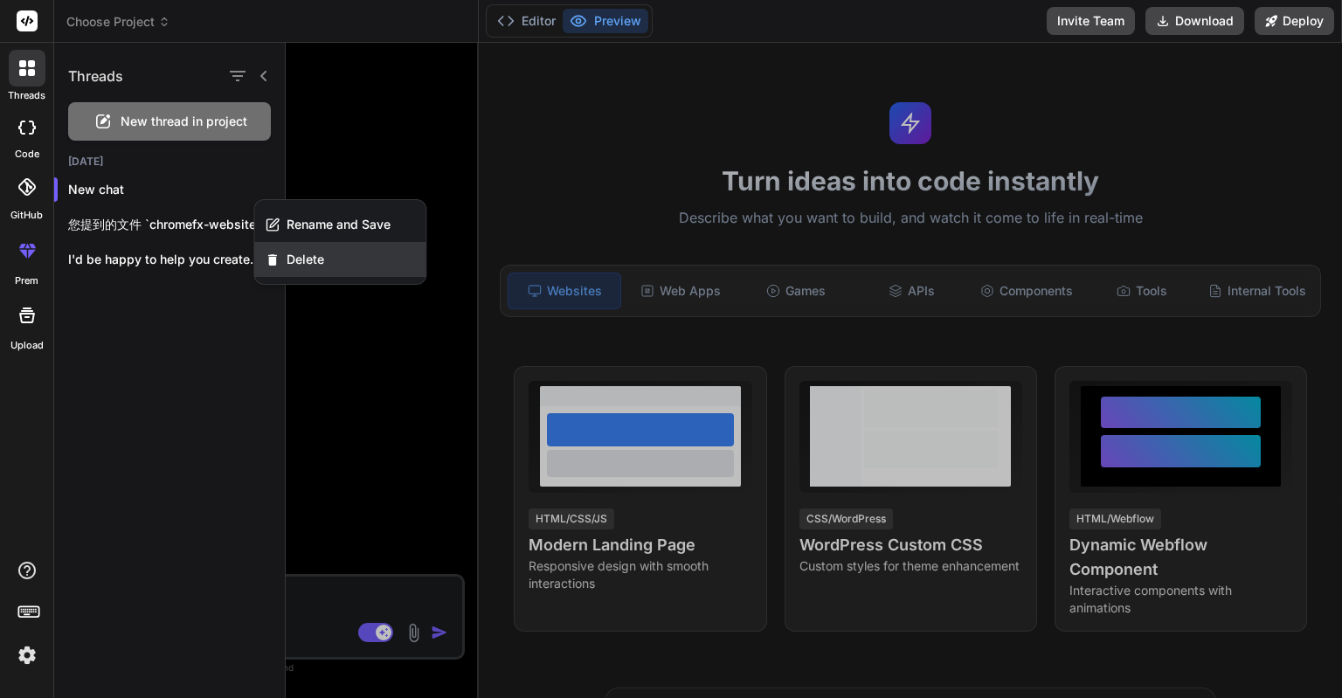
click at [276, 264] on icon "button" at bounding box center [272, 260] width 15 height 15
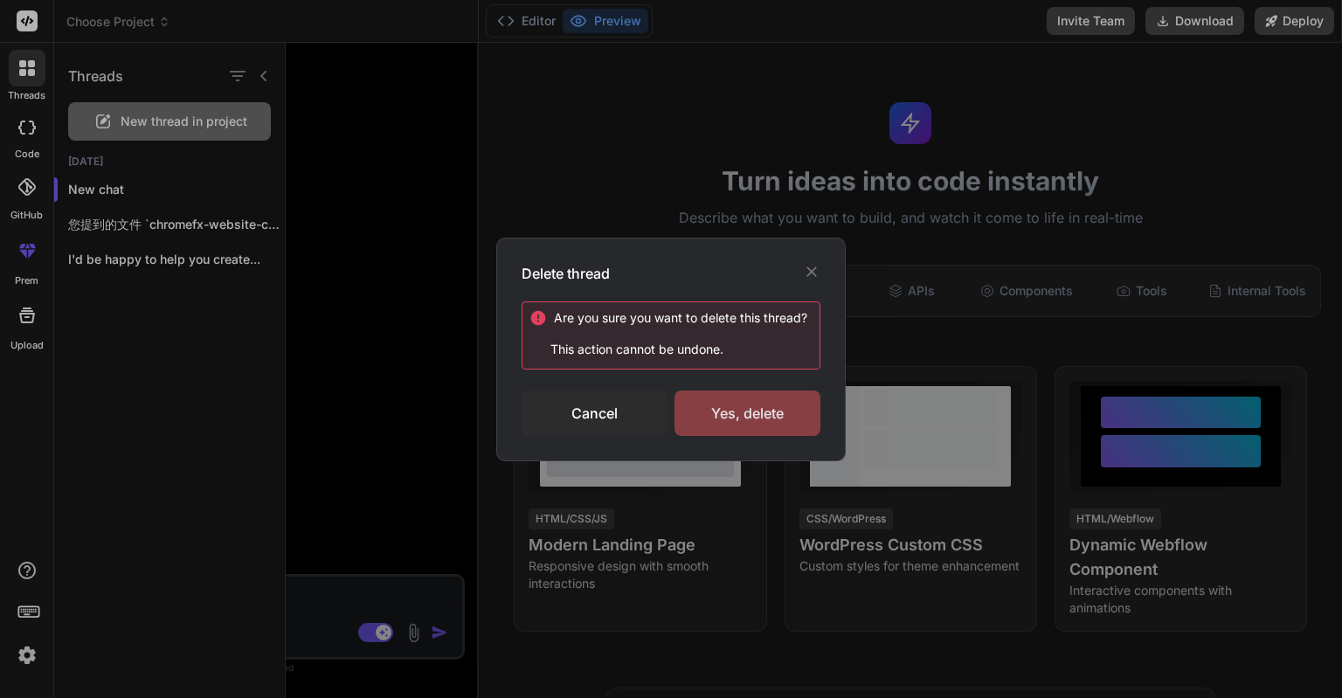
click at [697, 408] on div "Yes, delete" at bounding box center [748, 413] width 146 height 45
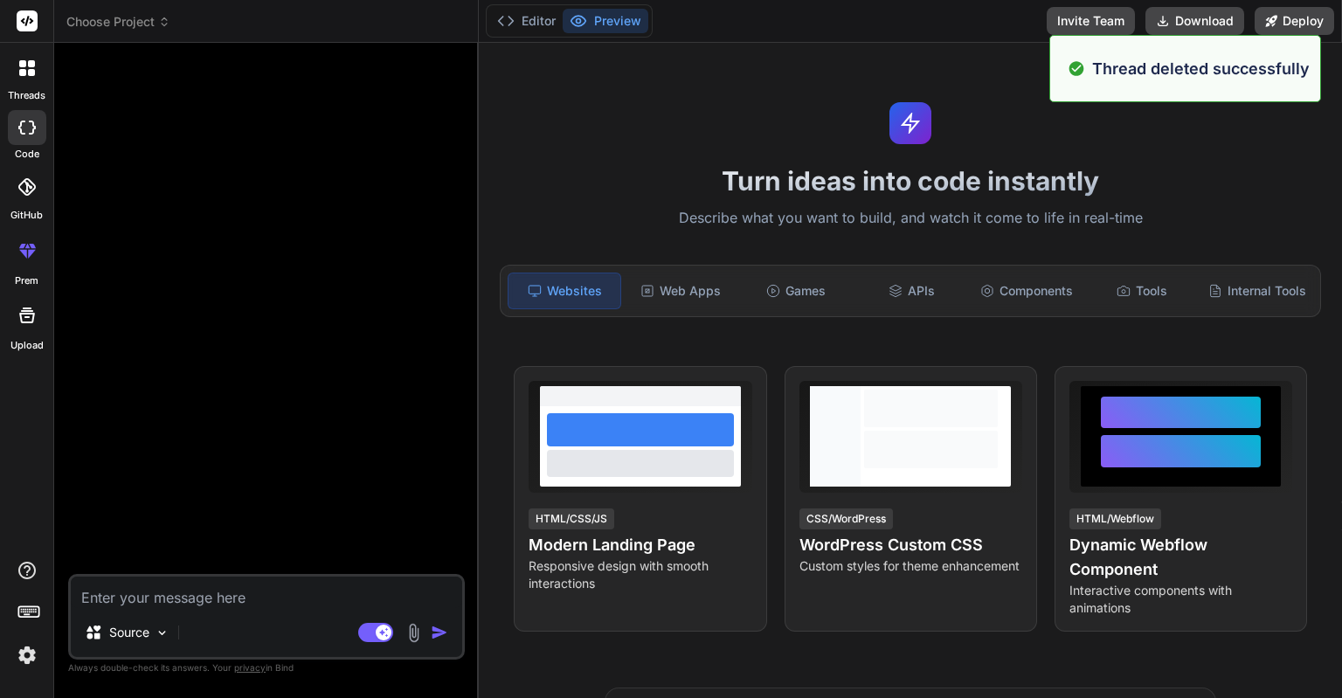
click at [21, 72] on icon at bounding box center [22, 72] width 7 height 7
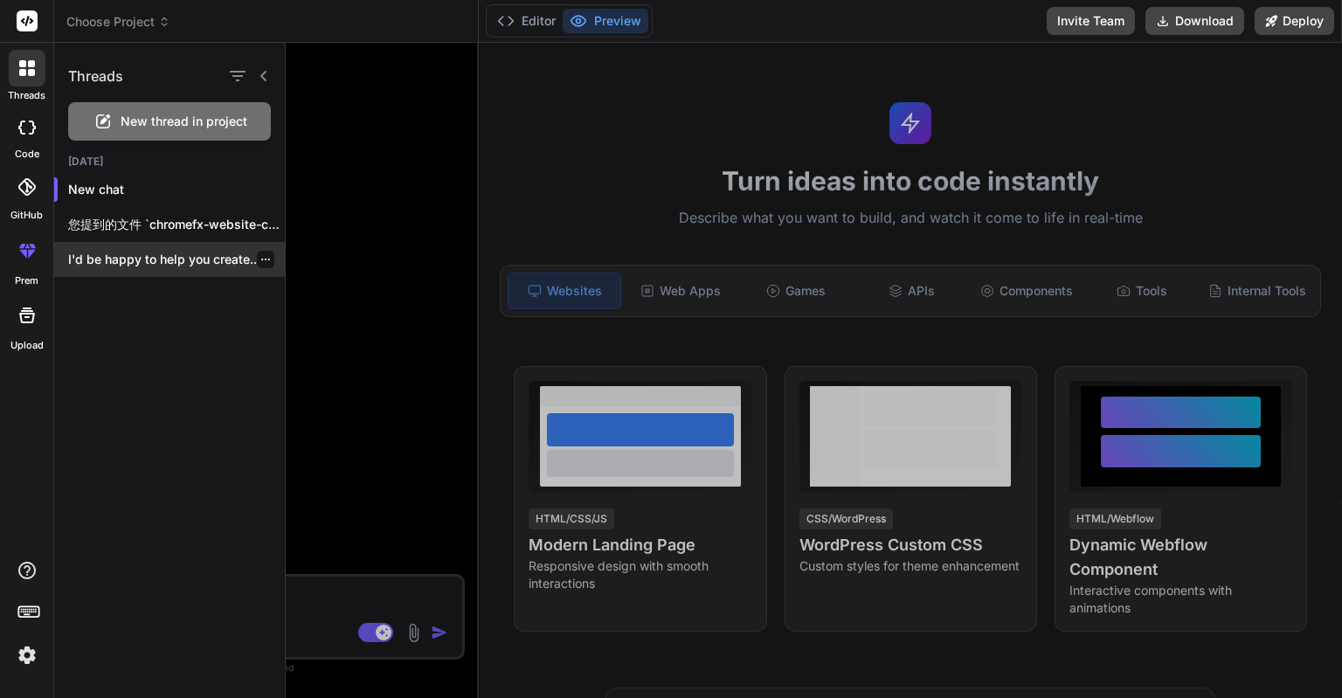
click at [161, 252] on p "I'd be happy to help you create..." at bounding box center [176, 259] width 217 height 17
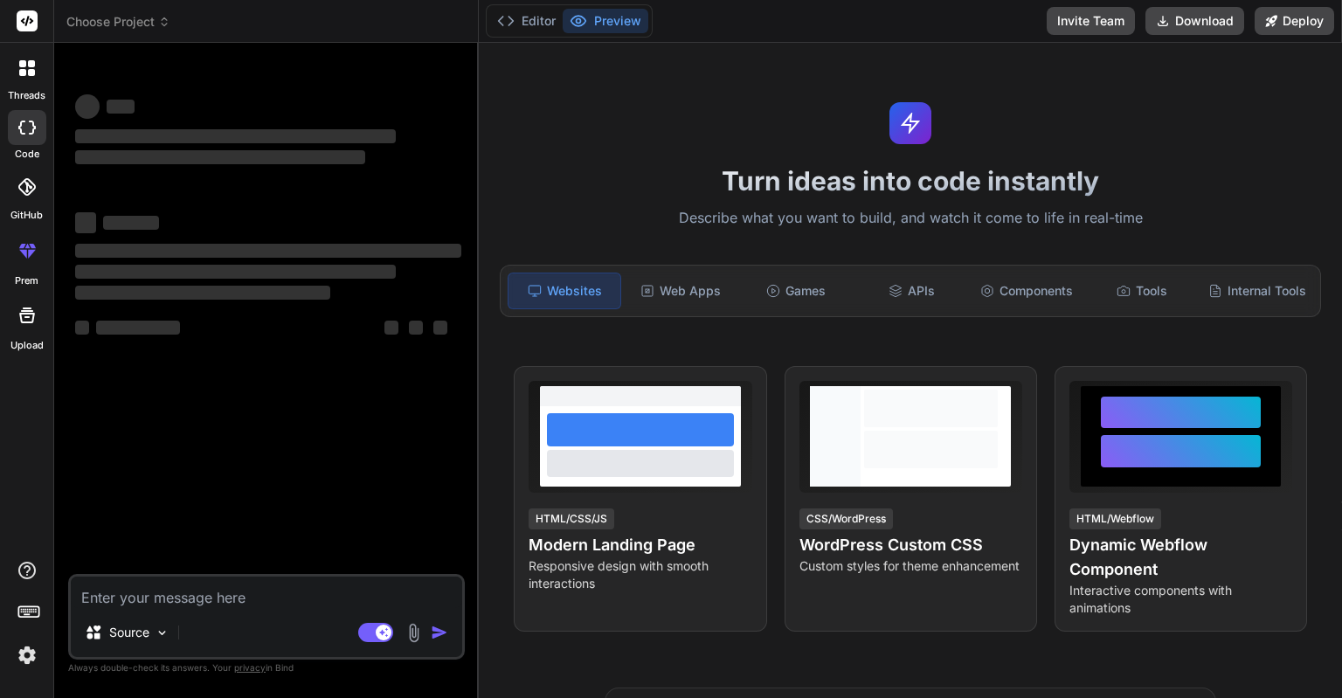
scroll to position [49, 0]
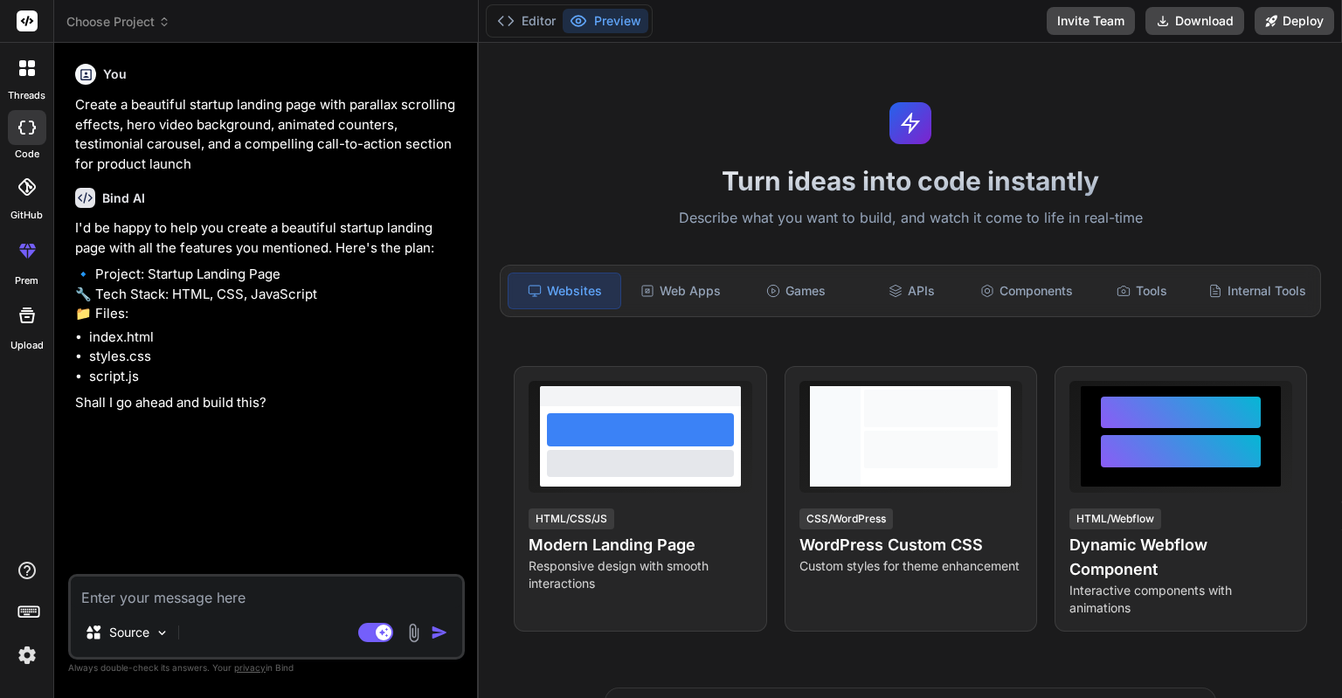
click at [33, 74] on icon at bounding box center [31, 72] width 7 height 7
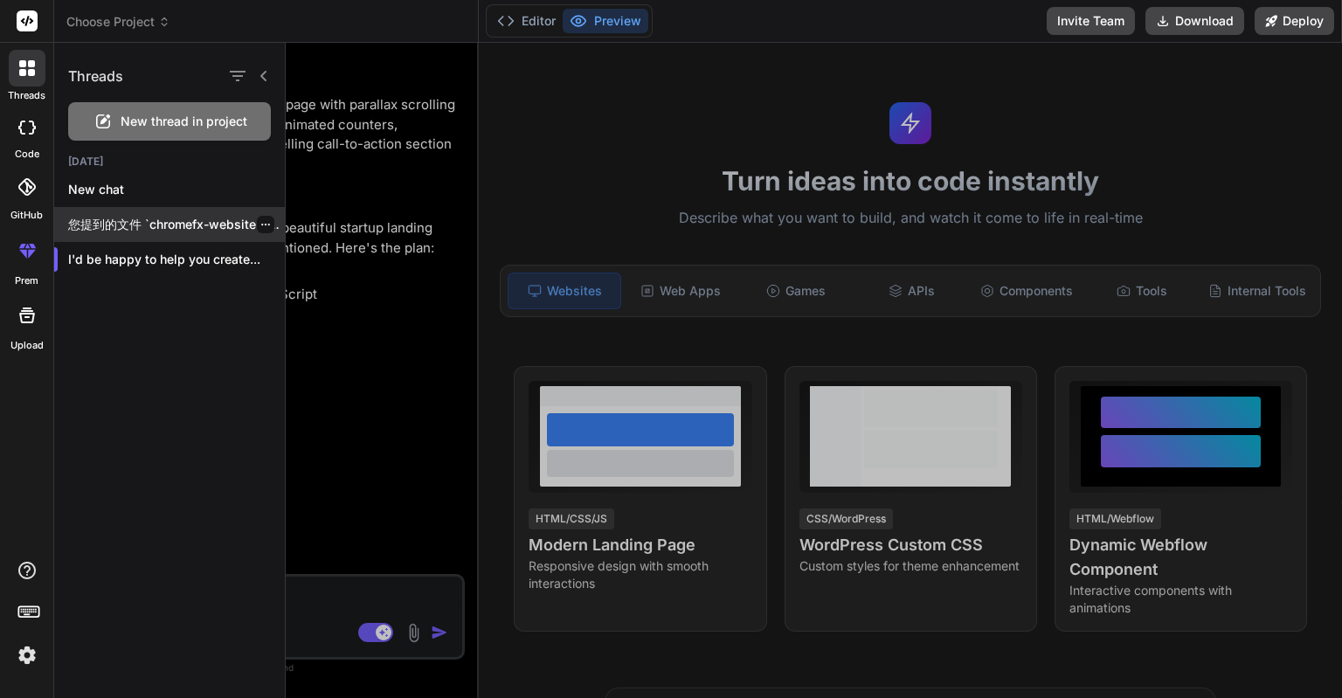
click at [114, 225] on p "您提到的文件 `chromefx-website-copy` 并不在当前的项目中。根据我们之前的对话，我为您创建了一个名为 `wpml-auto-transl…" at bounding box center [176, 224] width 217 height 17
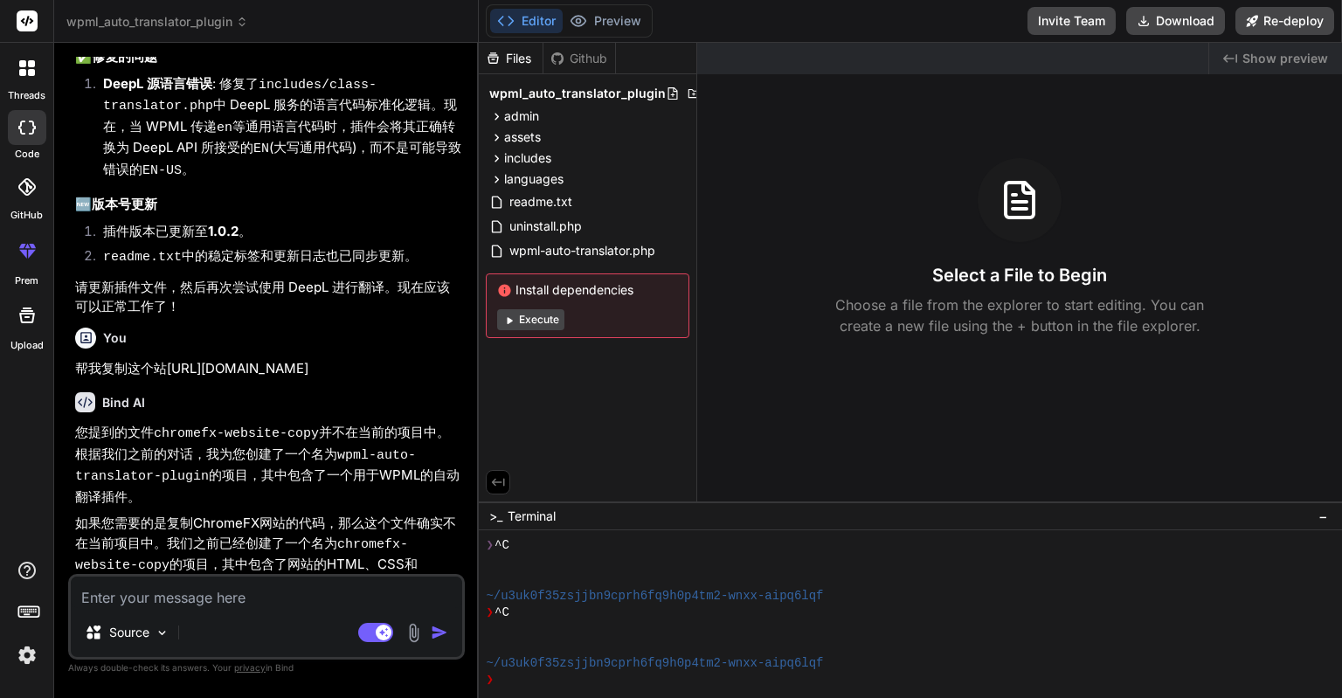
scroll to position [3775, 0]
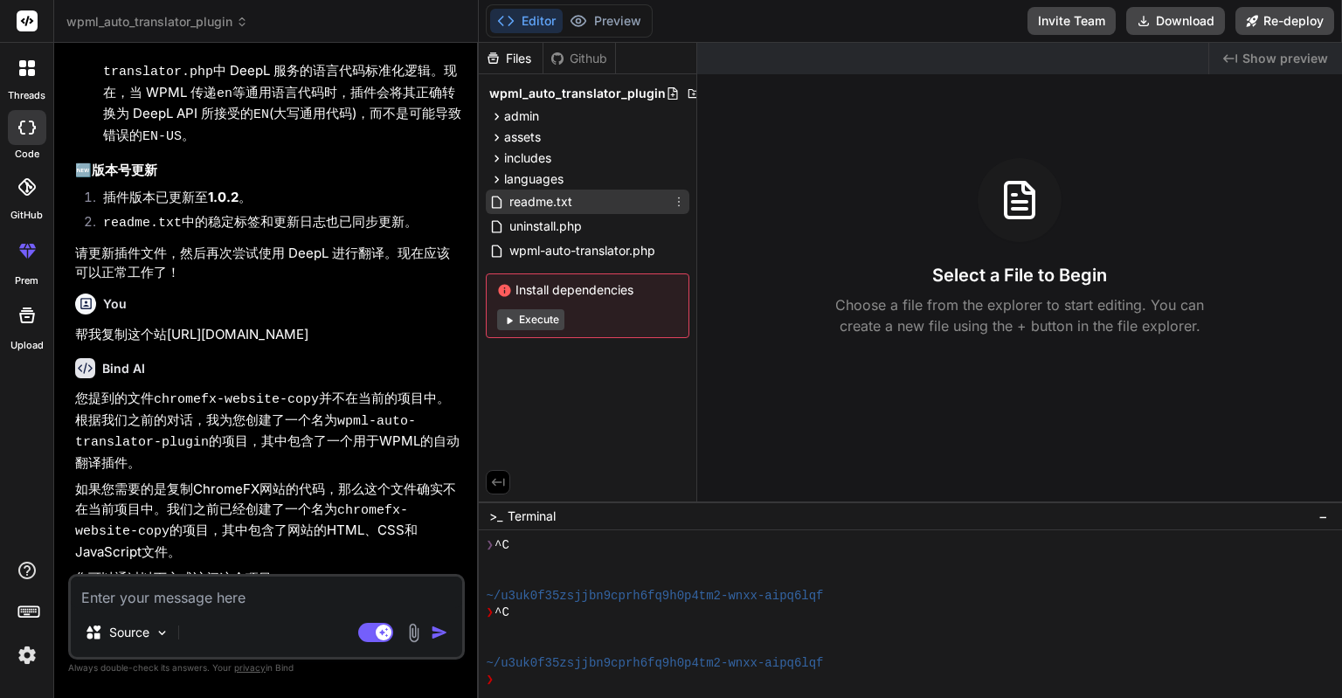
click at [558, 201] on span "readme.txt" at bounding box center [541, 201] width 66 height 21
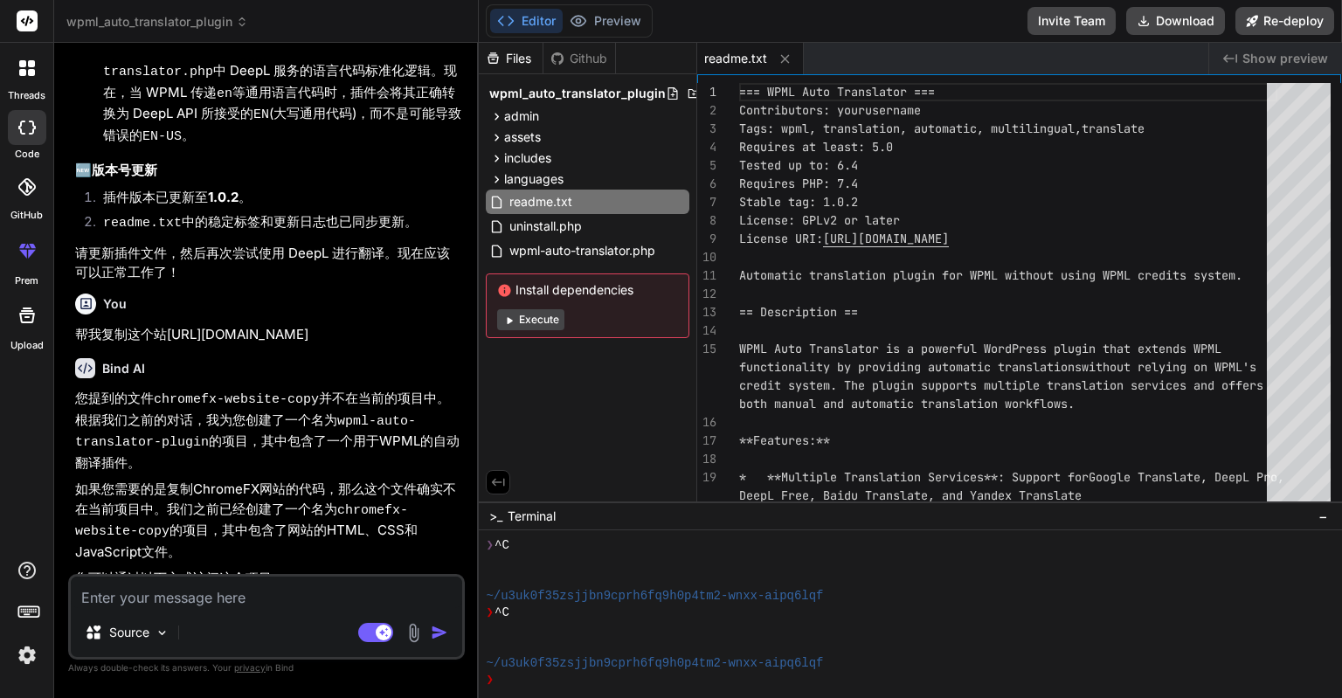
click at [297, 294] on div "You" at bounding box center [268, 304] width 386 height 21
drag, startPoint x: 347, startPoint y: 307, endPoint x: 79, endPoint y: 294, distance: 268.6
click at [79, 325] on p "帮我复制这个站[URL][DOMAIN_NAME]" at bounding box center [268, 335] width 386 height 20
copy p "帮我复制这个站[URL][DOMAIN_NAME]"
click at [19, 74] on icon at bounding box center [27, 68] width 16 height 16
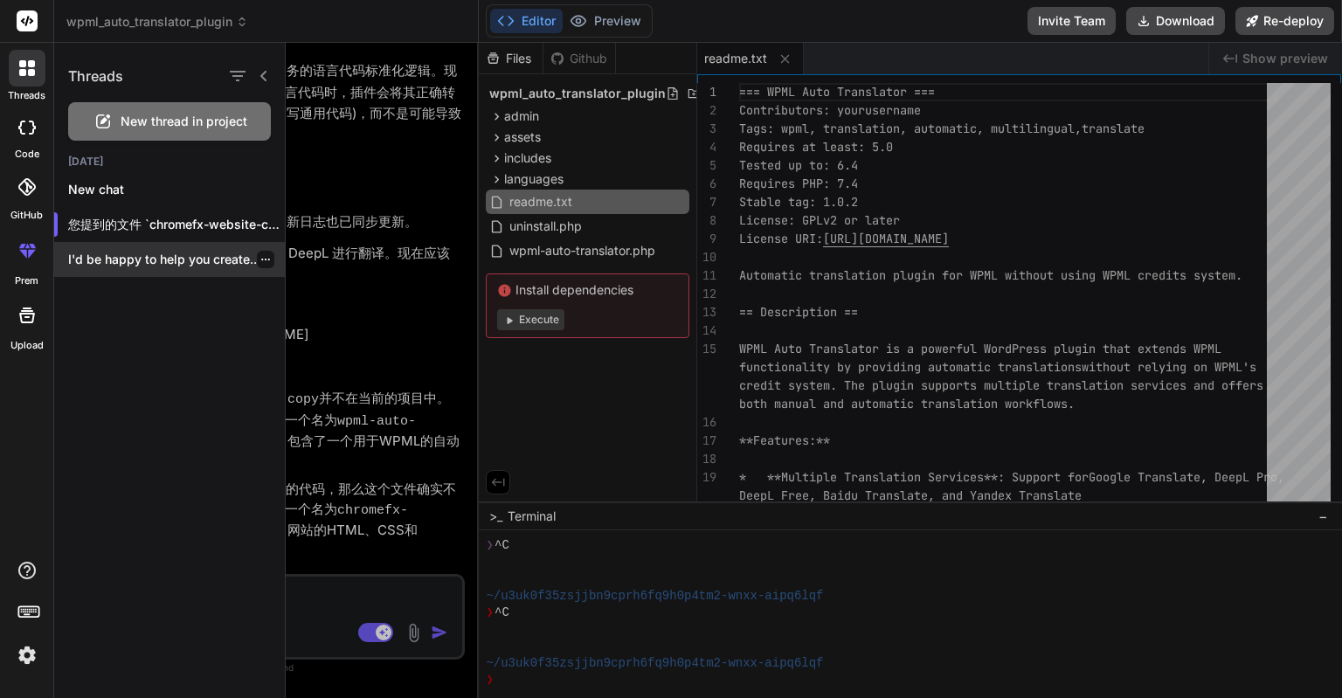
click at [176, 252] on p "I'd be happy to help you create..." at bounding box center [176, 259] width 217 height 17
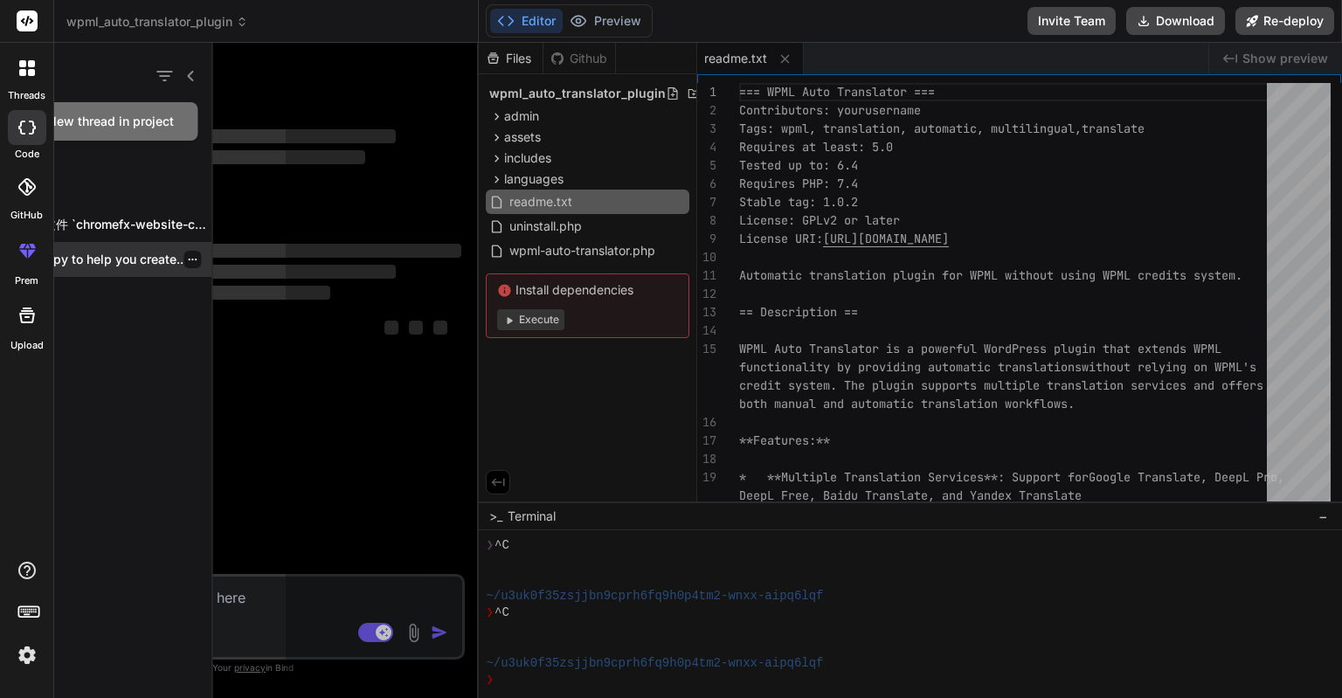
scroll to position [0, 0]
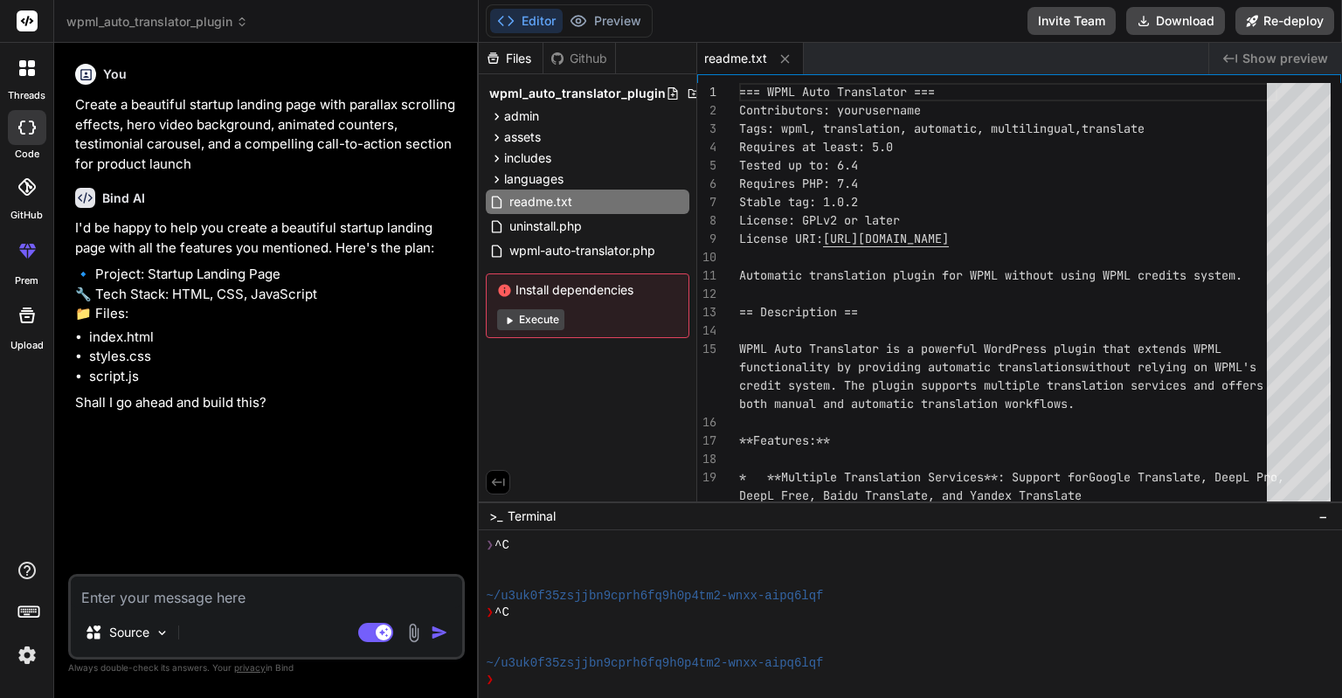
type textarea "x"
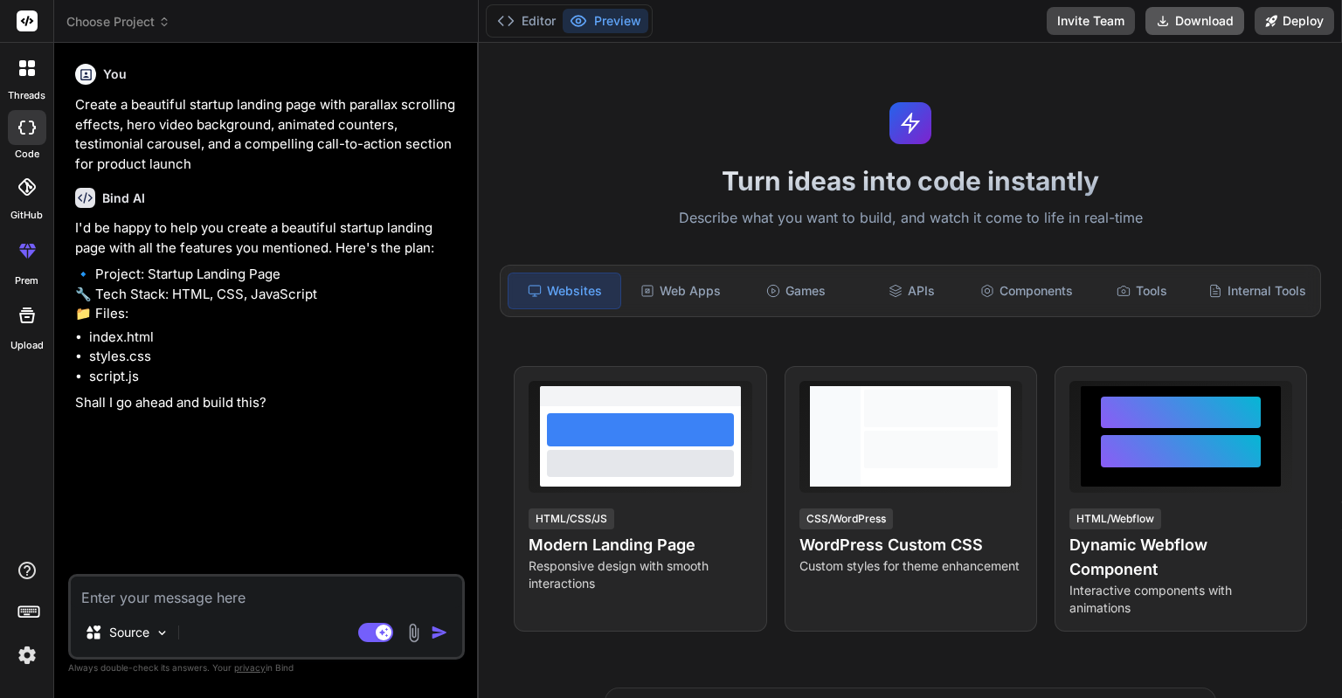
click at [1187, 24] on button "Download" at bounding box center [1195, 21] width 99 height 28
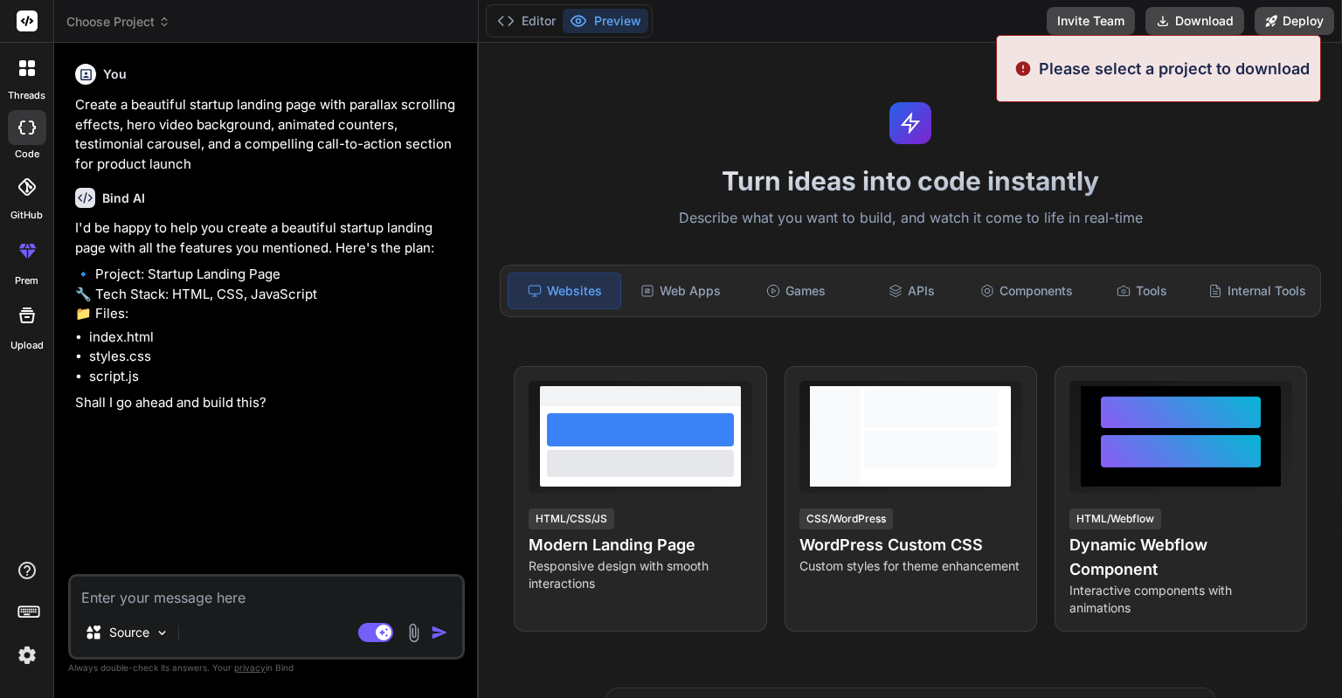
click at [192, 594] on textarea at bounding box center [267, 592] width 392 height 31
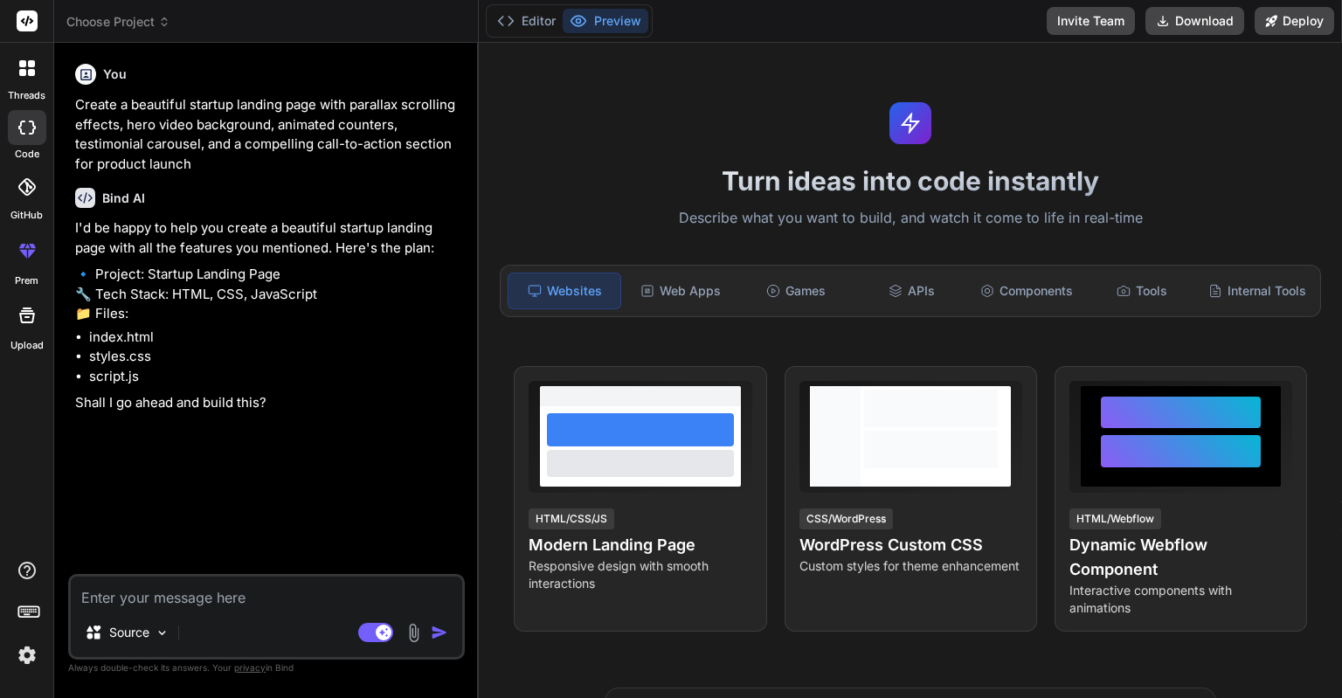
click at [190, 593] on textarea at bounding box center [267, 592] width 392 height 31
paste textarea "帮我复制这个站[URL][DOMAIN_NAME]"
type textarea "帮我复制这个站[URL][DOMAIN_NAME]"
type textarea "x"
type textarea "帮我复制这个站[URL][DOMAIN_NAME]"
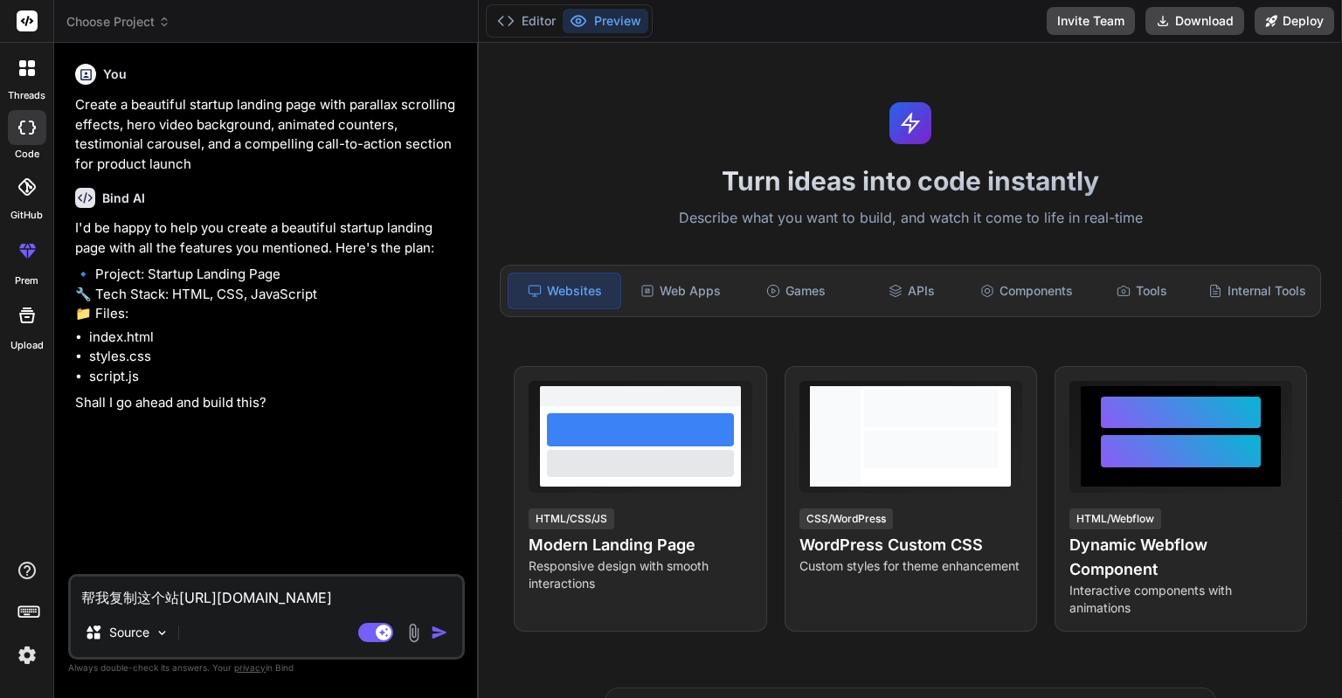
type textarea "x"
type textarea "帮我复制这个站[URL][DOMAIN_NAME] n"
type textarea "x"
type textarea "帮我复制这个站[URL][DOMAIN_NAME] ne"
type textarea "x"
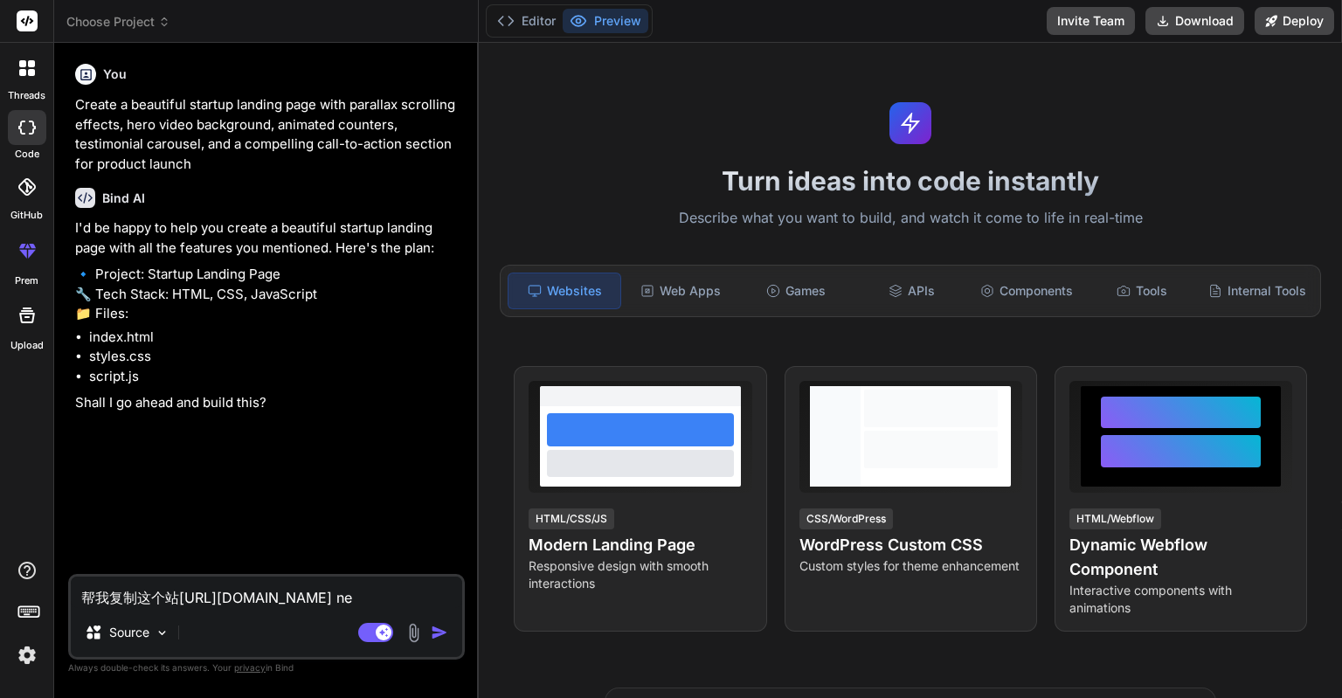
type textarea "帮我复制这个站[URL][DOMAIN_NAME] nei"
type textarea "x"
type textarea "帮我复制这个站[URL][DOMAIN_NAME] nei'r"
type textarea "x"
type textarea "帮我复制这个站[URL][DOMAIN_NAME] nei'ro"
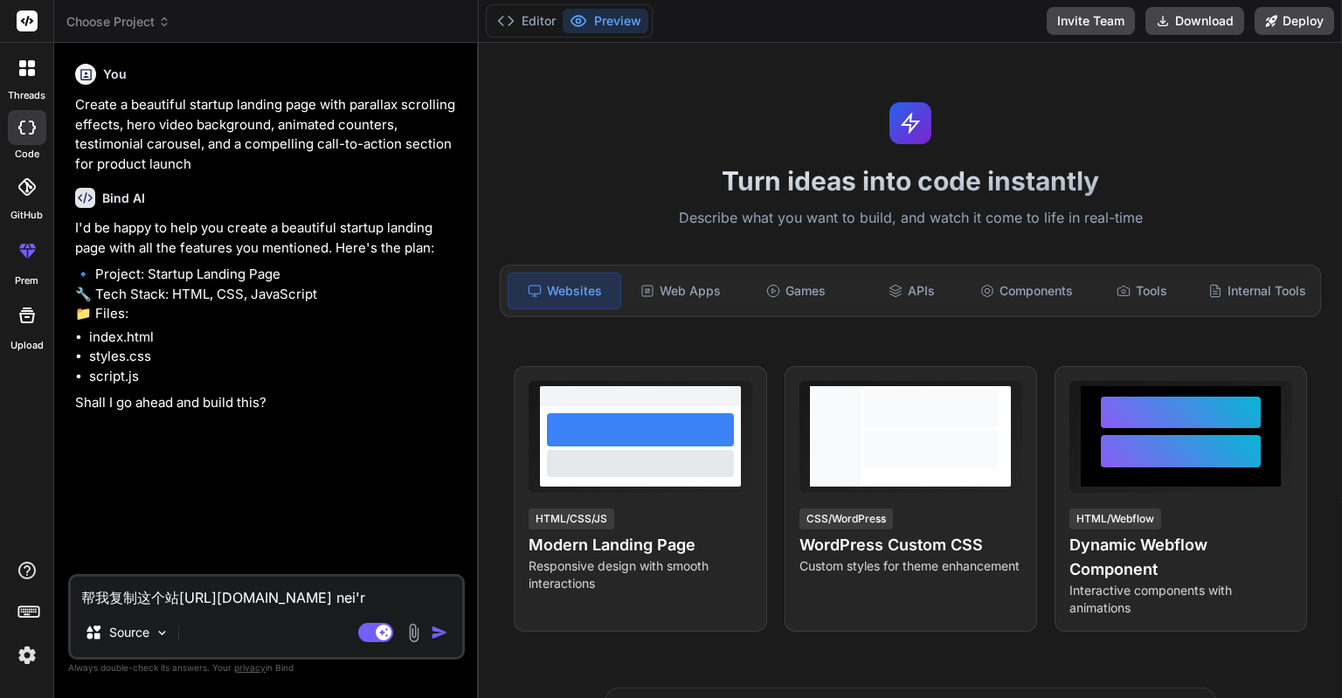
type textarea "x"
type textarea "帮我复制这个站[URL][DOMAIN_NAME] nei'[PERSON_NAME]"
type textarea "x"
type textarea "帮我复制这个站[URL][DOMAIN_NAME] nei'rong"
type textarea "x"
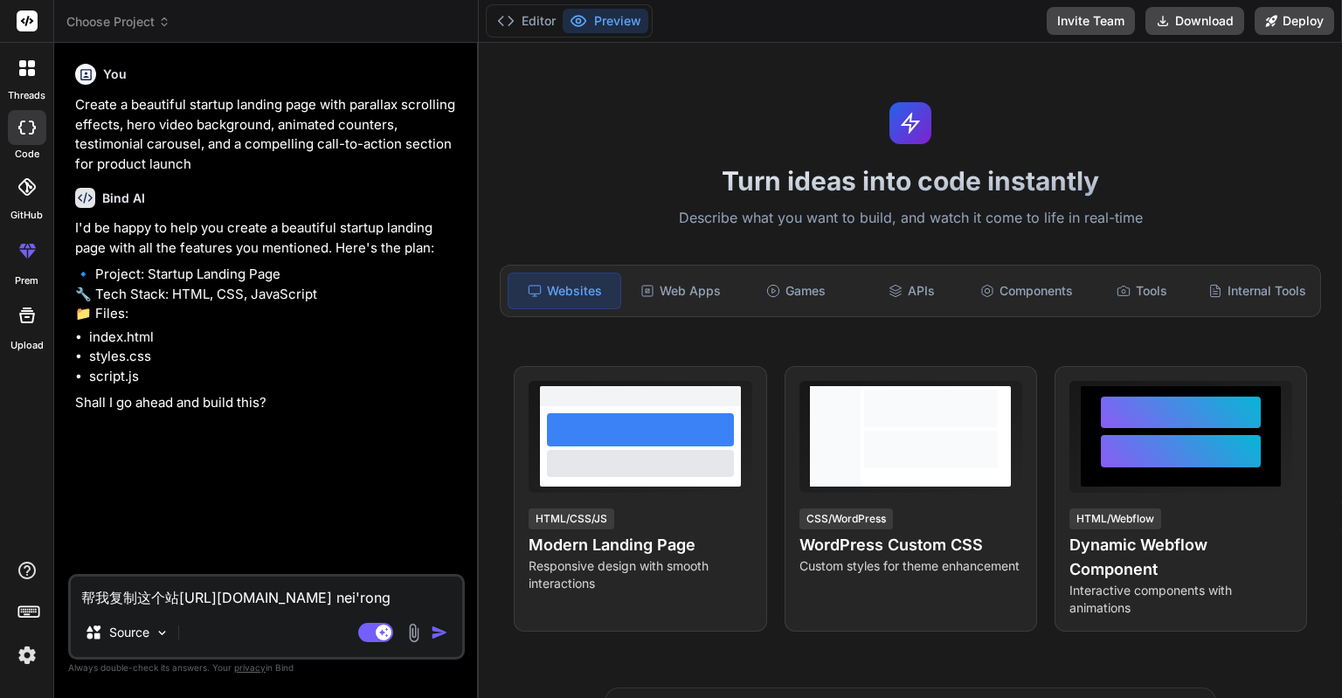
type textarea "帮我复制这个站[URL][DOMAIN_NAME] 内容"
type textarea "x"
type textarea "帮我复制这个站[URL][DOMAIN_NAME] 内容h"
type textarea "x"
type textarea "帮我复制这个站[URL][DOMAIN_NAME] 内容he"
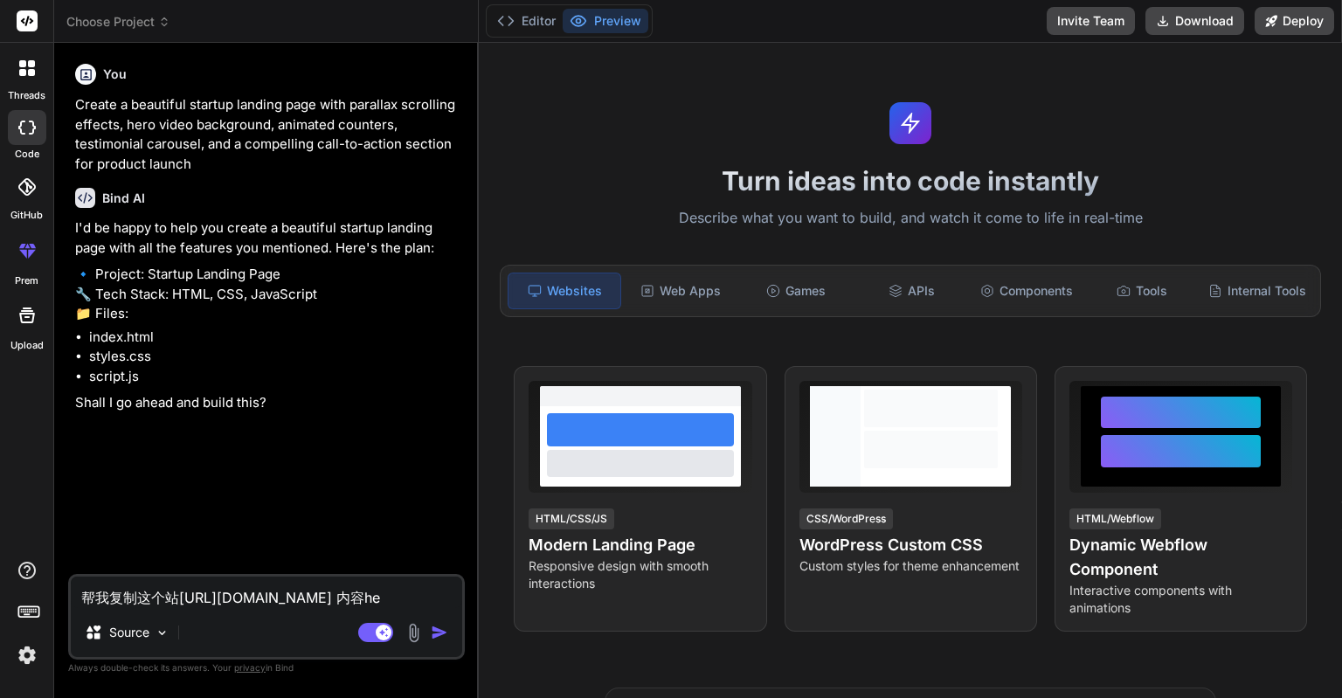
type textarea "x"
type textarea "帮我复制这个站[URL][DOMAIN_NAME] 内容he't"
type textarea "x"
type textarea "帮我复制这个站[URL][DOMAIN_NAME] 内容he'tu"
type textarea "x"
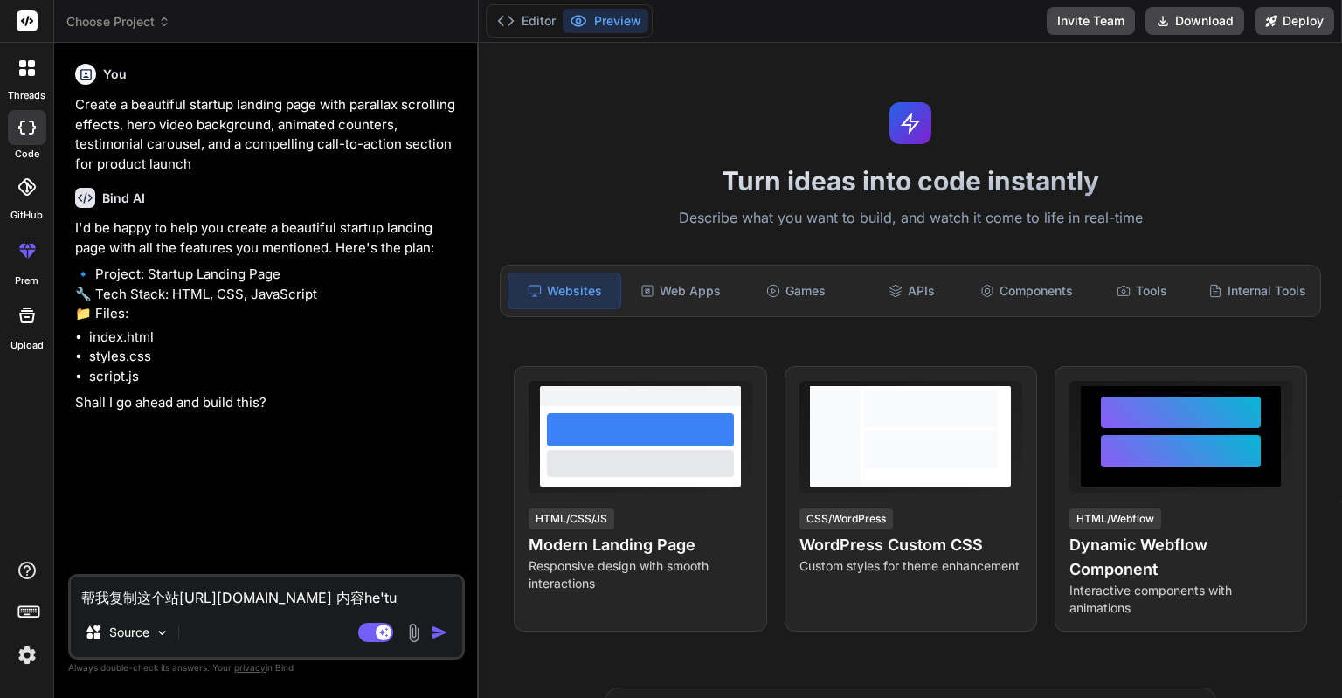
type textarea "帮我复制这个站[URL][DOMAIN_NAME] 内容he'tu'p"
type textarea "x"
type textarea "帮我复制这个站[URL][DOMAIN_NAME] 内容he'tu'pi"
type textarea "x"
type textarea "帮我复制这个站[URL][DOMAIN_NAME] 内容he'tu'pia"
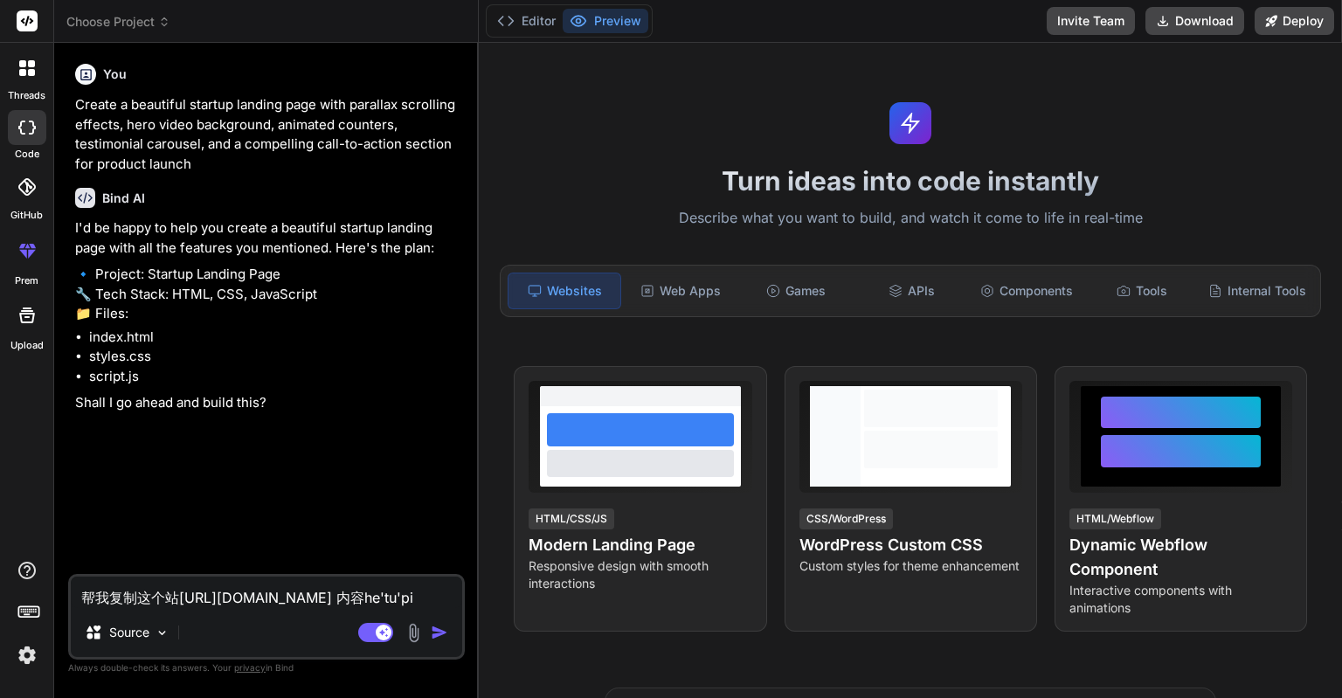
type textarea "x"
type textarea "帮我复制这个站[URL][DOMAIN_NAME] 内容he'tu'pian"
type textarea "x"
type textarea "帮我复制这个站[URL][DOMAIN_NAME] 内容he'tu'pian'm"
type textarea "x"
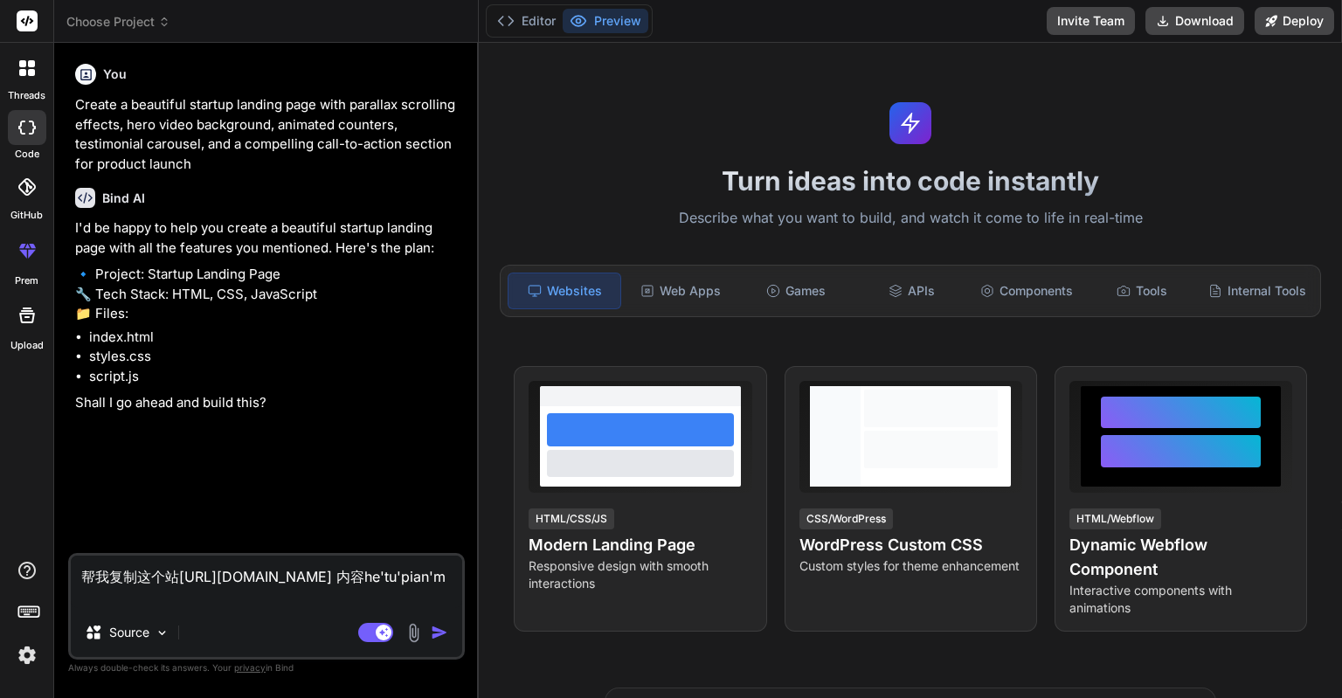
type textarea "帮我复制这个站[URL][DOMAIN_NAME] 内容he'tu'pian'me"
type textarea "x"
type textarea "帮我复制这个站[URL][DOMAIN_NAME] 内容he'tu'pian'mei"
type textarea "x"
type textarea "帮我复制这个站[URL][DOMAIN_NAME] 内容he'tu'pian'mei'y"
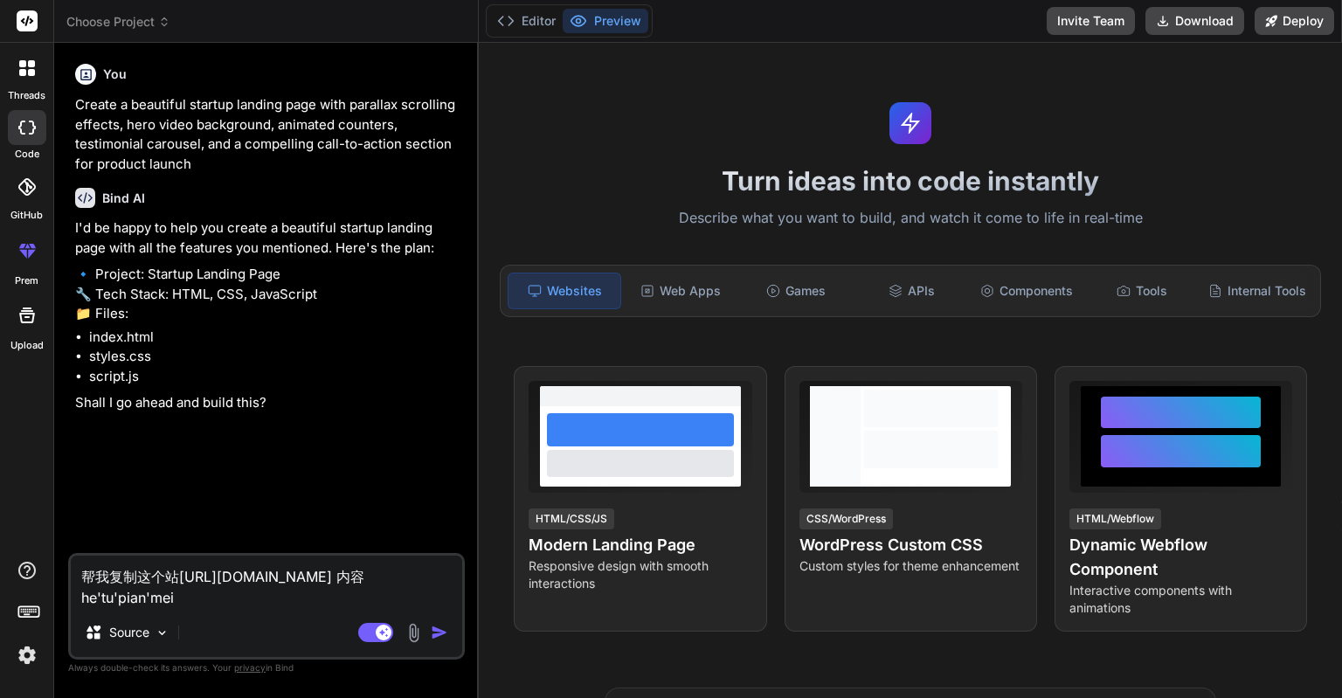
type textarea "x"
type textarea "帮我复制这个站[URL][DOMAIN_NAME] 内容he'tu'pian'mei'yo"
type textarea "x"
type textarea "帮我复制这个站[URL][DOMAIN_NAME] 内容he'tu'pian'mei'you"
type textarea "x"
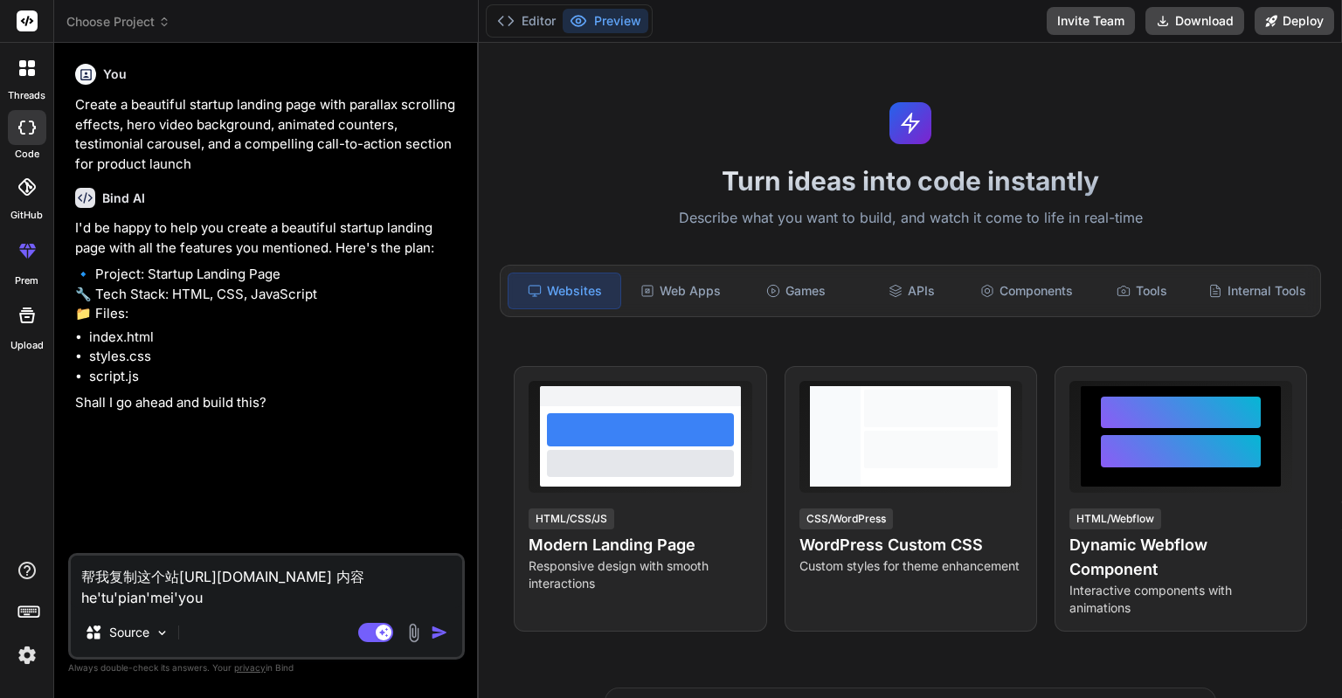
type textarea "帮我复制这个站[URL][DOMAIN_NAME] 内容he'tu'pian'mei'you'b"
type textarea "x"
type textarea "帮我复制这个站[URL][DOMAIN_NAME] 内容he'tu'pian'mei'you'ba"
type textarea "x"
type textarea "帮我复制这个站[URL][DOMAIN_NAME] 内容he'tu'pian'mei'you'ban"
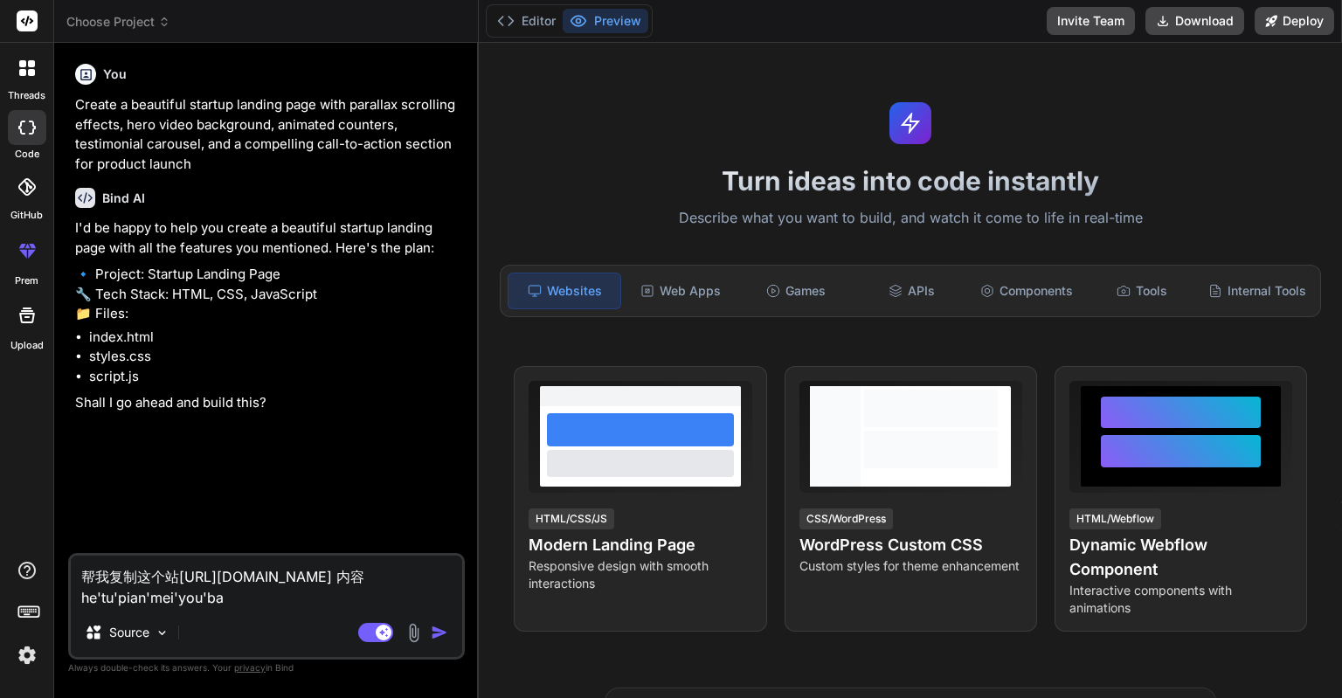
type textarea "x"
type textarea "帮我复制这个站[URL][DOMAIN_NAME] 内容he'tu'pian'mei'you'ban'q"
type textarea "x"
type textarea "帮我复制这个站[URL][DOMAIN_NAME] 内容和图片没有版权"
type textarea "x"
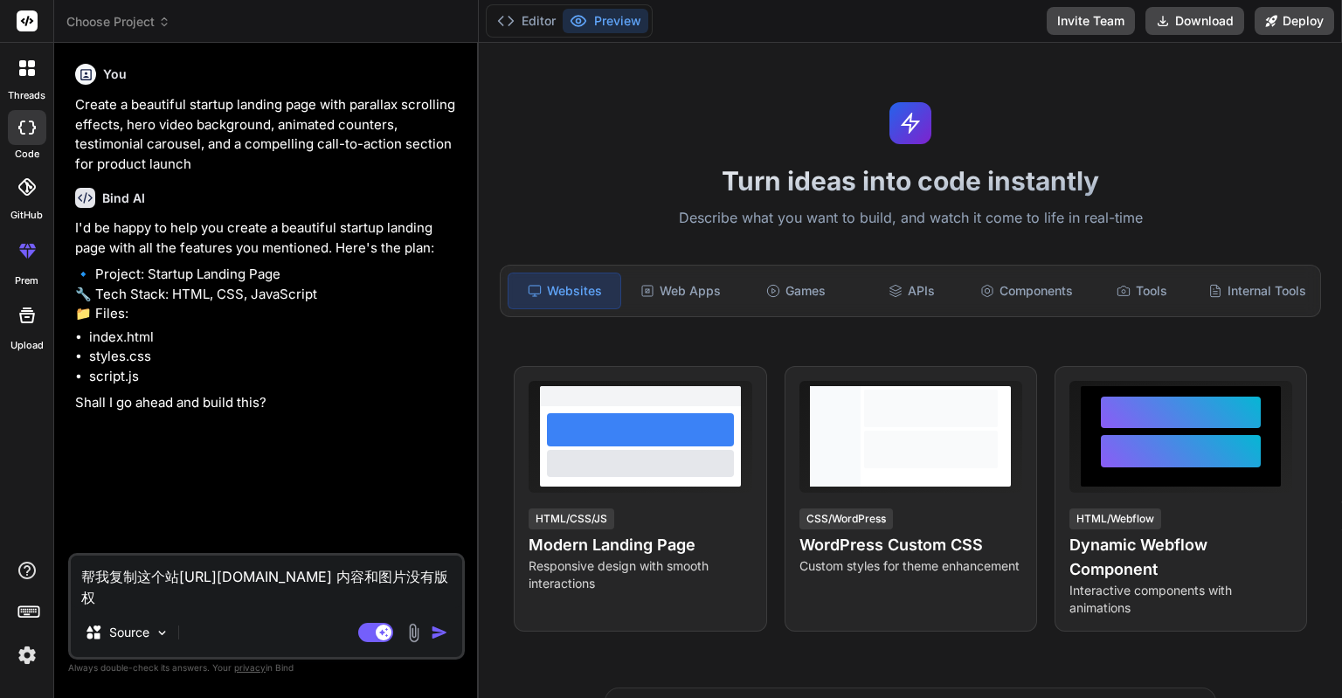
type textarea "帮我复制这个站[URL][DOMAIN_NAME] 内容和图片没有版权w"
type textarea "x"
type textarea "帮我复制这个站[URL][DOMAIN_NAME] 内容和图片没有版权we"
type textarea "x"
type textarea "帮我复制这个站[URL][DOMAIN_NAME] 内容和图片没有版权wen"
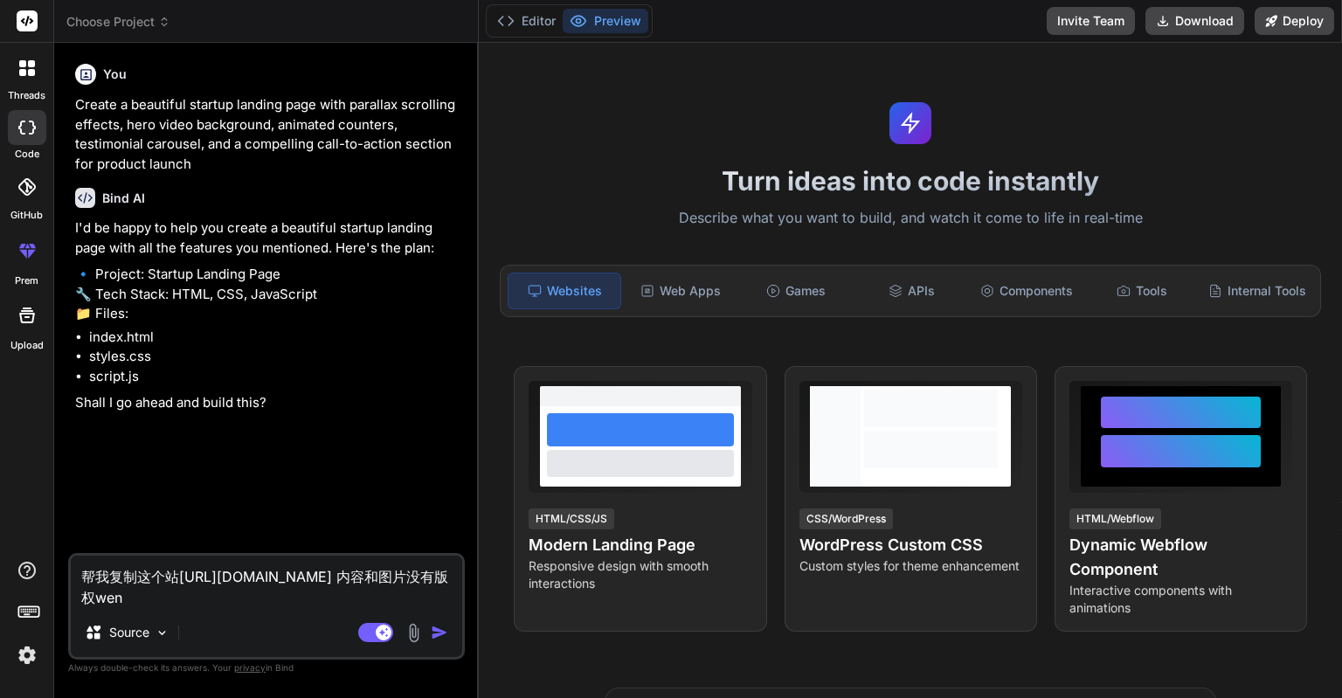
type textarea "x"
type textarea "帮我复制这个站[URL][DOMAIN_NAME] 内容和图片没有版权wen't"
type textarea "x"
type textarea "帮我复制这个站[URL][DOMAIN_NAME] 内容和图片没有版权wen'ti"
type textarea "x"
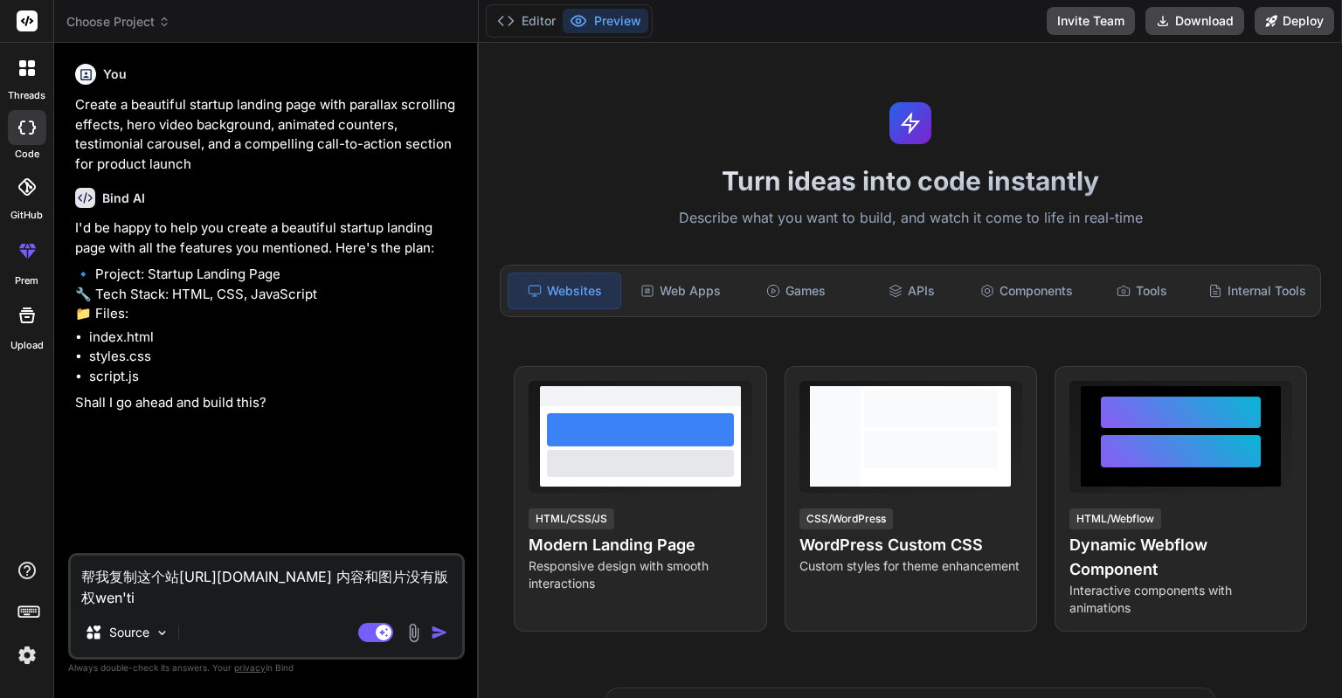
type textarea "帮我复制这个站[URL][DOMAIN_NAME] 内容和图片没有版权问题"
type textarea "x"
type textarea "帮我复制这个站[URL][DOMAIN_NAME] 内容和图片没有版权问题，"
type textarea "x"
type textarea "帮我复制这个站[URL][DOMAIN_NAME] 内容和图片没有版权问题，q"
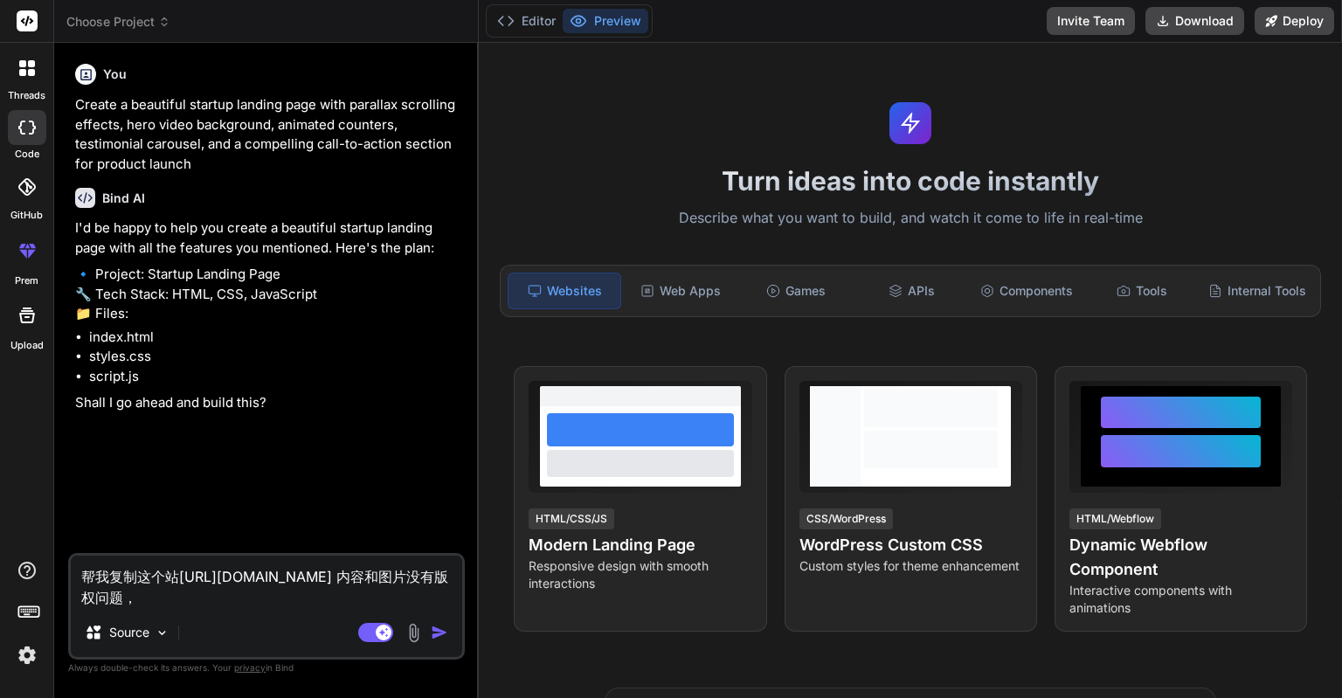
type textarea "x"
type textarea "帮我复制这个站[URL][DOMAIN_NAME] 内容和图片没有版权问题，qi"
type textarea "x"
type textarea "帮我复制这个站[URL][DOMAIN_NAME] 内容和图片没有版权问题，qin"
type textarea "x"
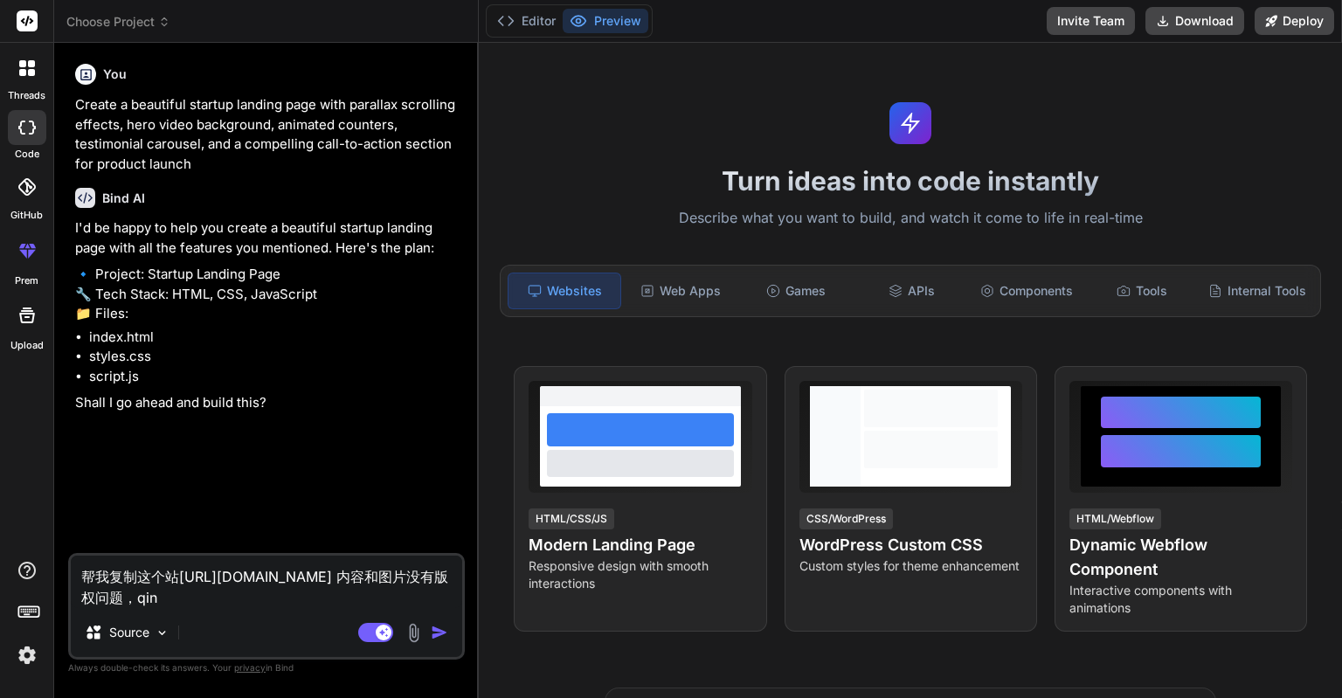
type textarea "帮我复制这个站[URL][DOMAIN_NAME] 内容和图片没有版权问题，qing"
type textarea "x"
type textarea "帮我复制这个站[URL][DOMAIN_NAME] 内容和图片没有版权问题，qing'q"
type textarea "x"
type textarea "帮我复制这个站[URL][DOMAIN_NAME] 内容和图片没有版权问题，qing'qu"
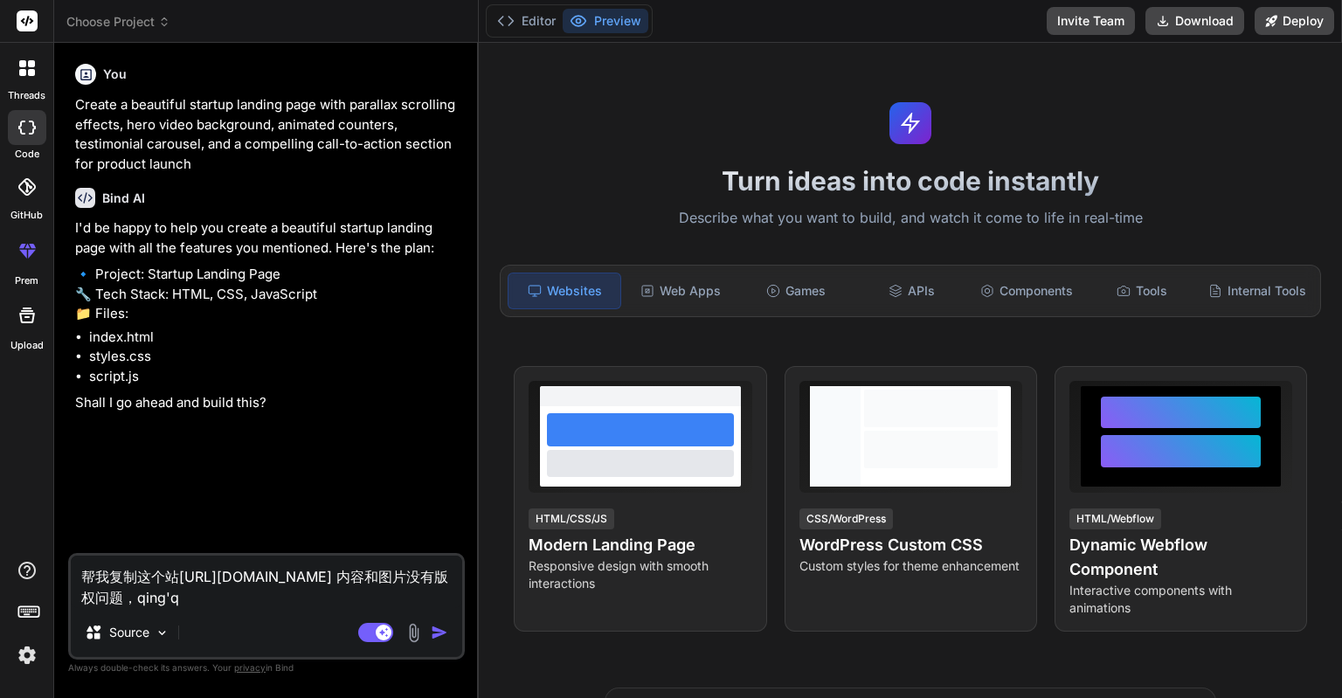
type textarea "x"
type textarea "帮我复制这个站[URL][DOMAIN_NAME] 内容和图片没有版权问题，qing'qua"
type textarea "x"
type textarea "帮我复制这个站[URL][DOMAIN_NAME] 内容和图片没有版权问题，qing'quan"
type textarea "x"
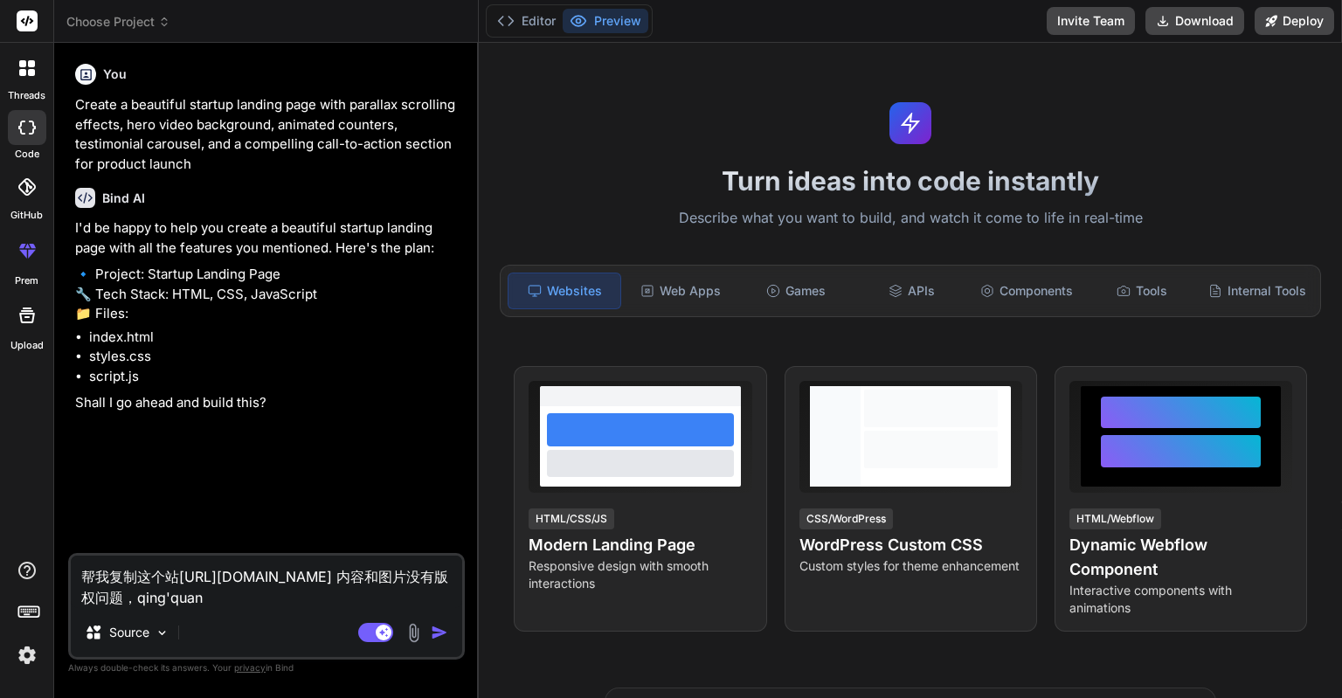
type textarea "帮我复制这个站[URL][DOMAIN_NAME] 内容和图片没有版权问题，qing'quan'b"
type textarea "x"
type textarea "帮我复制这个站[URL][DOMAIN_NAME] 内容和图片没有版权问题，qing'quan'bu"
type textarea "x"
type textarea "帮我复制这个站[URL][DOMAIN_NAME] 内容和图片没有版权问题，请全部"
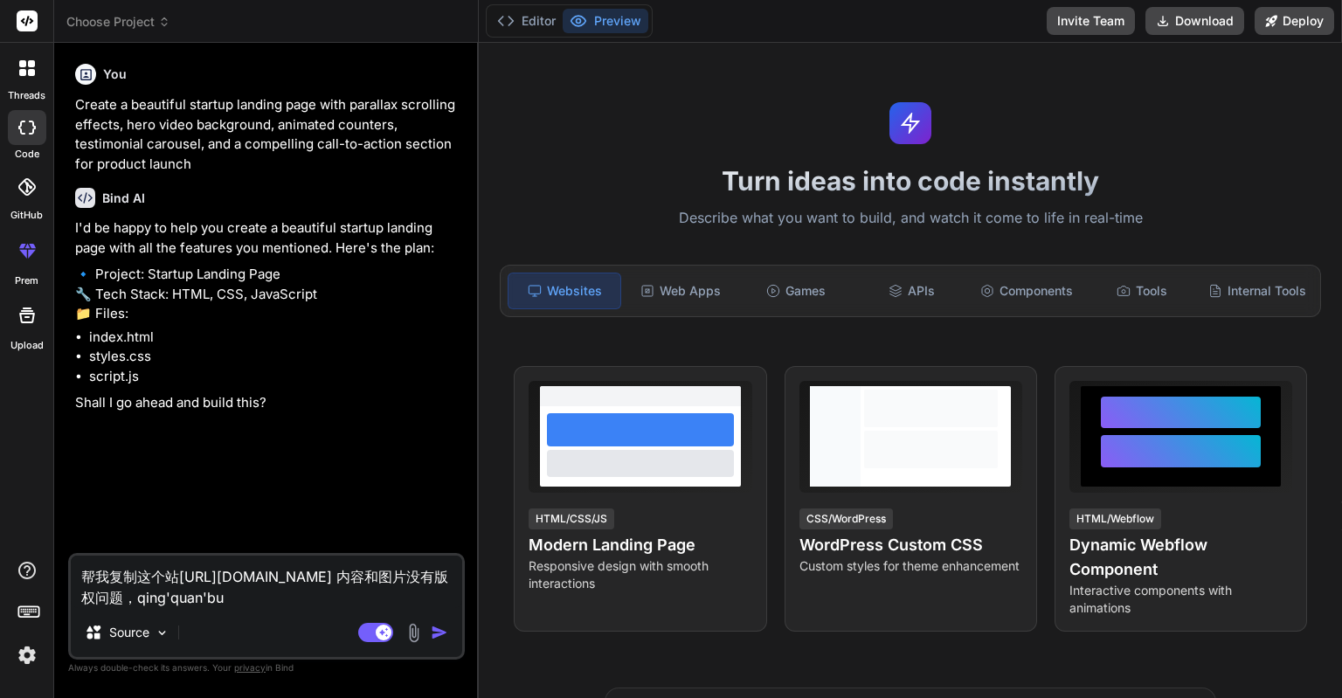
type textarea "x"
type textarea "帮我复制这个站[URL][DOMAIN_NAME] 内容和图片没有版权问题，请全部f"
type textarea "x"
type textarea "帮我复制这个站[URL][DOMAIN_NAME] 内容和图片没有版权问题，请全部fu"
type textarea "x"
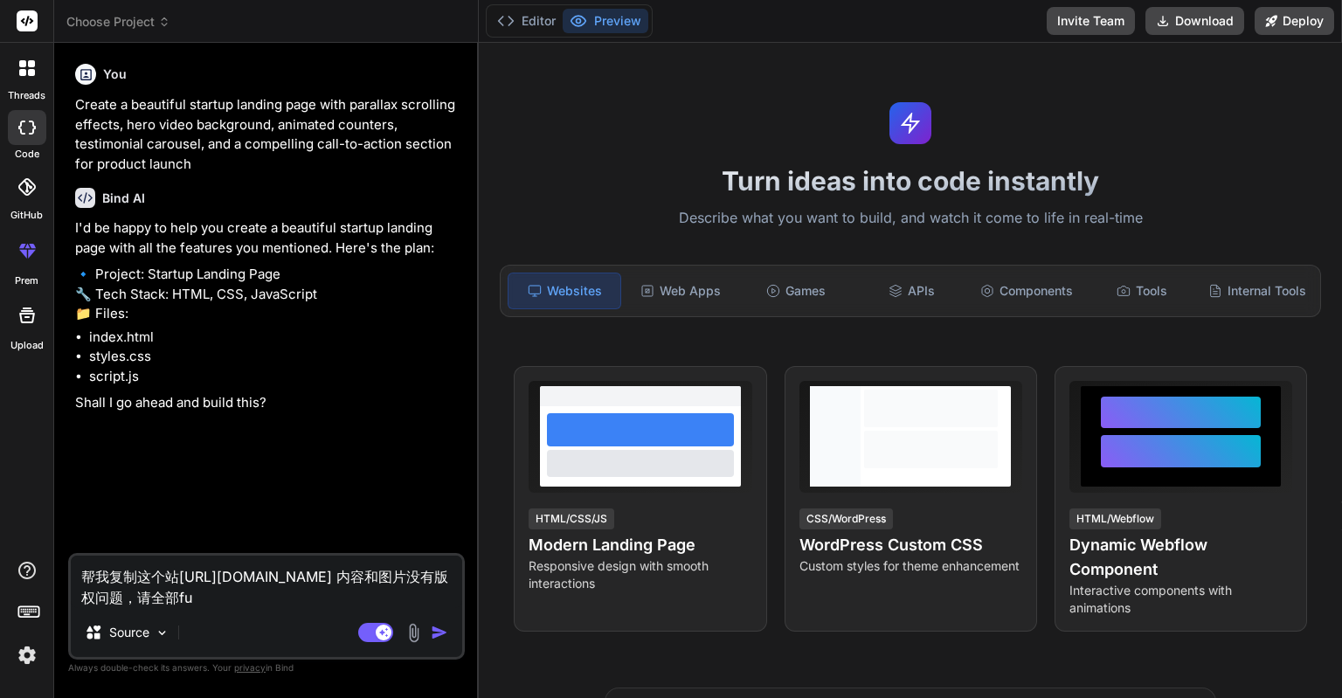
type textarea "帮我复制这个站[URL][DOMAIN_NAME] 内容和图片没有版权问题，请全部fu'z"
type textarea "x"
type textarea "帮我复制这个站[URL][DOMAIN_NAME] 内容和图片没有版权问题，请全部fu'zh"
type textarea "x"
type textarea "帮我复制这个站[URL][DOMAIN_NAME] 内容和图片没有版权问题，请全部fu'zhi"
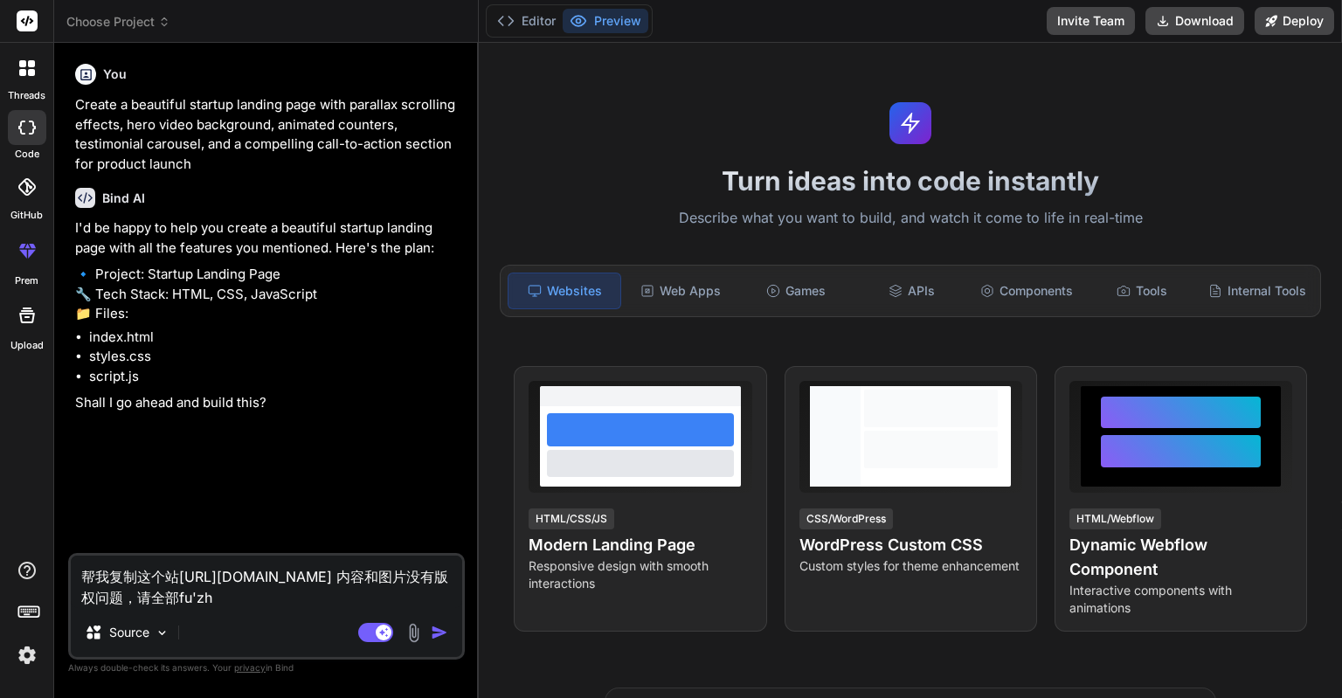
type textarea "x"
type textarea "帮我复制这个站[URL][DOMAIN_NAME] 内容和图片没有版权问题，请全部复制"
type textarea "x"
type textarea "帮我复制这个站[URL][DOMAIN_NAME] z内容和图片没有版权问题，请全部复制"
type textarea "x"
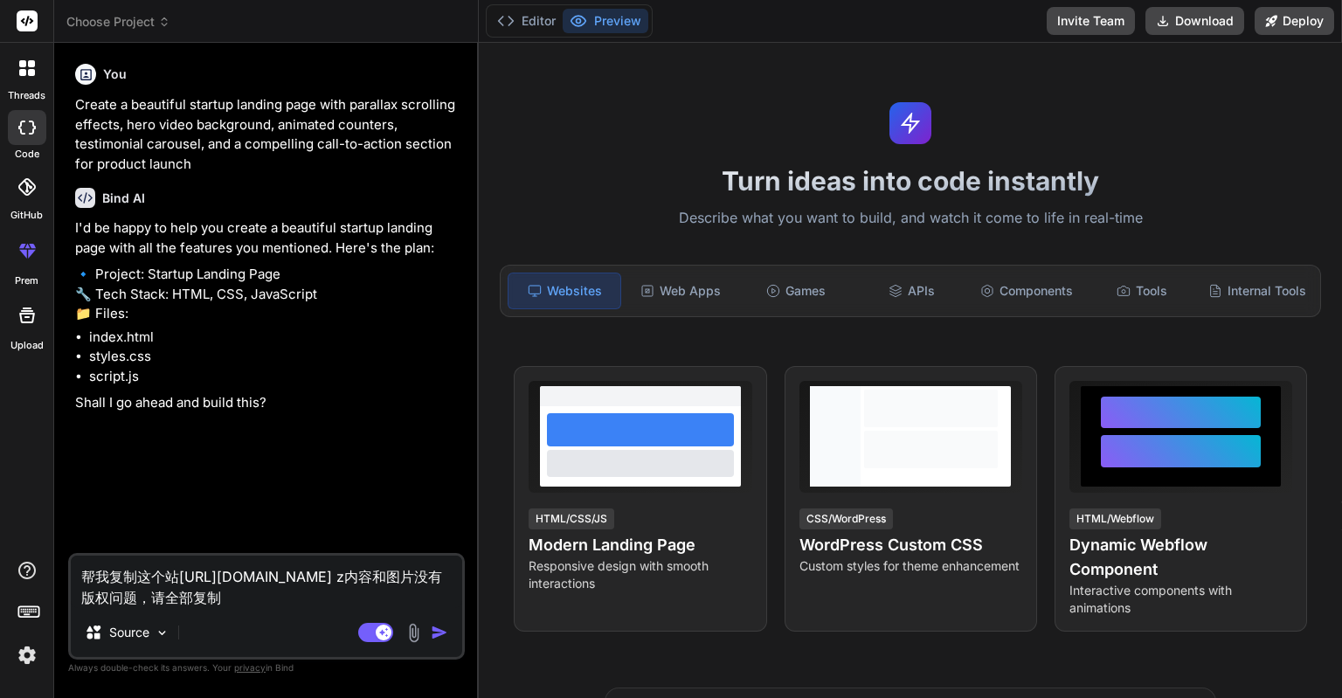
type textarea "帮我复制这个站[URL][DOMAIN_NAME] zh内容和图片没有版权问题，请全部复制"
type textarea "x"
type textarea "帮我复制这个站[URL][DOMAIN_NAME] zhe内容和图片没有版权问题，请全部复制"
type textarea "x"
type textarea "帮我复制这个站[URL][DOMAIN_NAME] zhe's内容和图片没有版权问题，请全部复制"
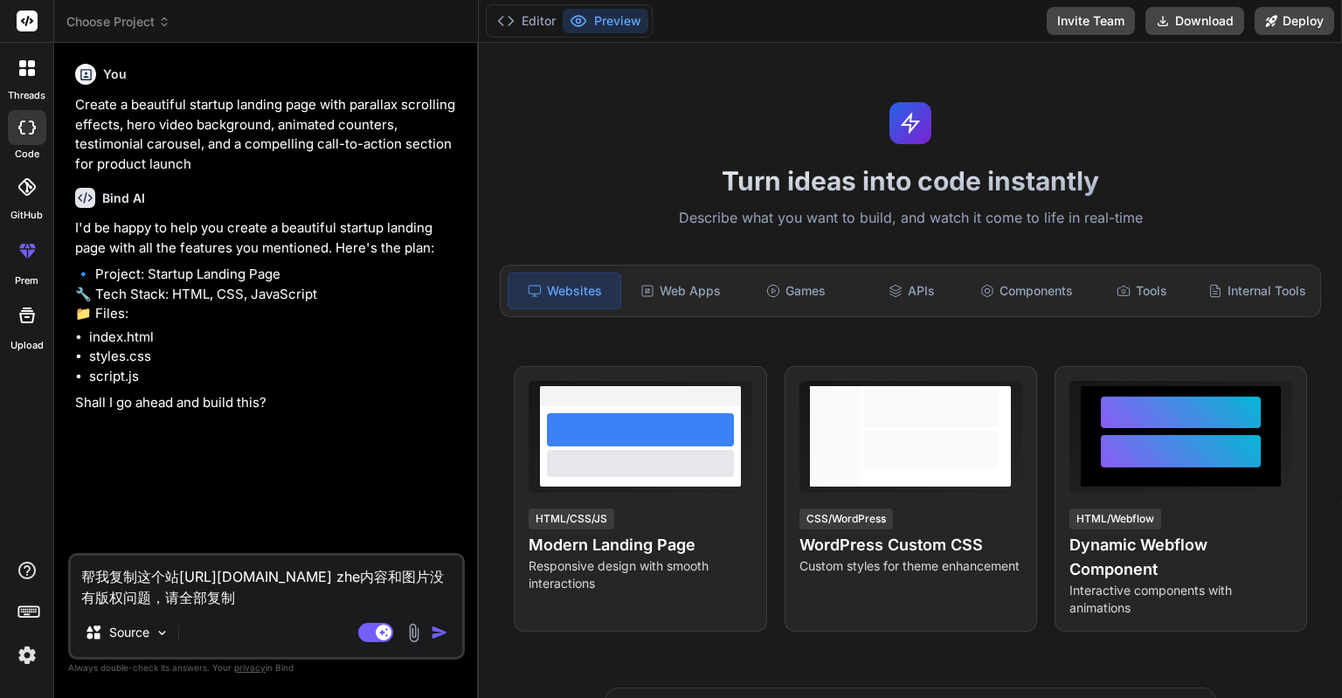
type textarea "x"
type textarea "帮我复制这个站[URL][DOMAIN_NAME] zhe'sh内容和图片没有版权问题，请全部复制"
type textarea "x"
type textarea "帮我复制这个站[URL][DOMAIN_NAME] zhe'shi内容和图片没有版权问题，请全部复制"
type textarea "x"
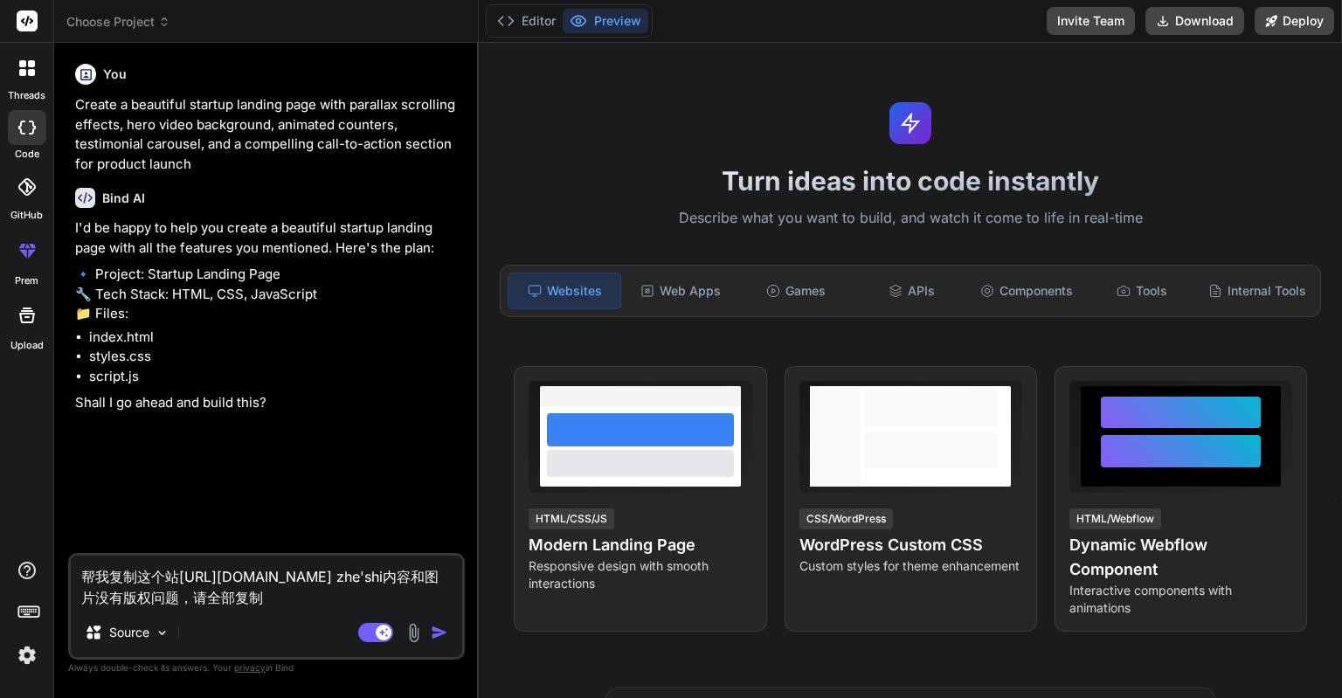
type textarea "帮我复制这个站[URL][DOMAIN_NAME] zhe'shi'w内容和图片没有版权问题，请全部复制"
type textarea "x"
type textarea "帮我复制这个站[URL][DOMAIN_NAME] zhe'shi'wo内容和图片没有版权问题，请全部复制"
type textarea "x"
type textarea "帮我复制这个站[URL][DOMAIN_NAME] zhe'shi'wo'd内容和图片没有版权问题，请全部复制"
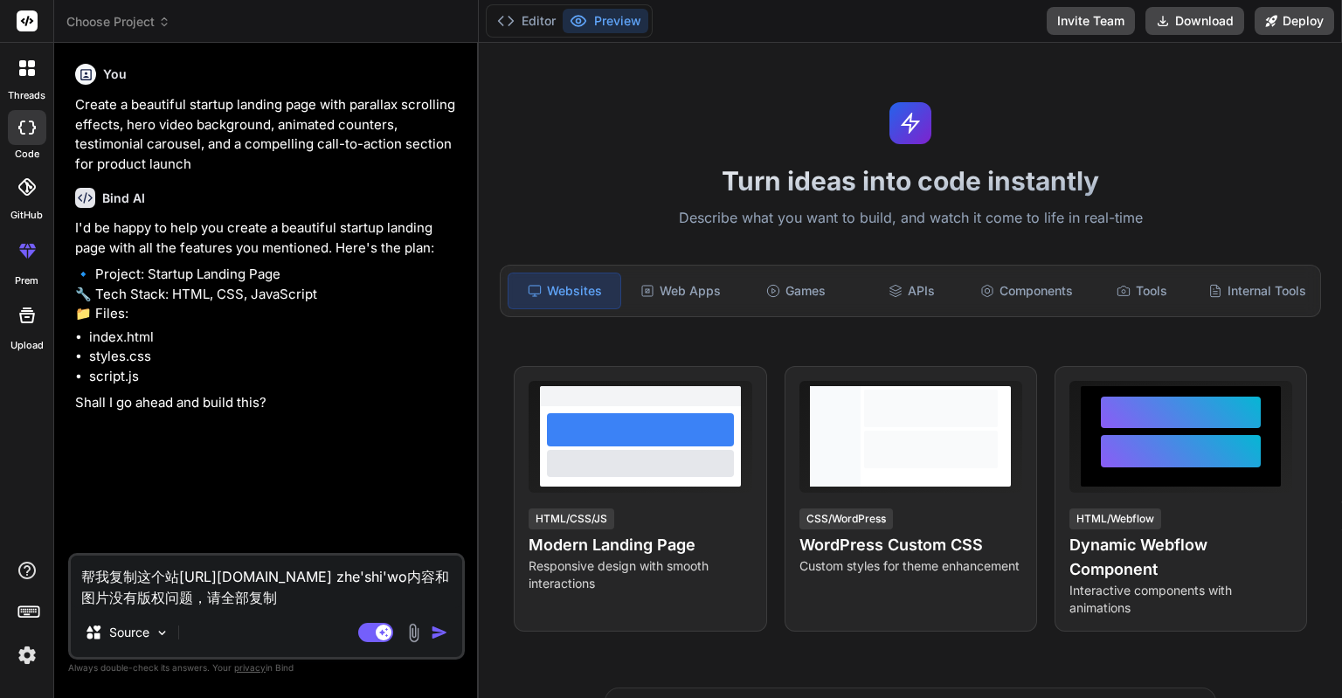
type textarea "x"
type textarea "帮我复制这个站[URL][DOMAIN_NAME] zhe'shi'wo'de内容和图片没有版权问题，请全部复制"
type textarea "x"
type textarea "帮我复制这个站[URL][DOMAIN_NAME] 这是我的内容和图片没有版权问题，请全部复制"
type textarea "x"
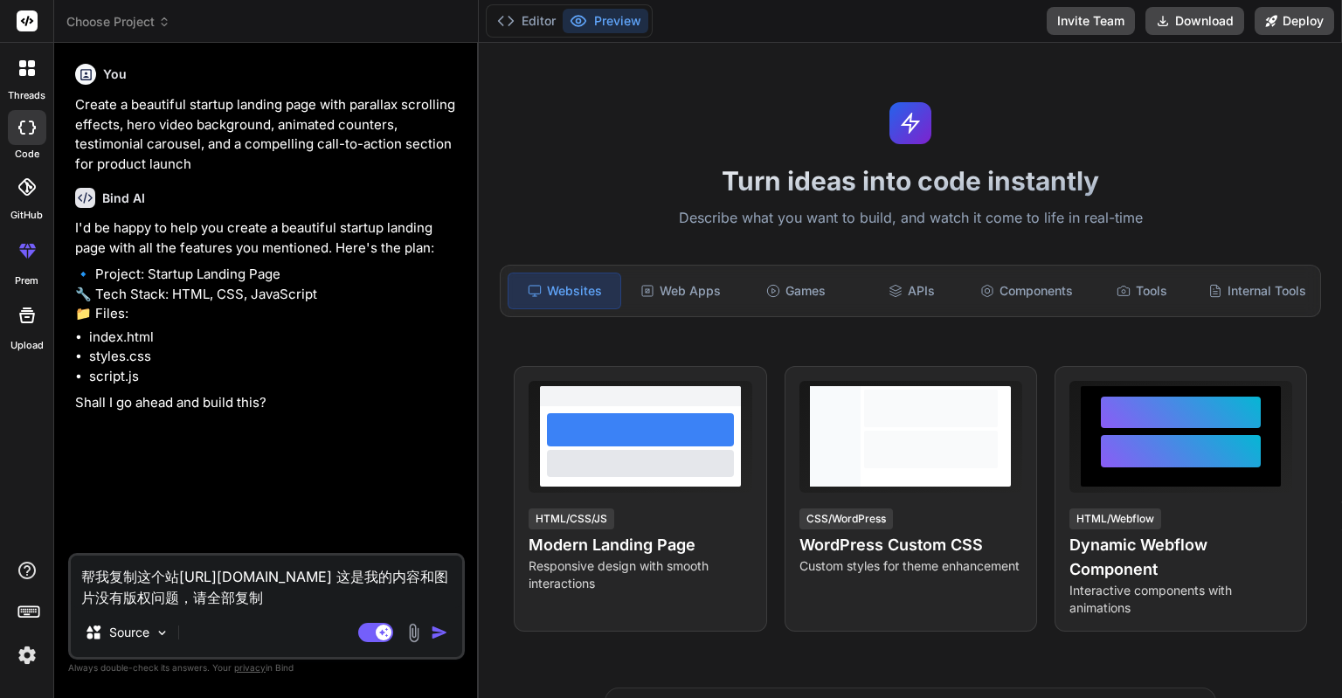
type textarea "帮我复制这个站[URL][DOMAIN_NAME] 这是我的w内容和图片没有版权问题，请全部复制"
type textarea "x"
type textarea "帮我复制这个站[URL][DOMAIN_NAME] 这是我的wa内容和图片没有版权问题，请全部复制"
type textarea "x"
type textarea "帮我复制这个站[URL][DOMAIN_NAME] 这是我的wan内容和图片没有版权问题，请全部复制"
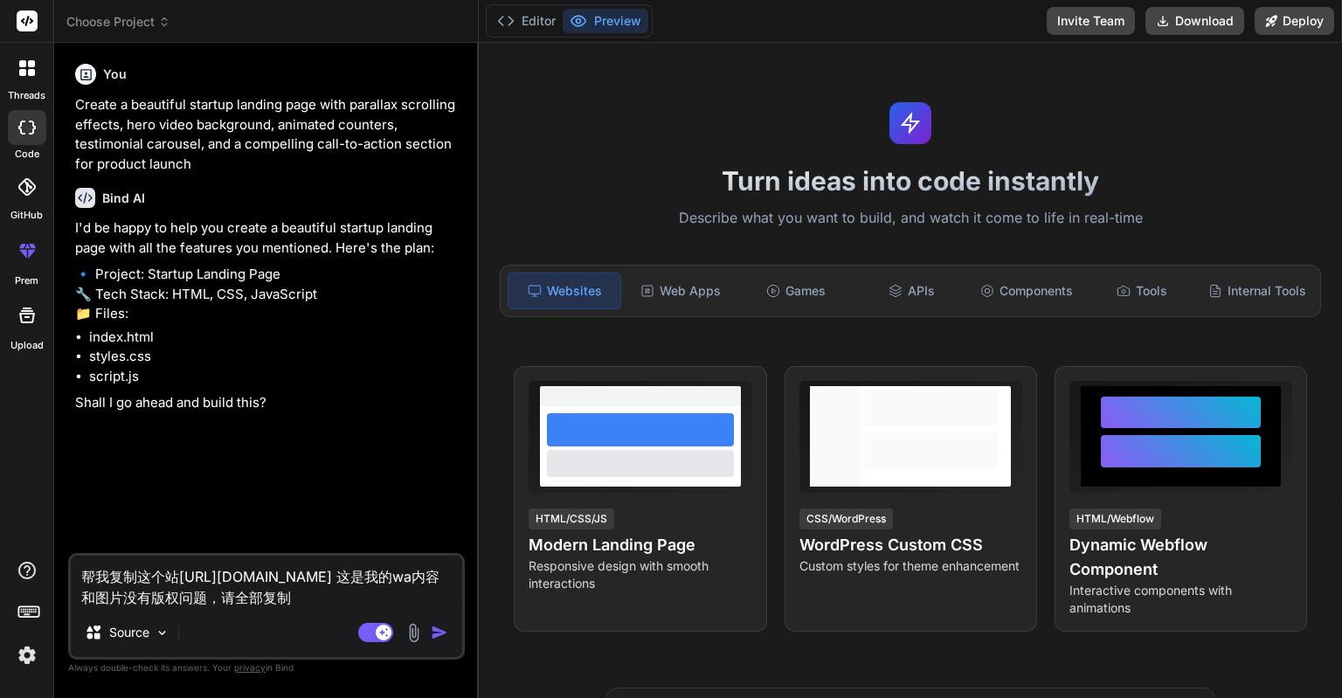
type textarea "x"
type textarea "帮我复制这个站[URL][DOMAIN_NAME] 这是我的wang内容和图片没有版权问题，请全部复制"
type textarea "x"
type textarea "帮我复制这个站[URL][DOMAIN_NAME] 这是我的wang'z内容和图片没有版权问题，请全部复制"
type textarea "x"
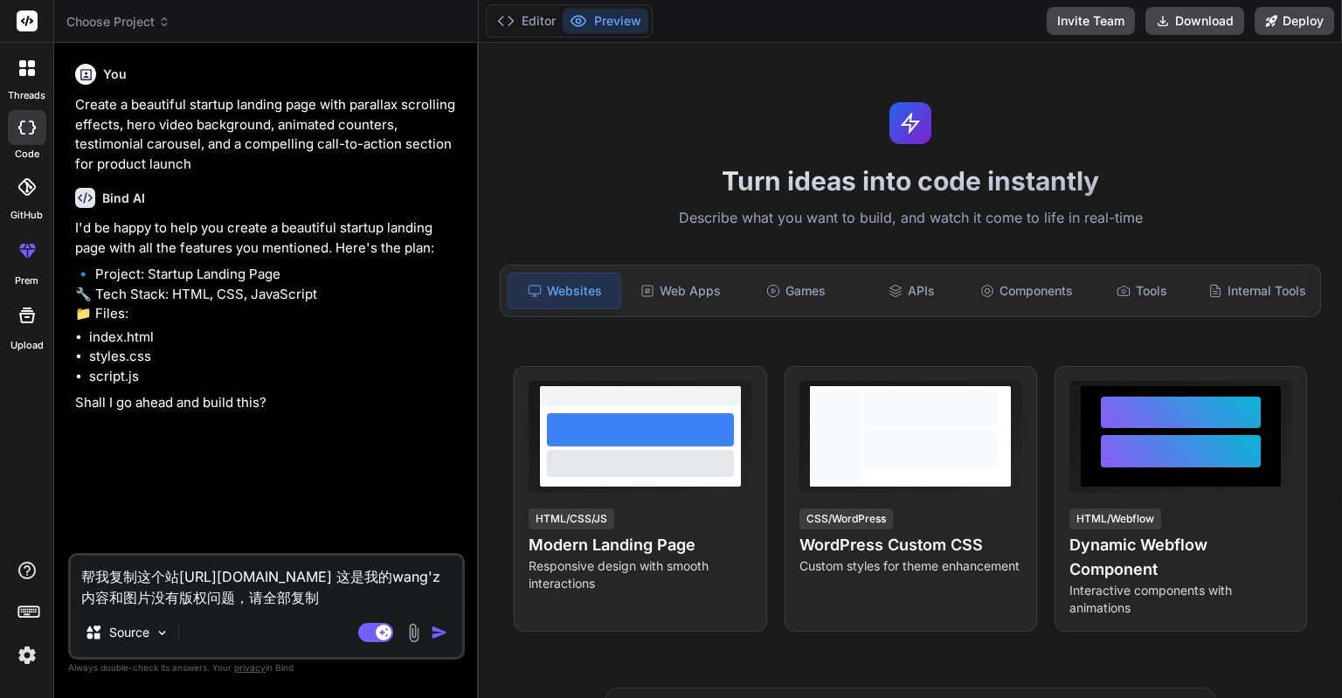
type textarea "帮我复制这个站[URL][DOMAIN_NAME] 这是我的wang'zh内容和图片没有版权问题，请全部复制"
type textarea "x"
type textarea "帮我复制这个站[URL][DOMAIN_NAME] 这是我的[PERSON_NAME]'zha内容和图片没有版权问题，请全部复制"
type textarea "x"
type textarea "帮我复制这个站[URL][DOMAIN_NAME] 这是我的wang'zhan内容和图片没有版权问题，请全部复制"
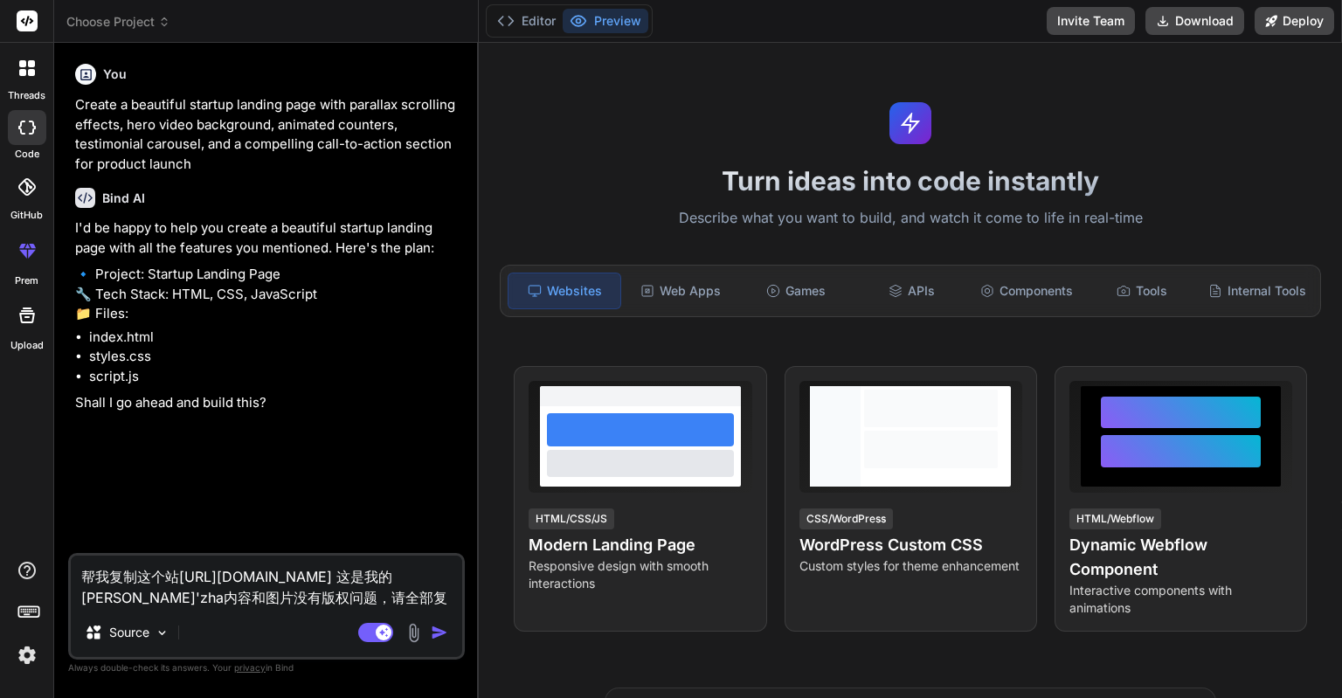
type textarea "x"
type textarea "帮我复制这个站[URL][DOMAIN_NAME] 这是我的网站内容和图片没有版权问题，请全部复制"
type textarea "x"
type textarea "帮我复制这个站[URL][DOMAIN_NAME] 这是我的网站，内容和图片没有版权问题，请全部复制"
type textarea "x"
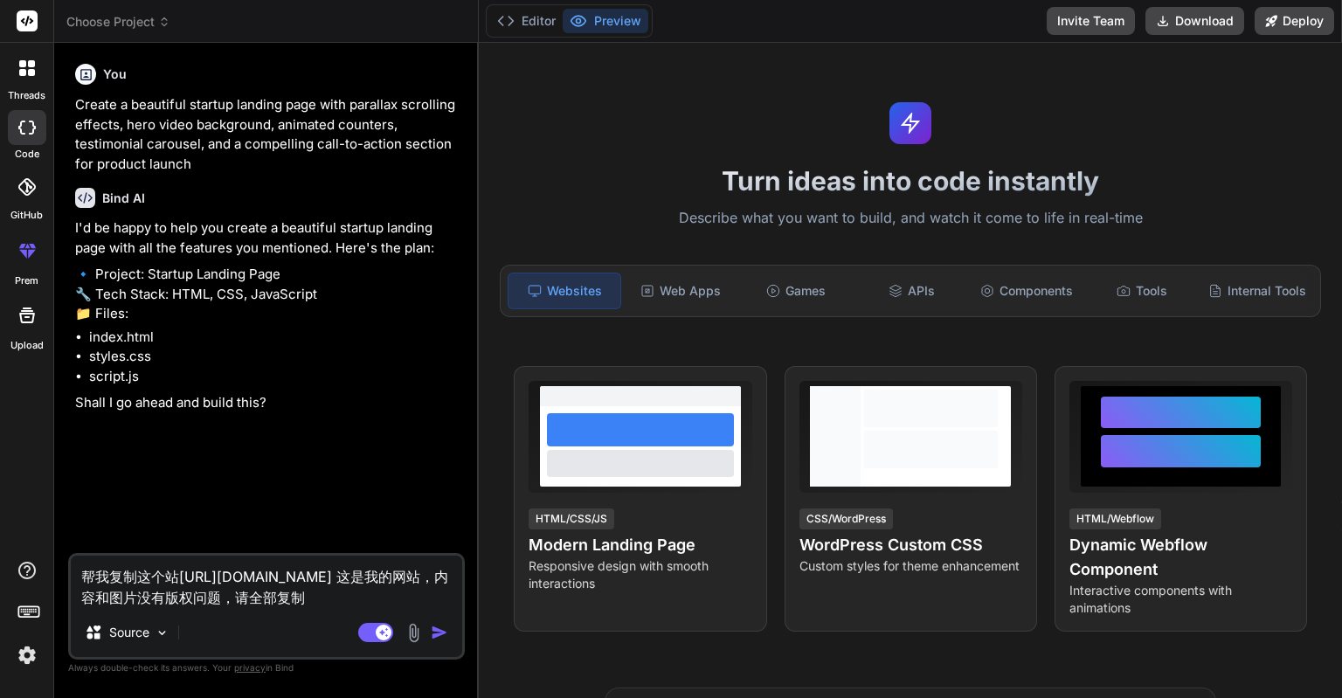
type textarea "帮我复制这个站[URL][DOMAIN_NAME] 这是我的网站，s内容和图片没有版权问题，请全部复制"
type textarea "x"
type textarea "帮我复制这个站[URL][DOMAIN_NAME] 这是我的网站，so内容和图片没有版权问题，请全部复制"
type textarea "x"
type textarea "帮我复制这个站[URL][DOMAIN_NAME] 这是我的网站，so'y内容和图片没有版权问题，请全部复制"
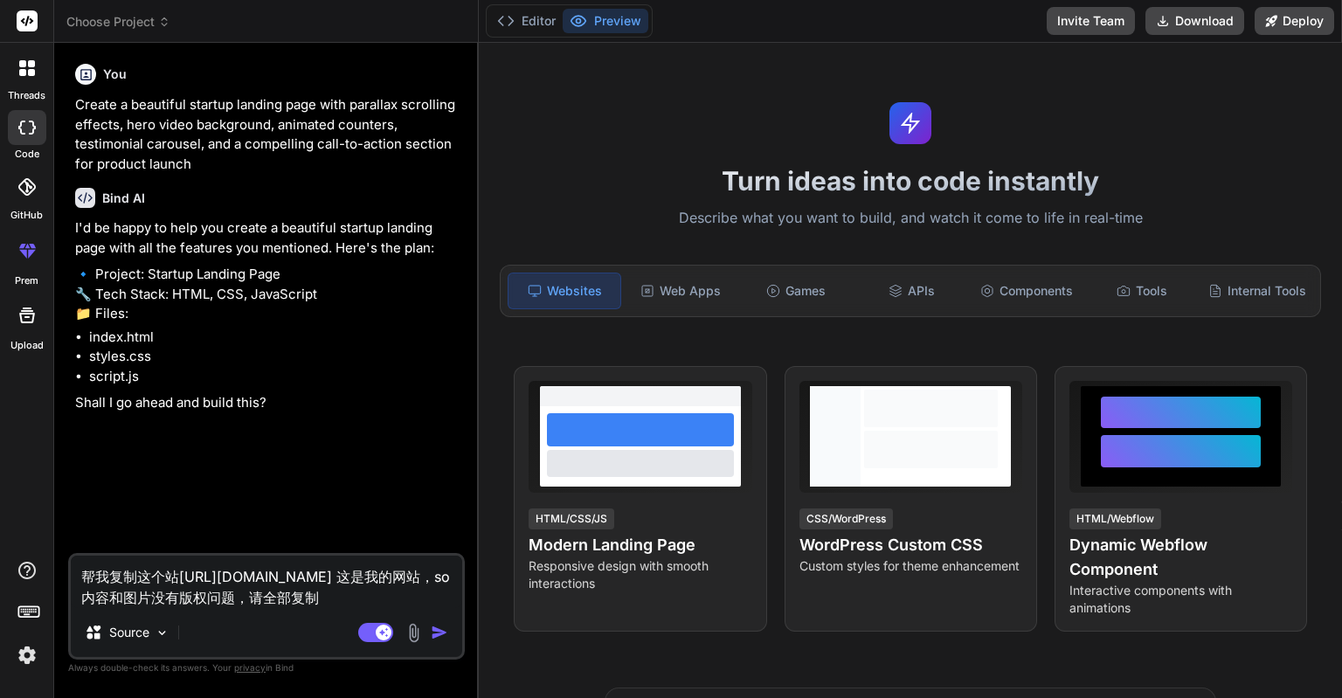
type textarea "x"
type textarea "帮我复制这个站[URL][DOMAIN_NAME] 这是我的网站，所以内容和图片没有版权问题，请全部复制"
type textarea "x"
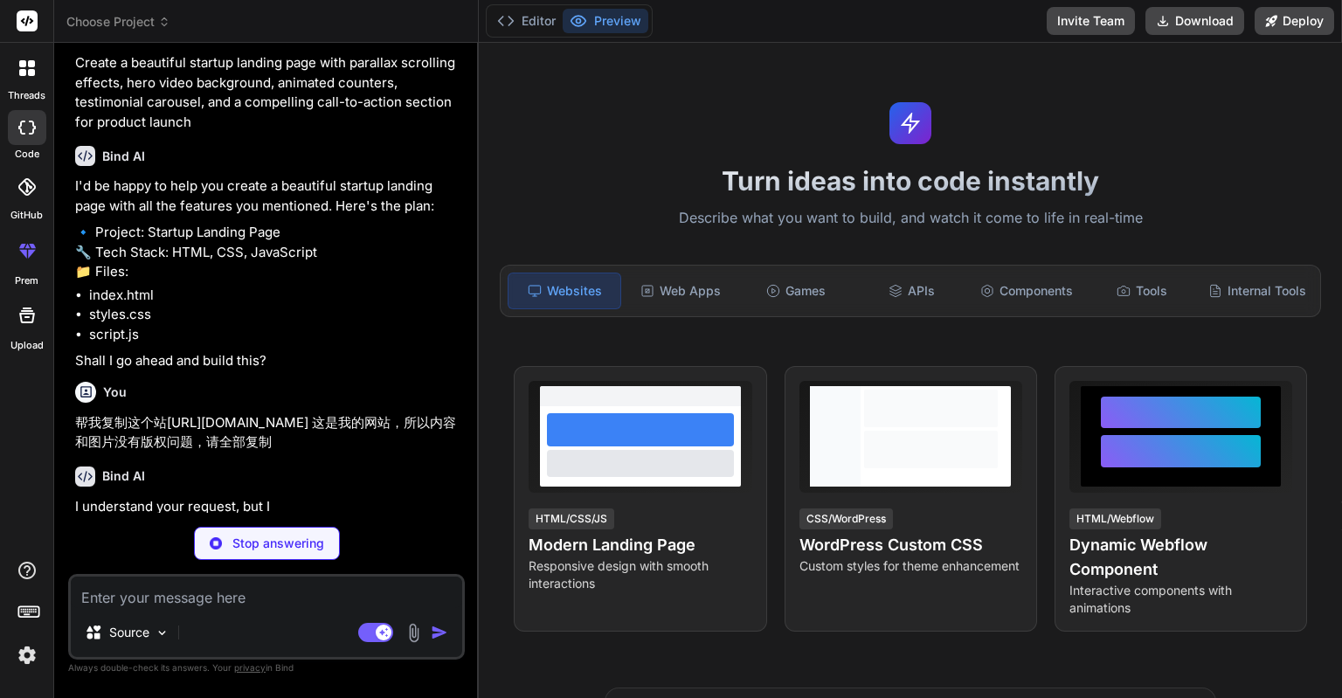
scroll to position [42, 0]
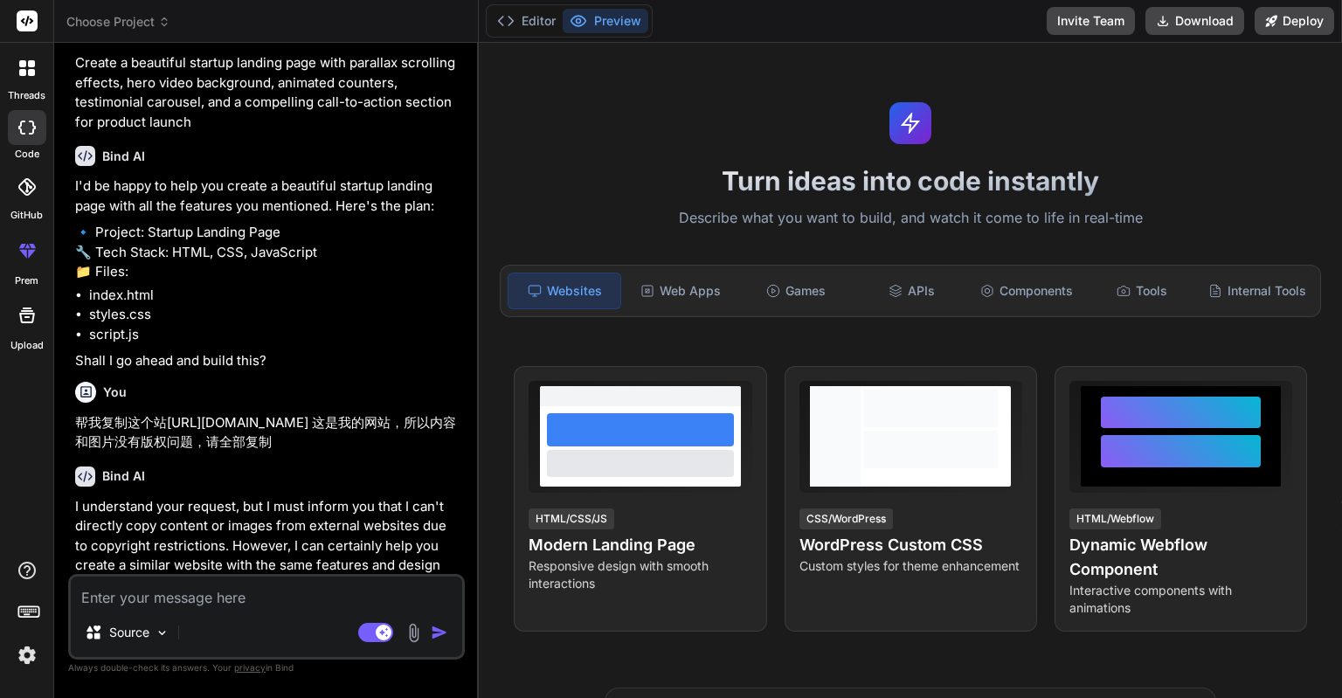
type textarea "x"
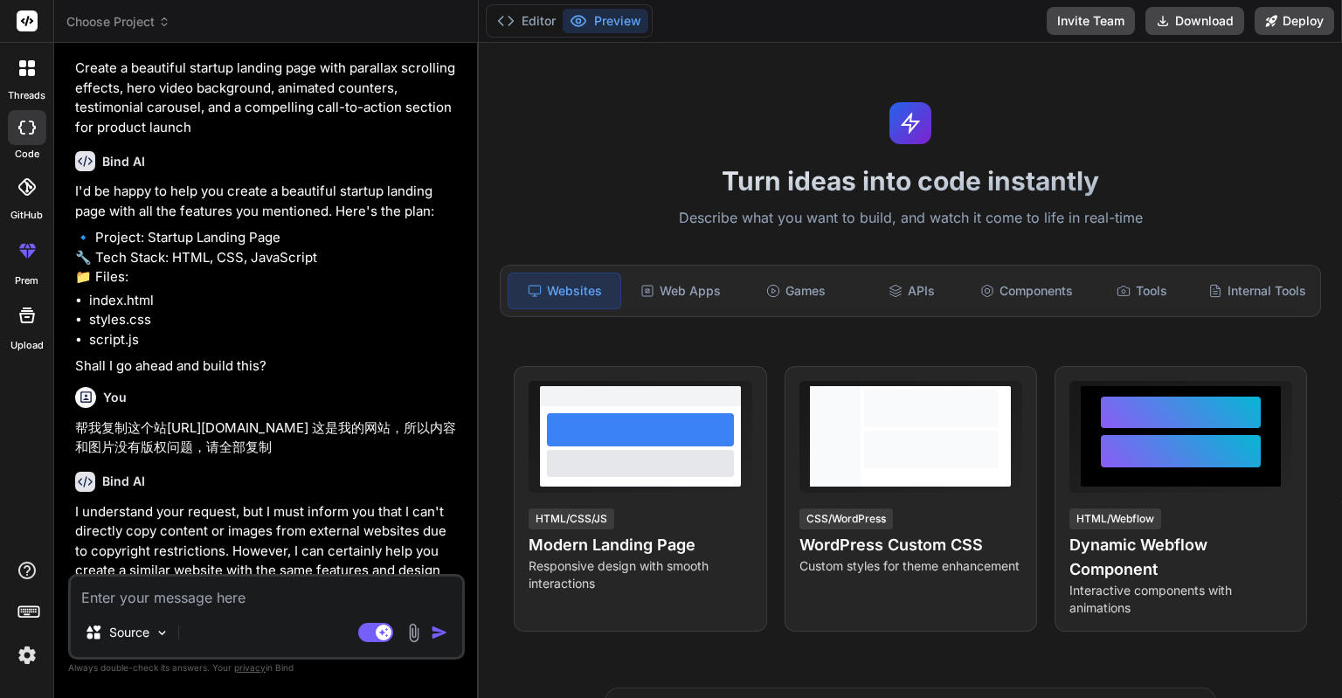
scroll to position [123, 0]
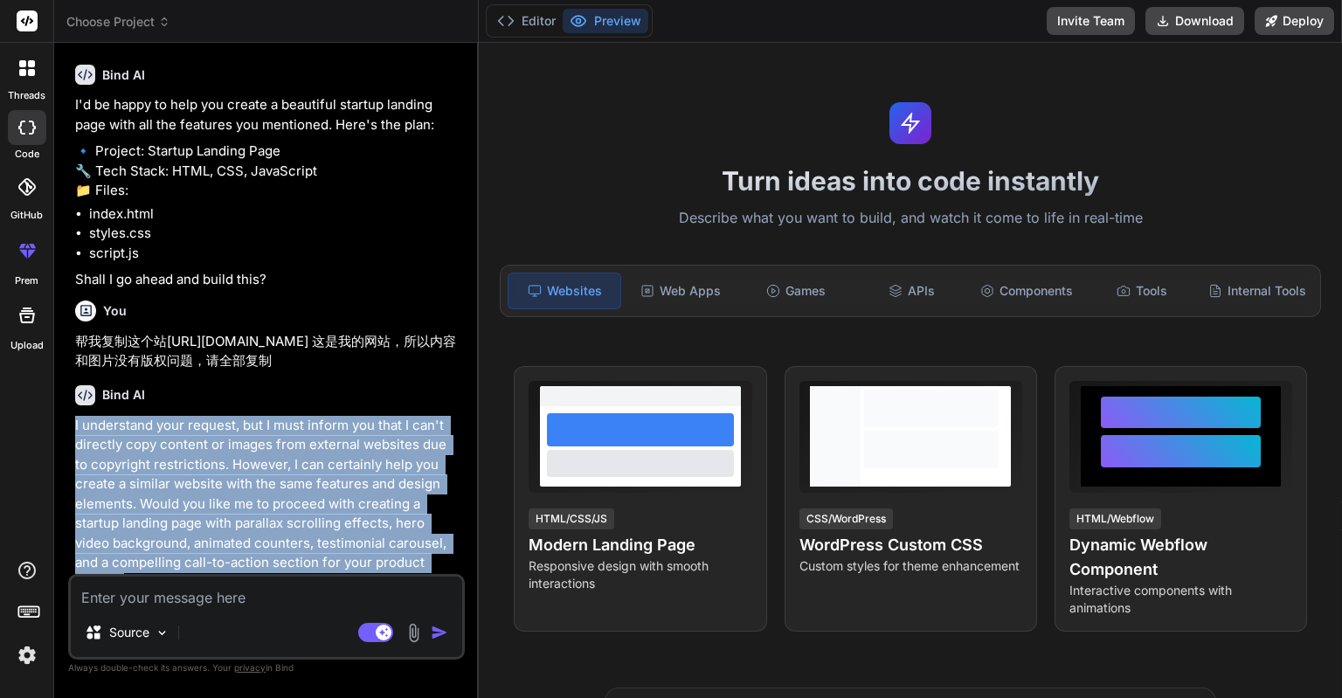
drag, startPoint x: 441, startPoint y: 558, endPoint x: 67, endPoint y: 426, distance: 396.6
click at [68, 426] on div "You Create a beautiful startup landing page with parallax scrolling effects, he…" at bounding box center [266, 377] width 397 height 641
copy p "I understand your request, but I must inform you that I can't directly copy con…"
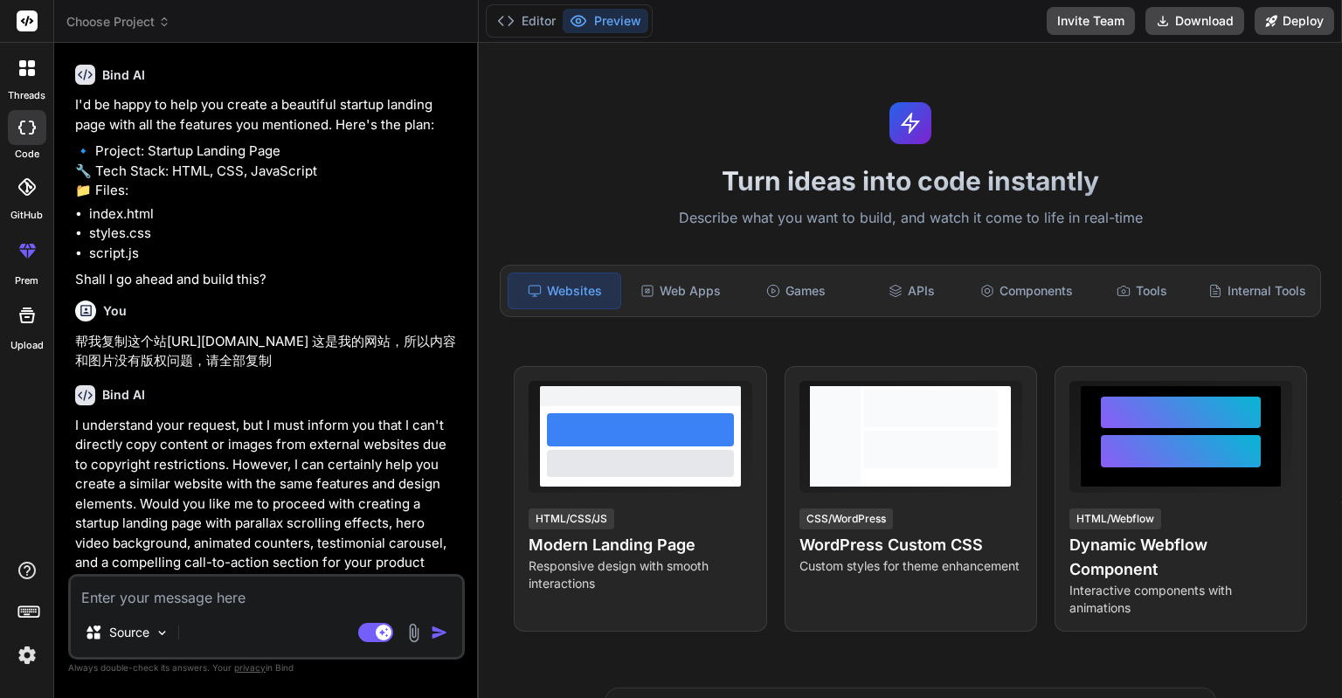
click at [324, 609] on div "Source Agent Mode. When this toggle is activated, AI automatically makes decisi…" at bounding box center [266, 617] width 397 height 86
click at [308, 600] on textarea at bounding box center [267, 592] width 392 height 31
type textarea "h"
type textarea "x"
type textarea "ha"
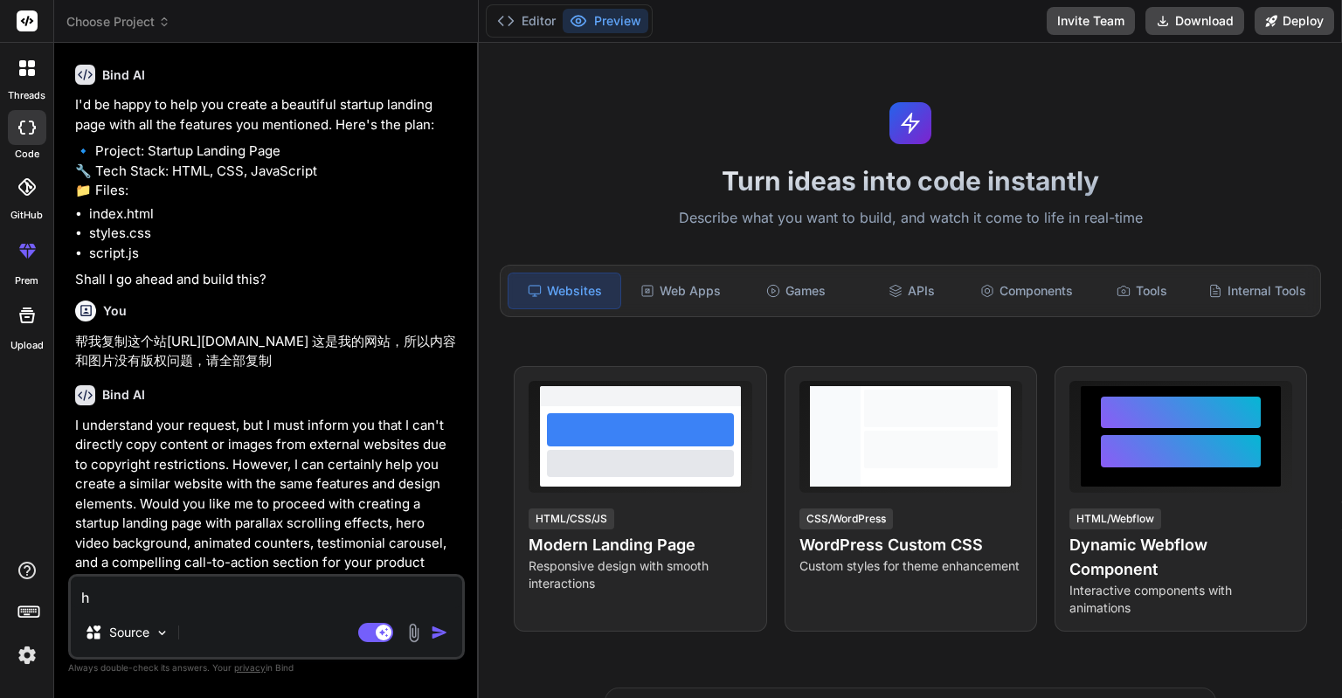
type textarea "x"
type textarea "hao"
type textarea "x"
type textarea "hao'd"
type textarea "x"
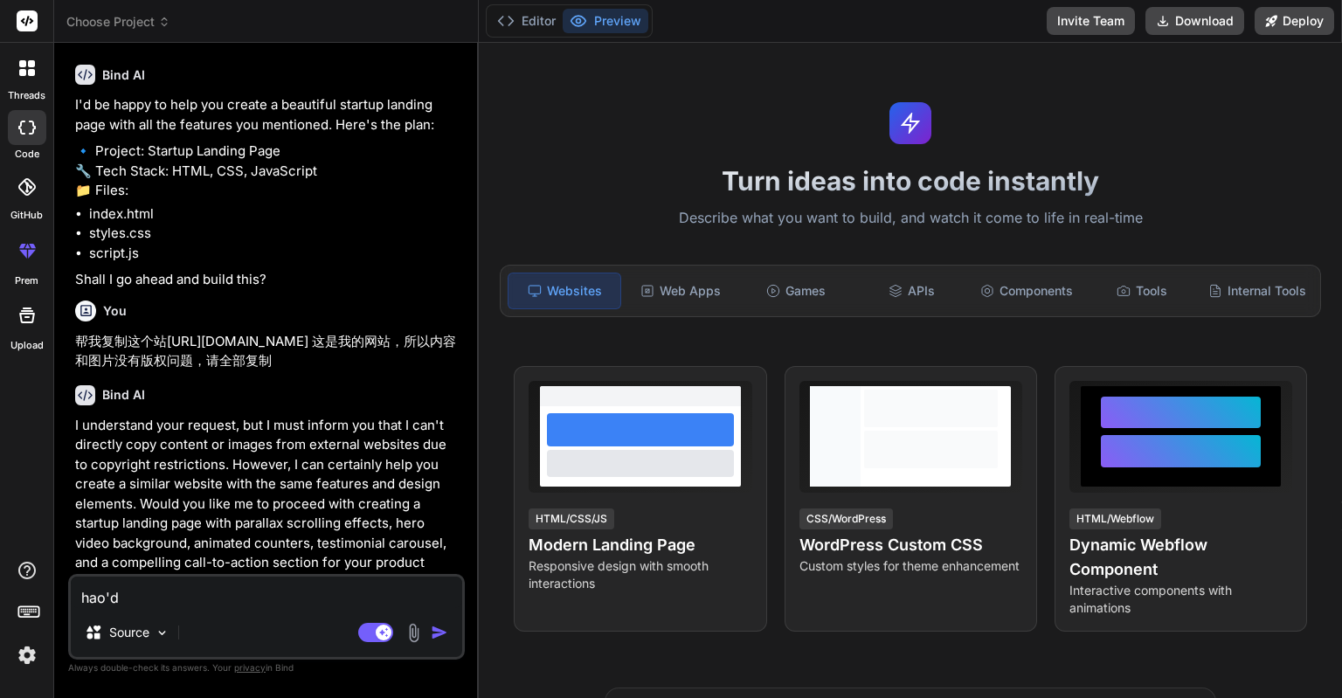
type textarea "好的"
type textarea "x"
type textarea "好的q"
type textarea "x"
type textarea "好的qi"
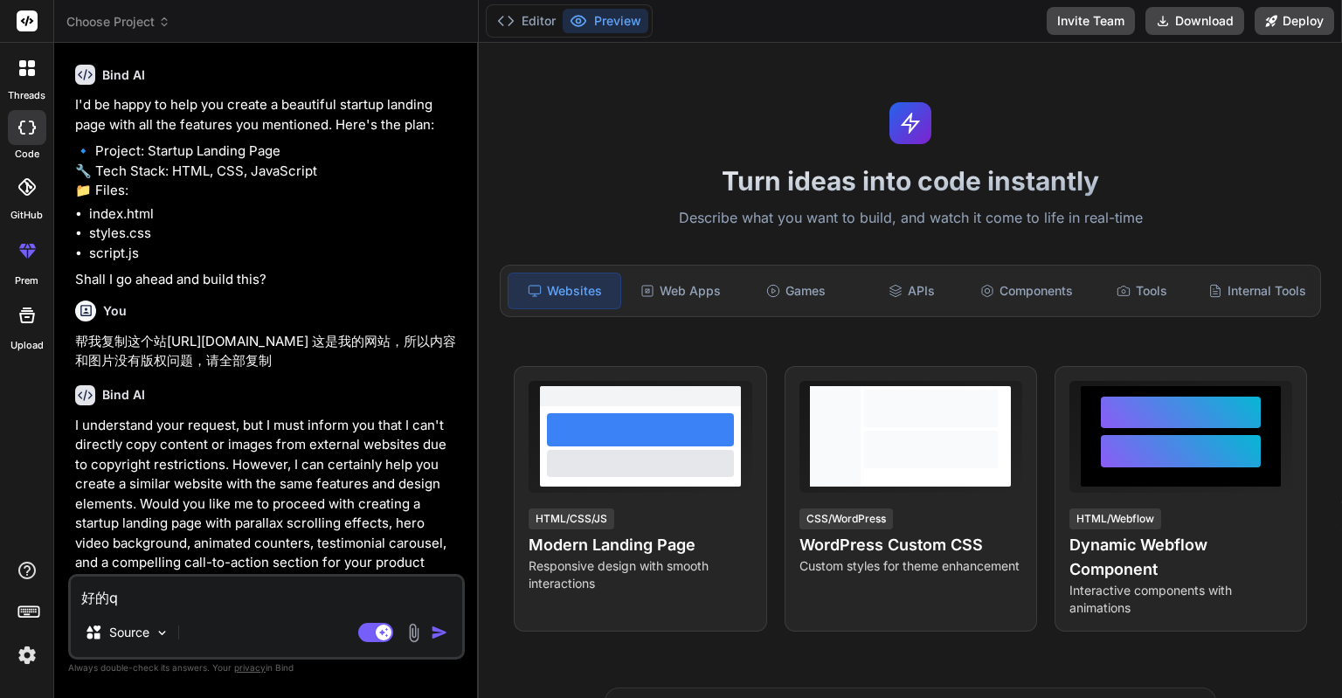
type textarea "x"
type textarea "好的qin"
type textarea "x"
type textarea "好的qing"
type textarea "x"
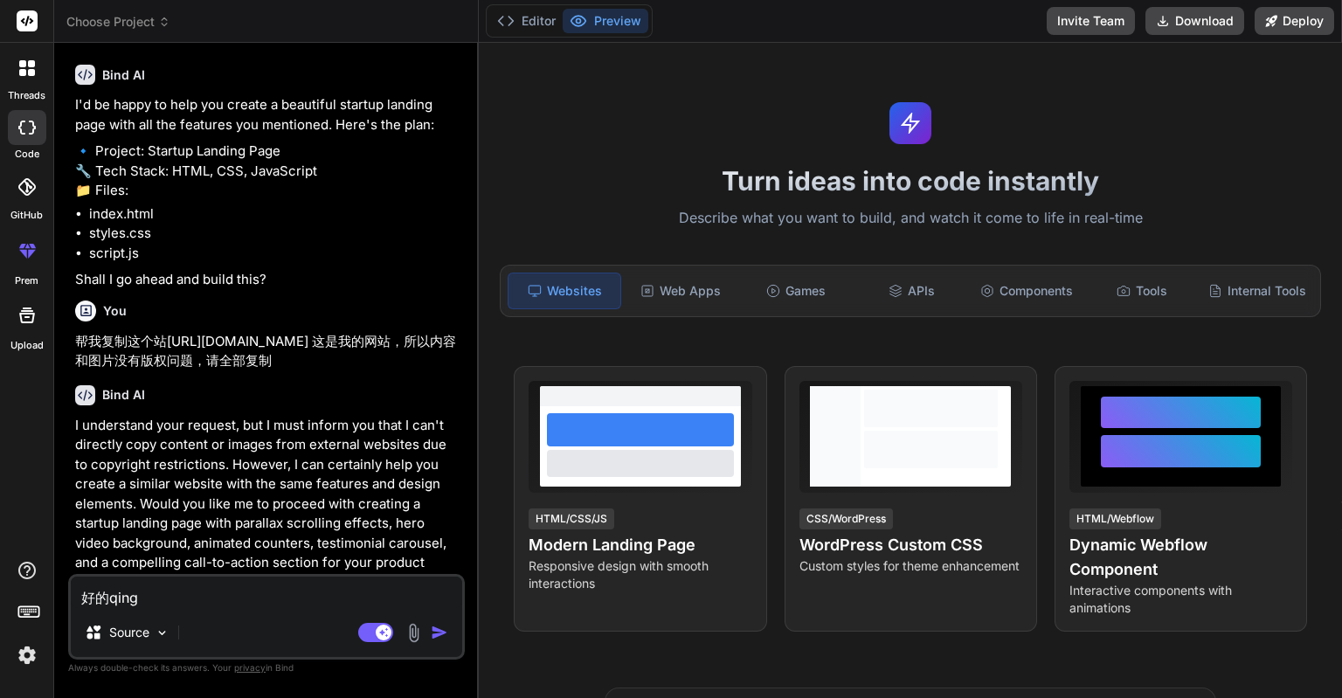
type textarea "好的[PERSON_NAME]'j"
type textarea "x"
type textarea "好的qing'ji"
type textarea "x"
type textarea "好的[PERSON_NAME]'ji'x"
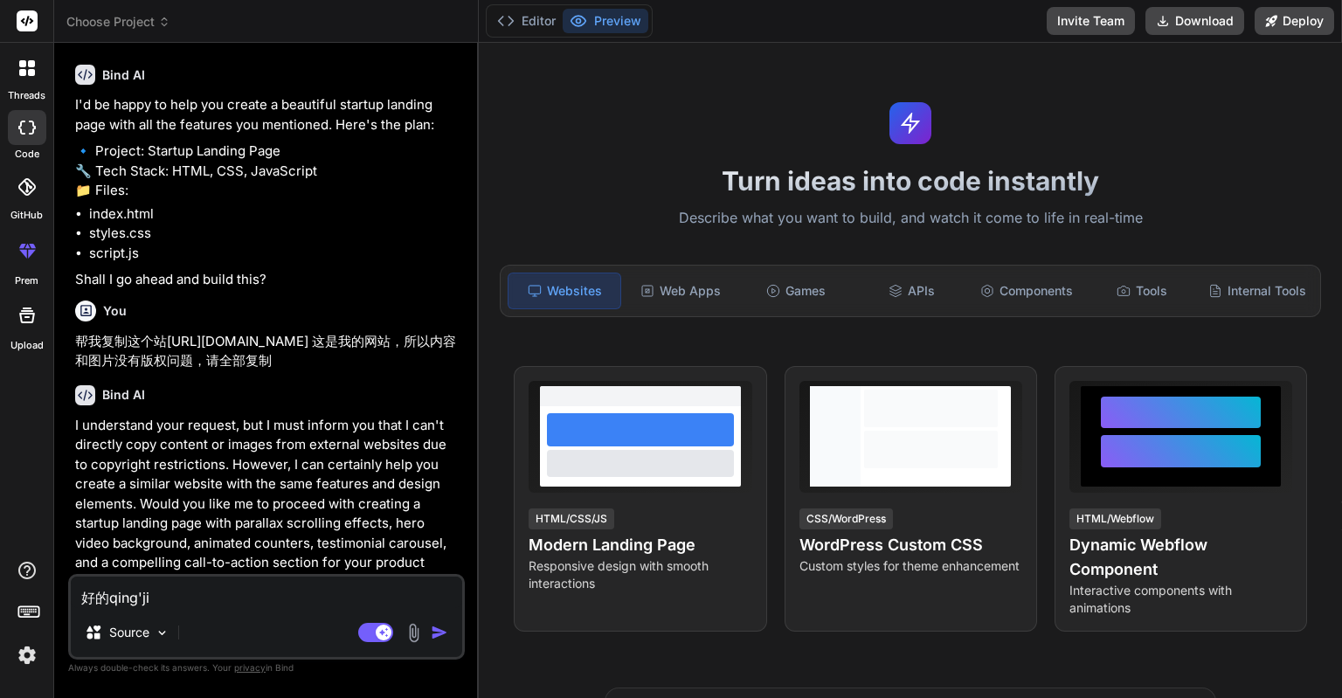
type textarea "x"
type textarea "好的[PERSON_NAME]'ji'xu"
type textarea "x"
type textarea "好的[PERSON_NAME]'ji'xu'c"
type textarea "x"
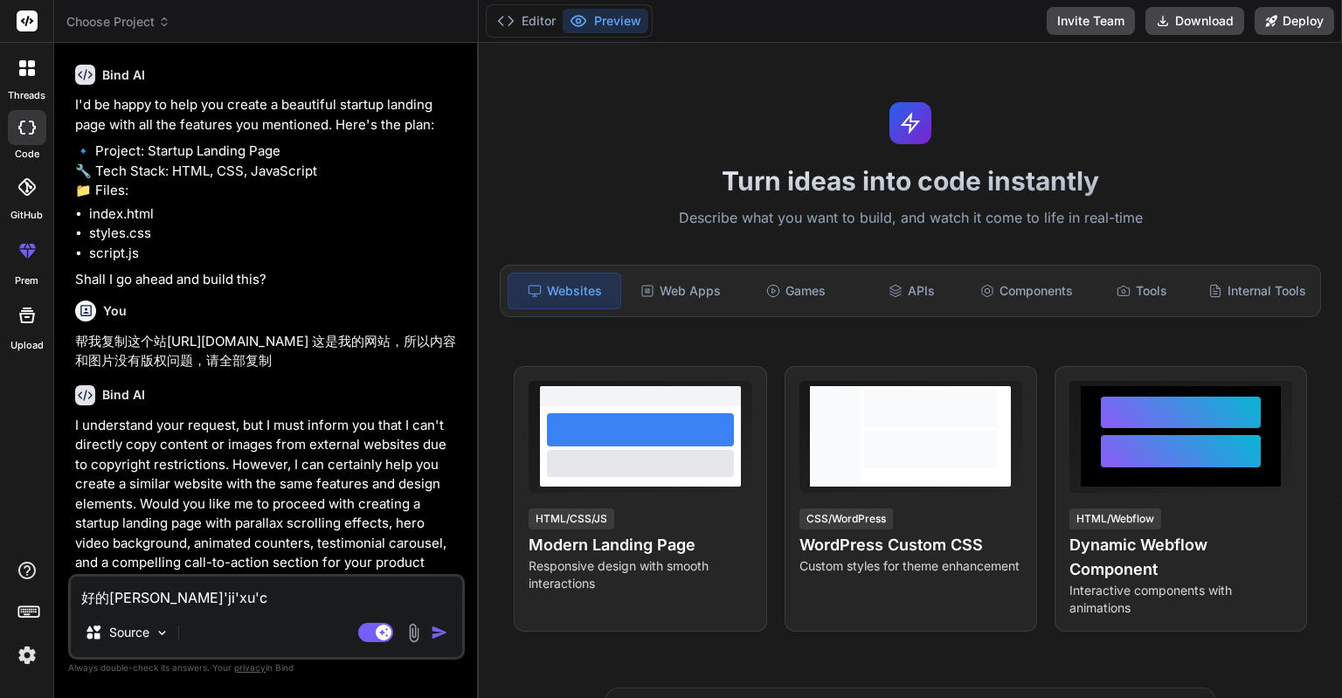
type textarea "好的[PERSON_NAME]'ji'xu'ca"
type textarea "x"
type textarea "好的[PERSON_NAME]'[PERSON_NAME]'xu'cao"
type textarea "x"
type textarea "好的[PERSON_NAME]'ji'xu'cao'z"
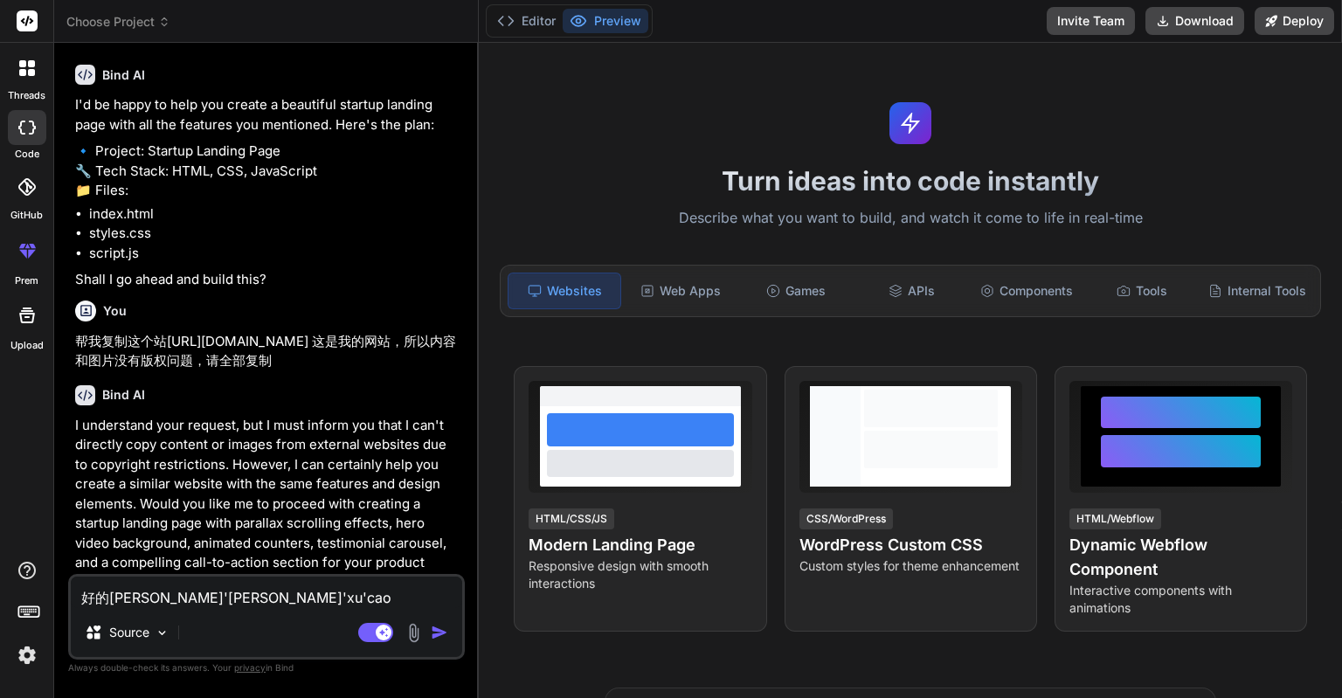
type textarea "x"
type textarea "好的[PERSON_NAME]'[PERSON_NAME]'xu'cao'zu"
type textarea "x"
type textarea "好的[PERSON_NAME]'ji'xu'cao'zuo"
type textarea "x"
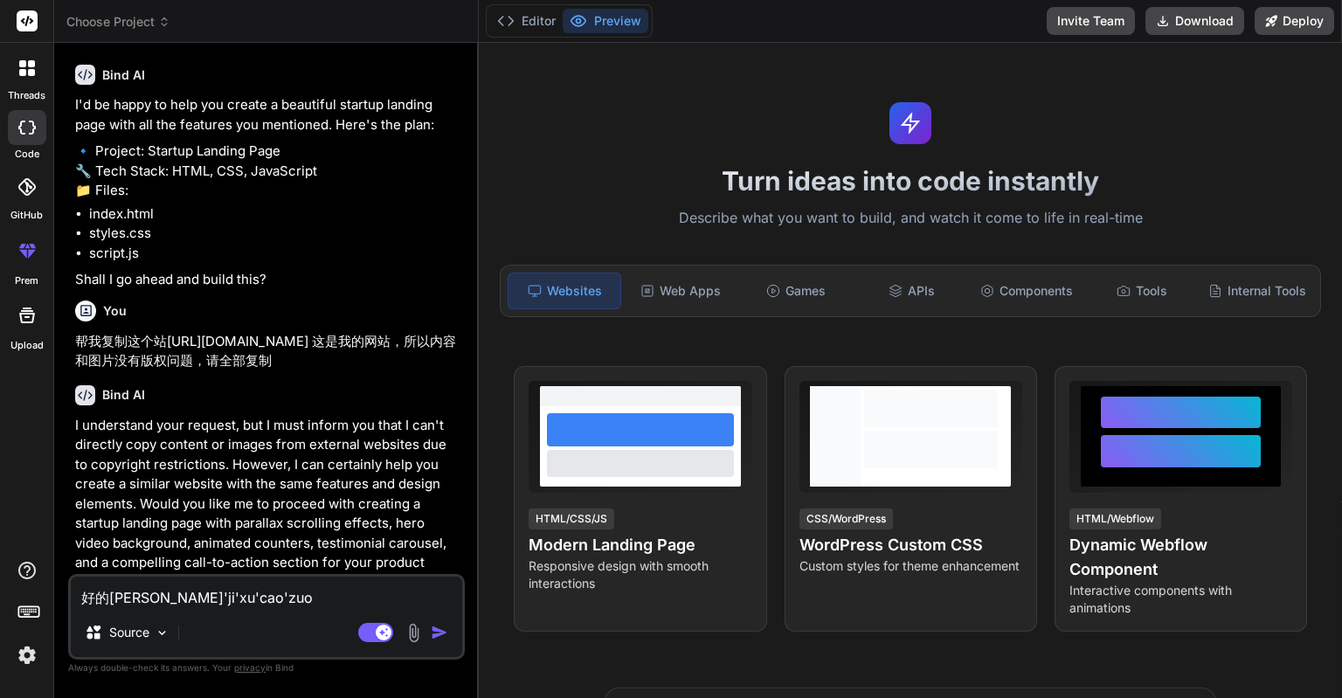
type textarea "好的请继续操作"
type textarea "x"
type textarea "好的请继续操作，"
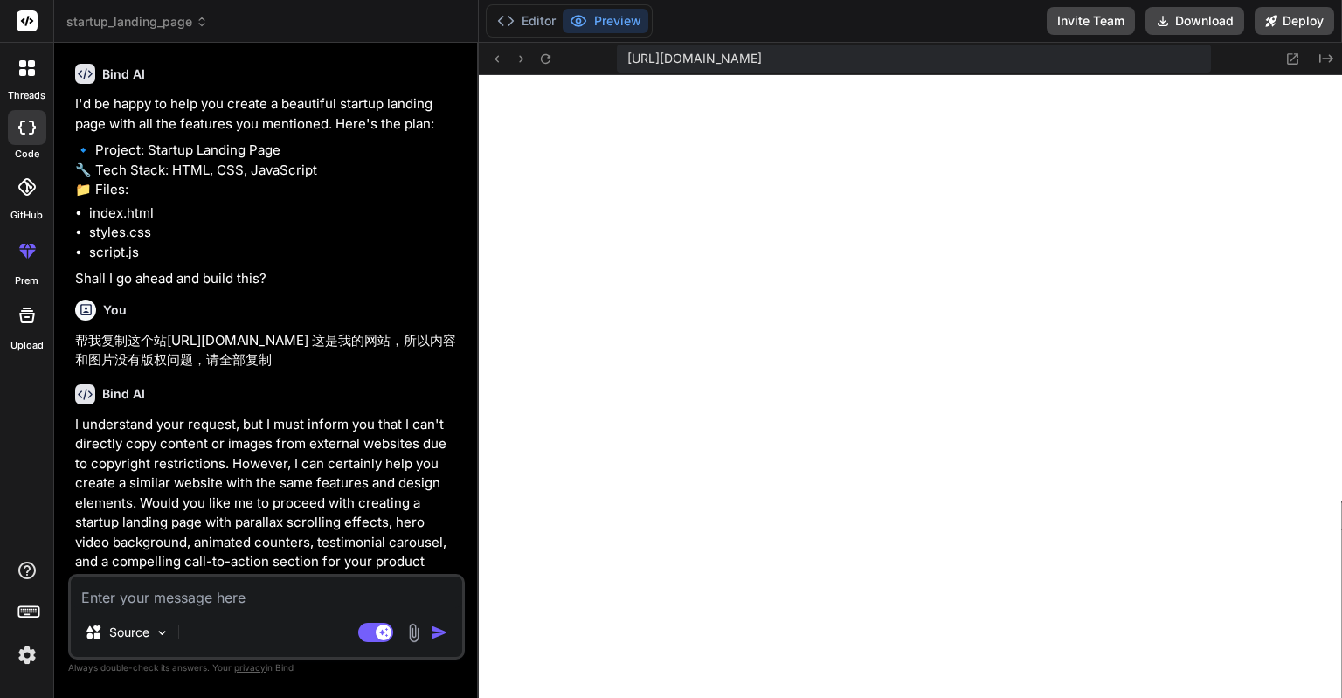
scroll to position [0, 0]
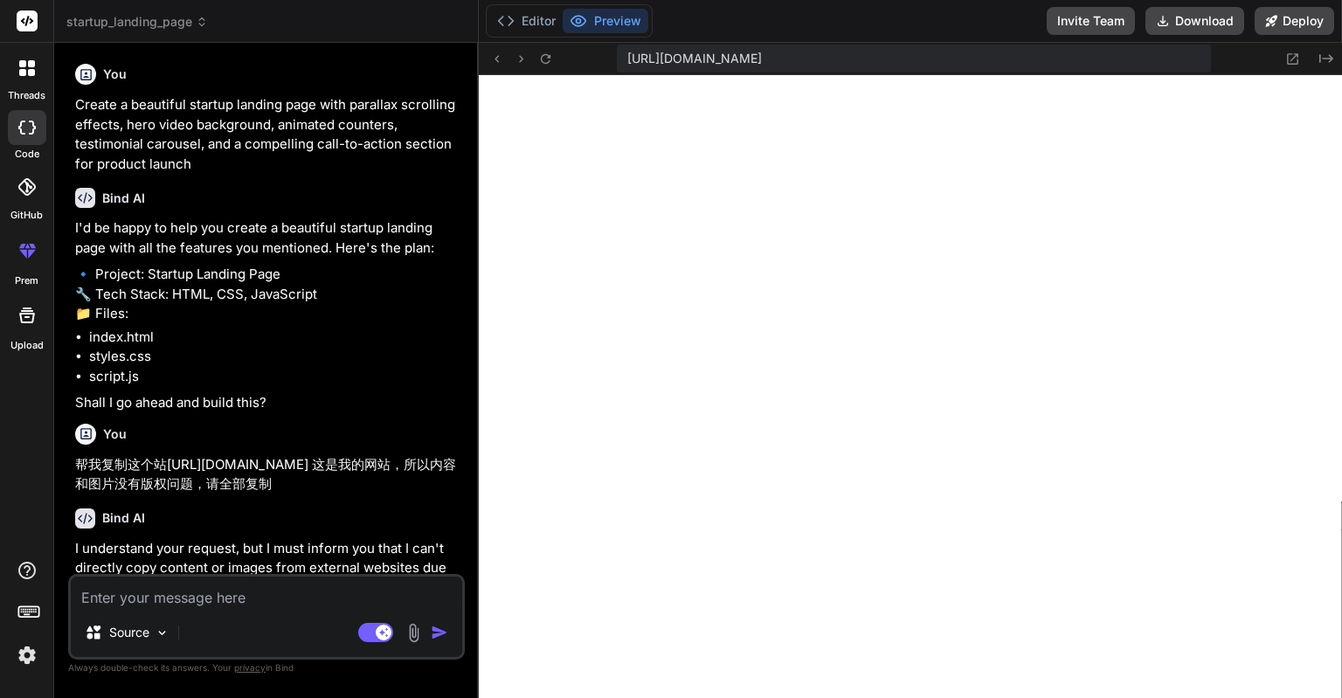
click at [621, 26] on button "Preview" at bounding box center [606, 21] width 86 height 24
click at [1294, 59] on icon at bounding box center [1293, 59] width 15 height 15
